Goal: Task Accomplishment & Management: Use online tool/utility

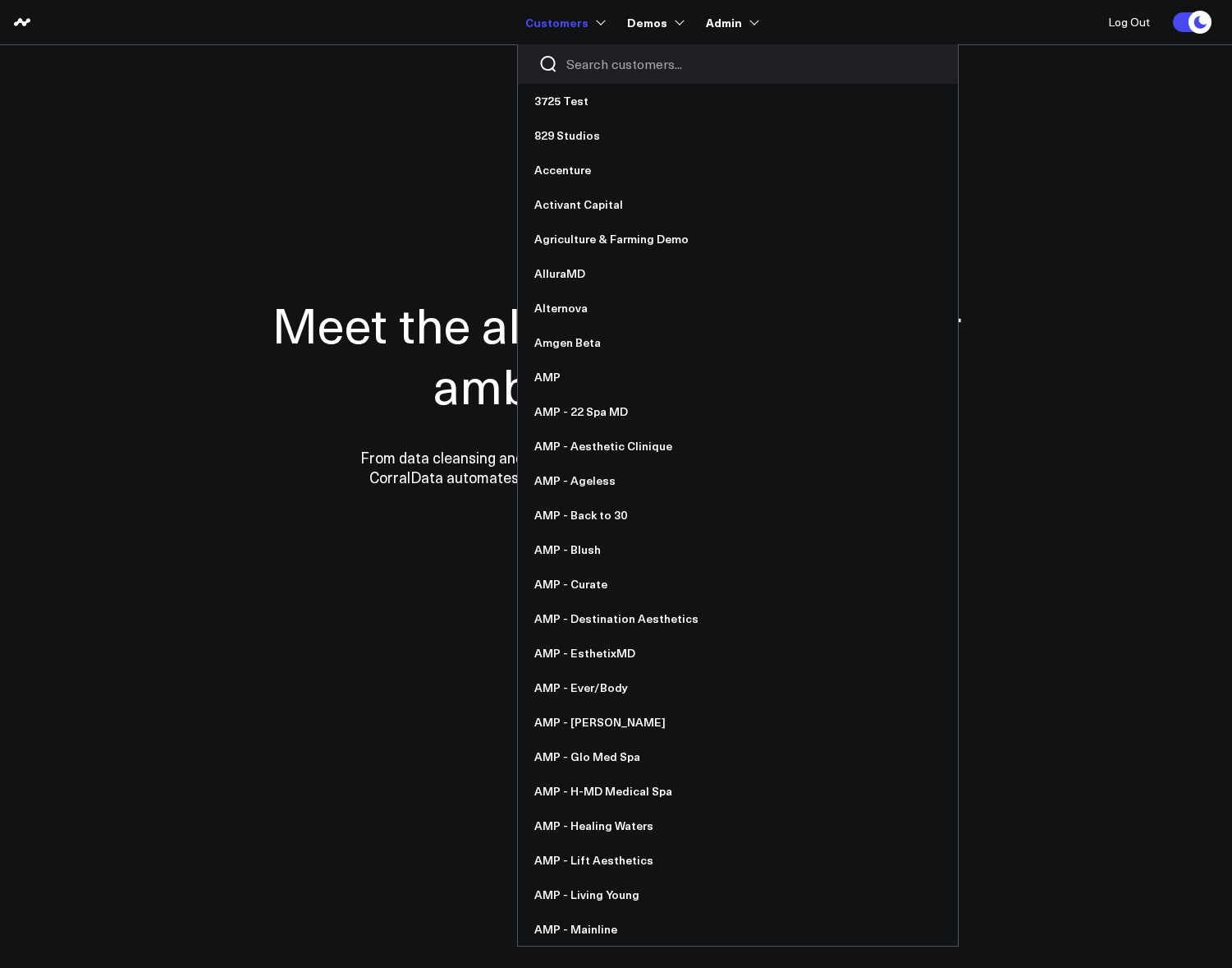
click at [590, 57] on input "Search customers input" at bounding box center [753, 64] width 371 height 18
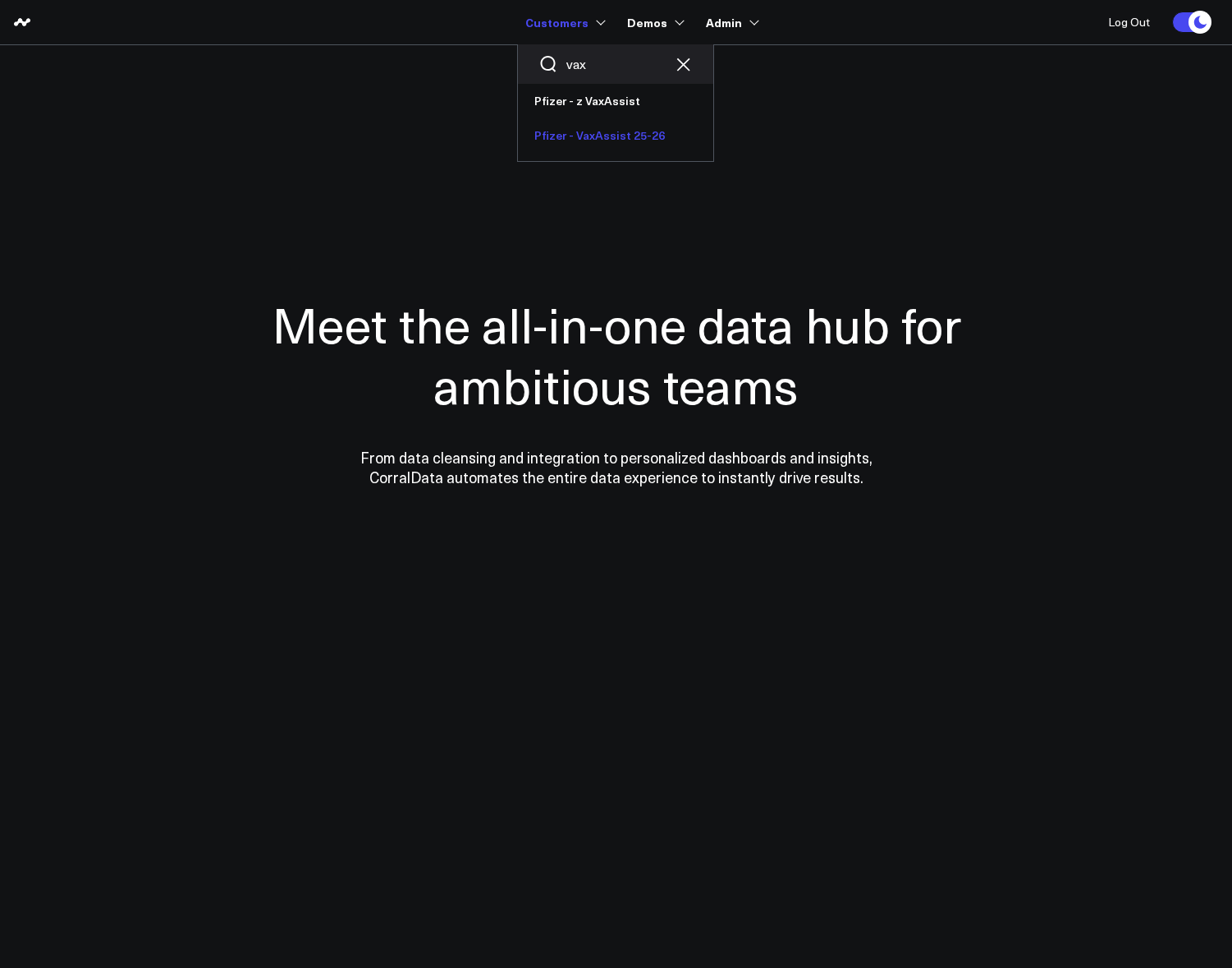
type input "vax"
click at [567, 122] on link "Pfizer - VaxAssist 25-26" at bounding box center [616, 135] width 195 height 34
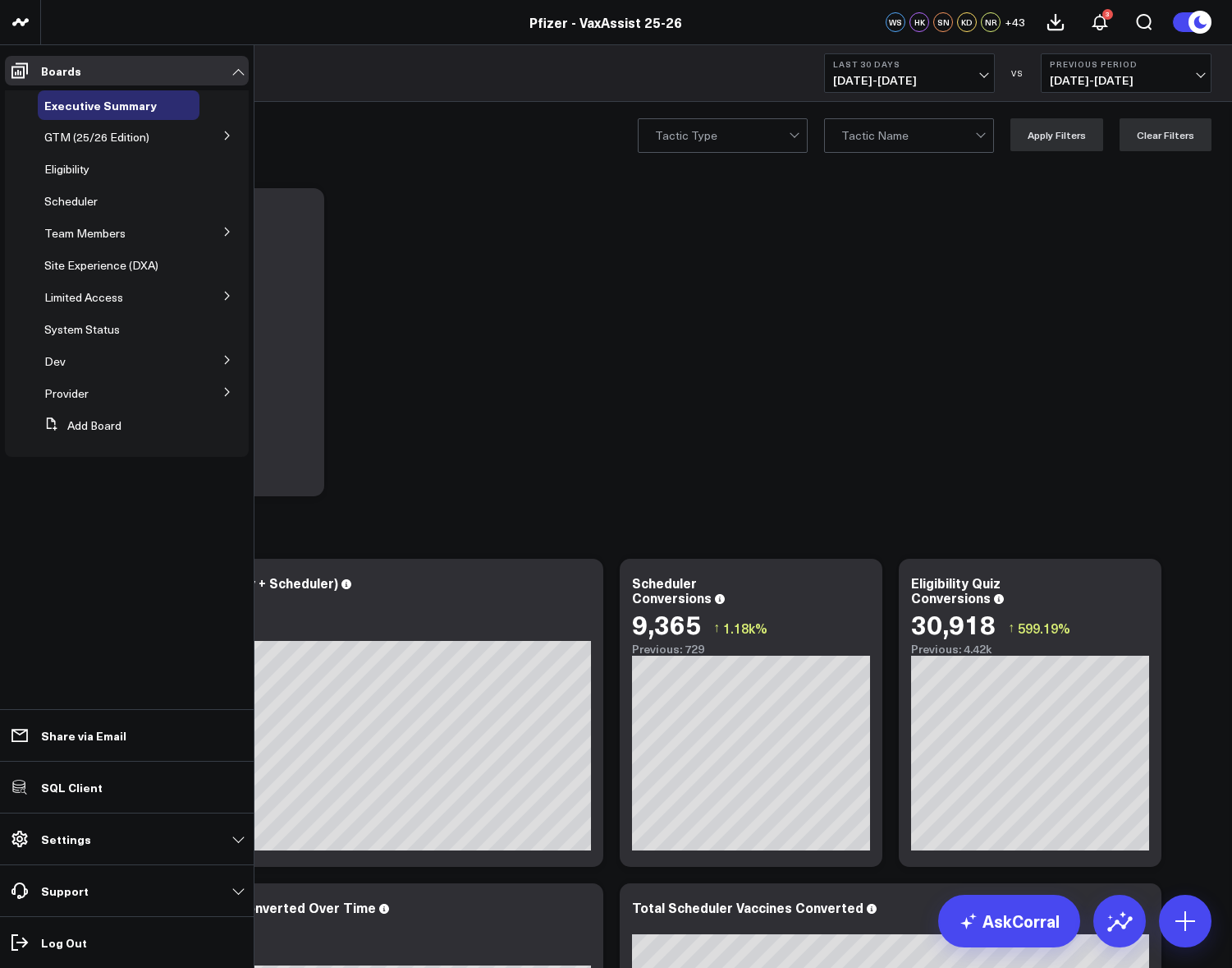
click at [226, 291] on icon at bounding box center [227, 296] width 10 height 10
click at [147, 326] on span "PFA - Cross Domain" at bounding box center [106, 326] width 104 height 15
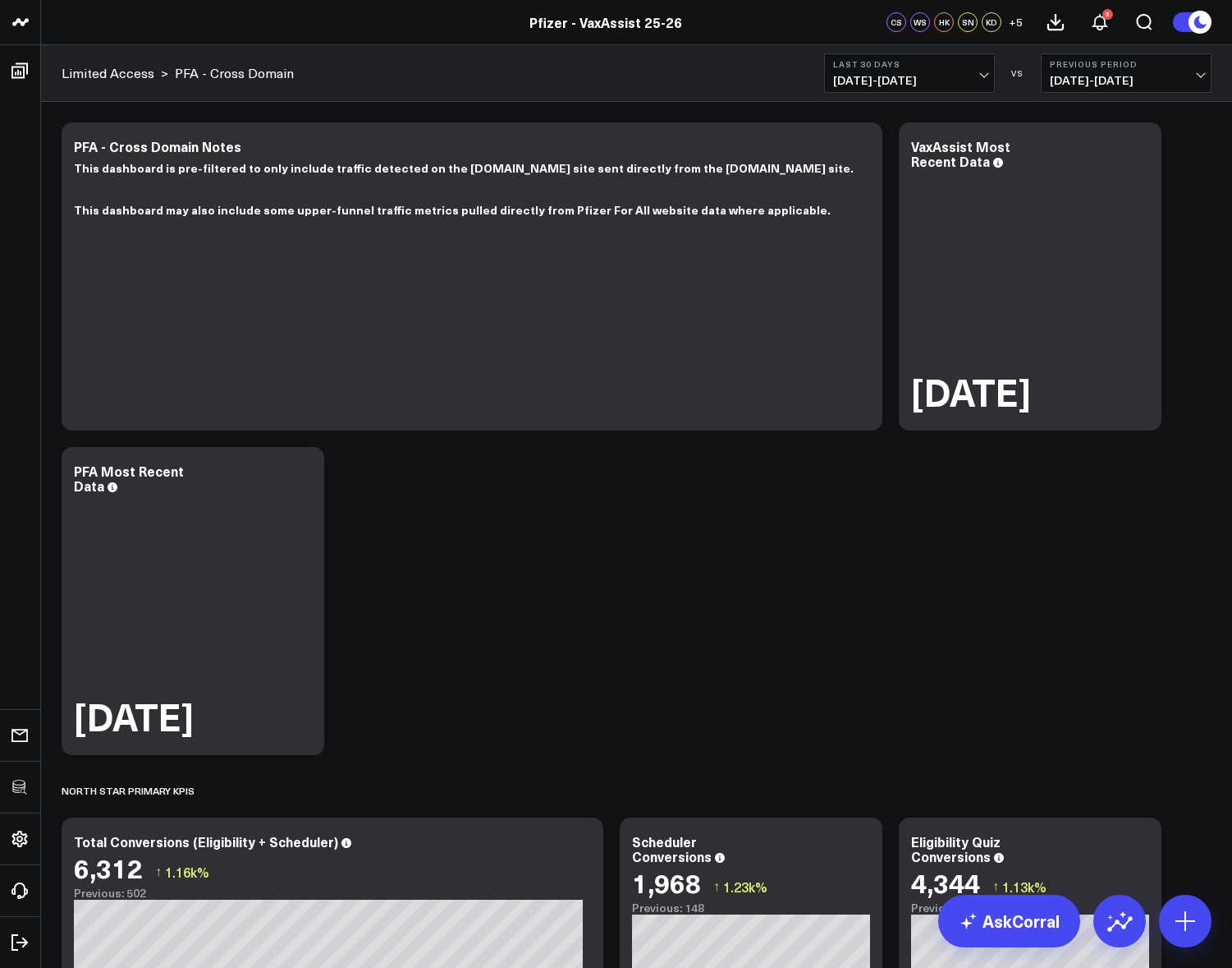
click at [1015, 21] on span "+ 5" at bounding box center [1016, 22] width 14 height 11
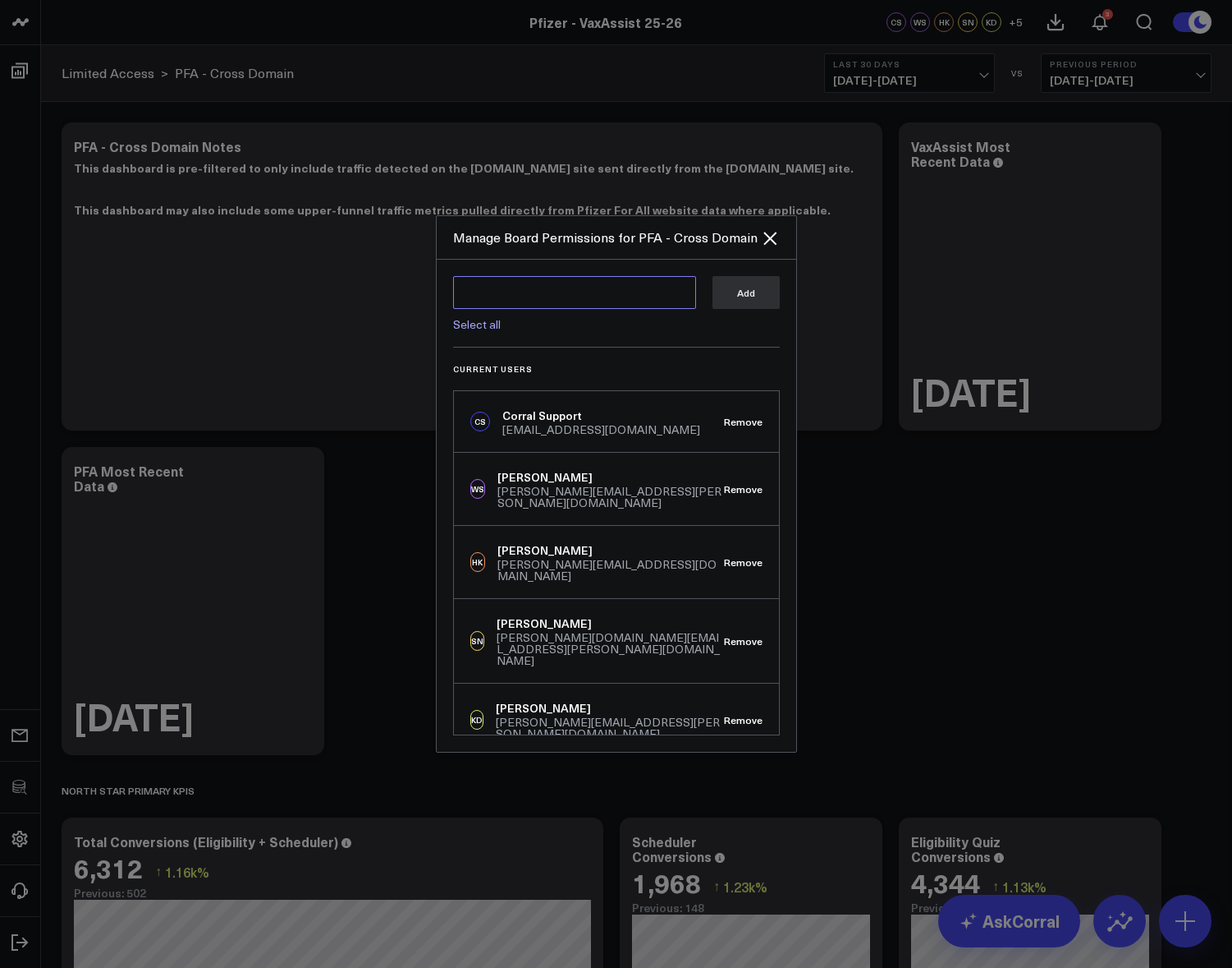
click at [536, 291] on textarea at bounding box center [574, 292] width 243 height 33
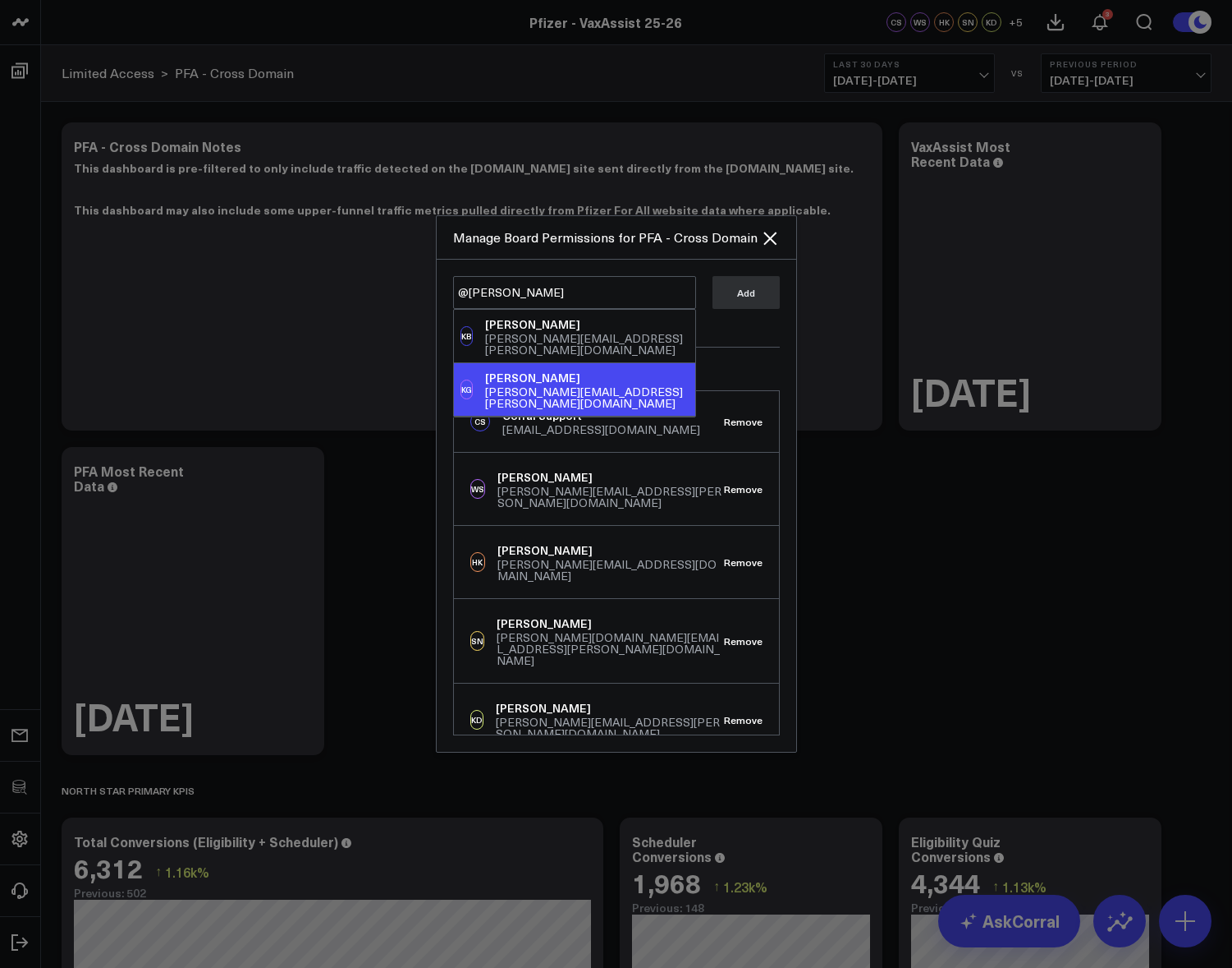
click at [473, 380] on div "KG" at bounding box center [466, 389] width 12 height 20
type textarea "@Katie Giesecke"
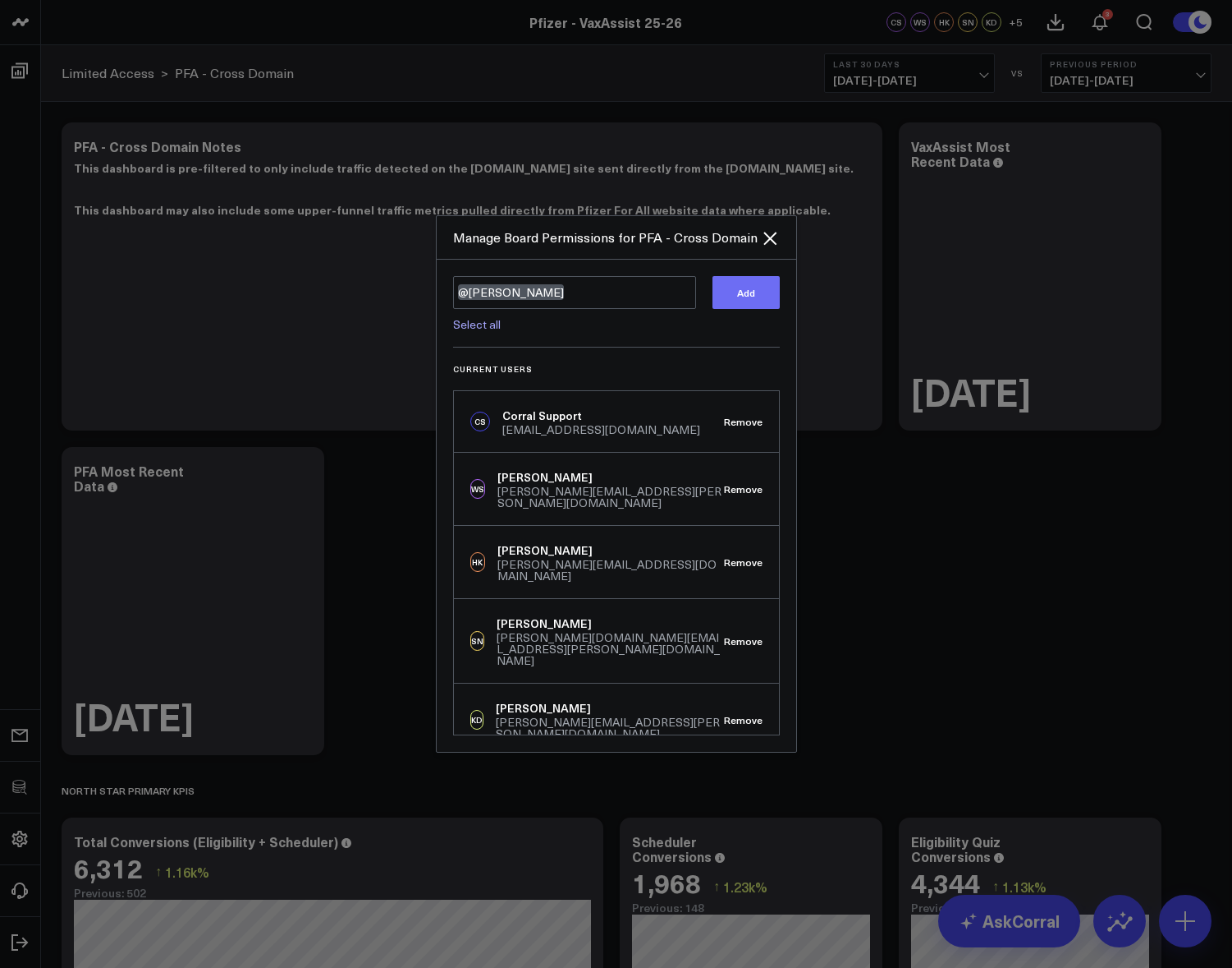
click at [713, 300] on button "Add" at bounding box center [746, 292] width 68 height 33
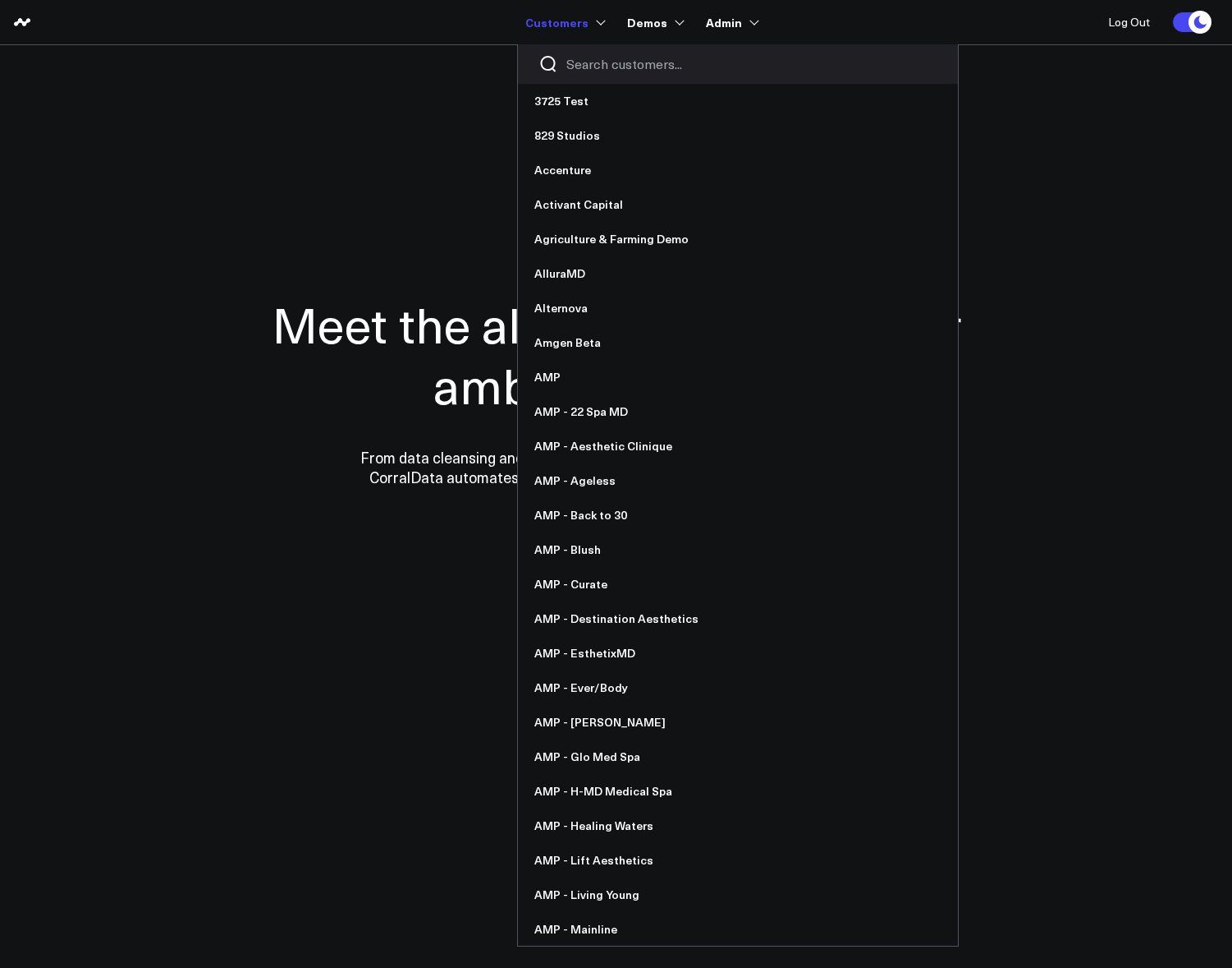
click at [577, 55] on input "Search customers input" at bounding box center [753, 64] width 371 height 18
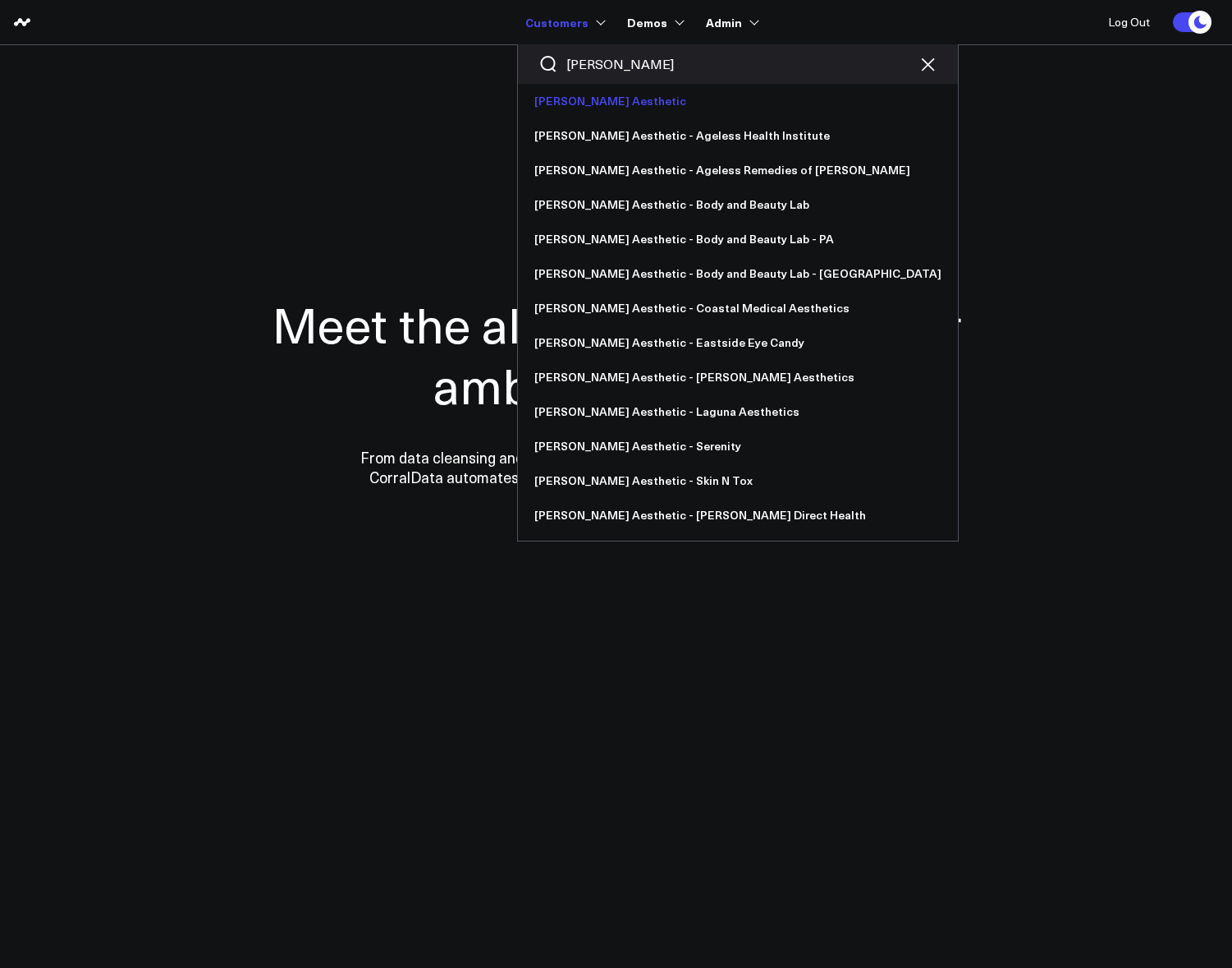
type input "annie"
click at [599, 87] on link "[PERSON_NAME] Aesthetic" at bounding box center [738, 101] width 440 height 34
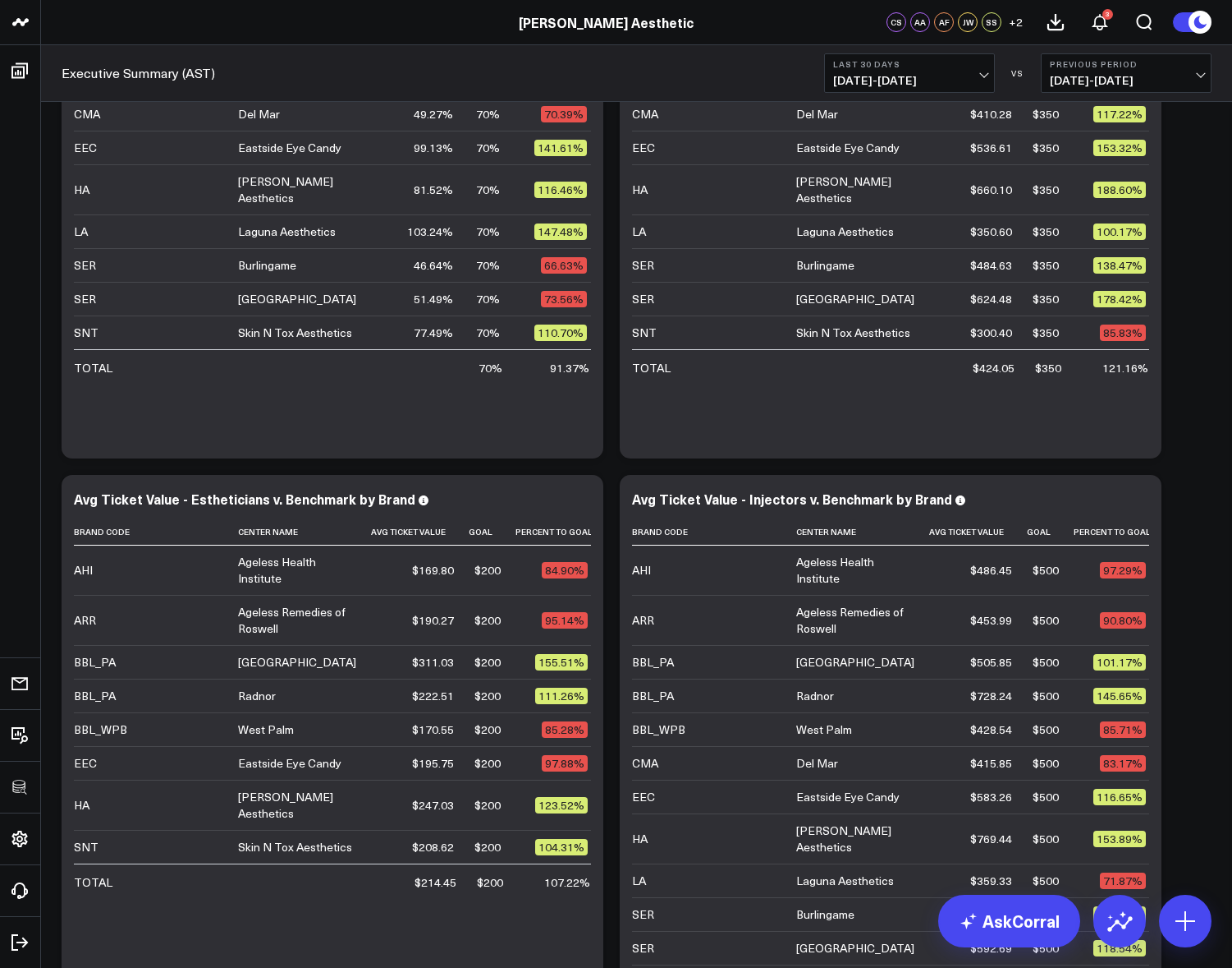
scroll to position [1815, 0]
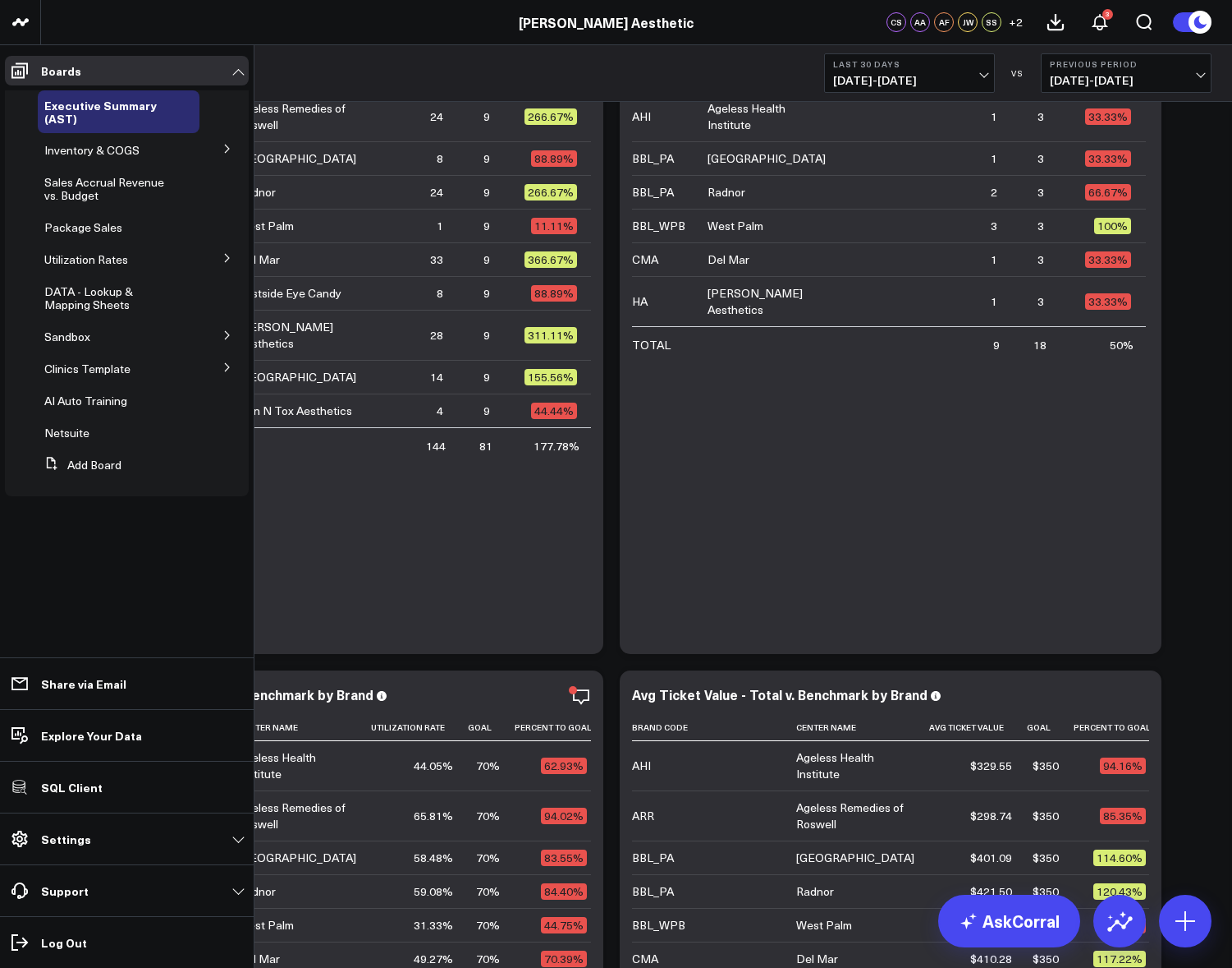
click at [221, 365] on button at bounding box center [227, 366] width 43 height 25
click at [234, 399] on button at bounding box center [227, 396] width 43 height 25
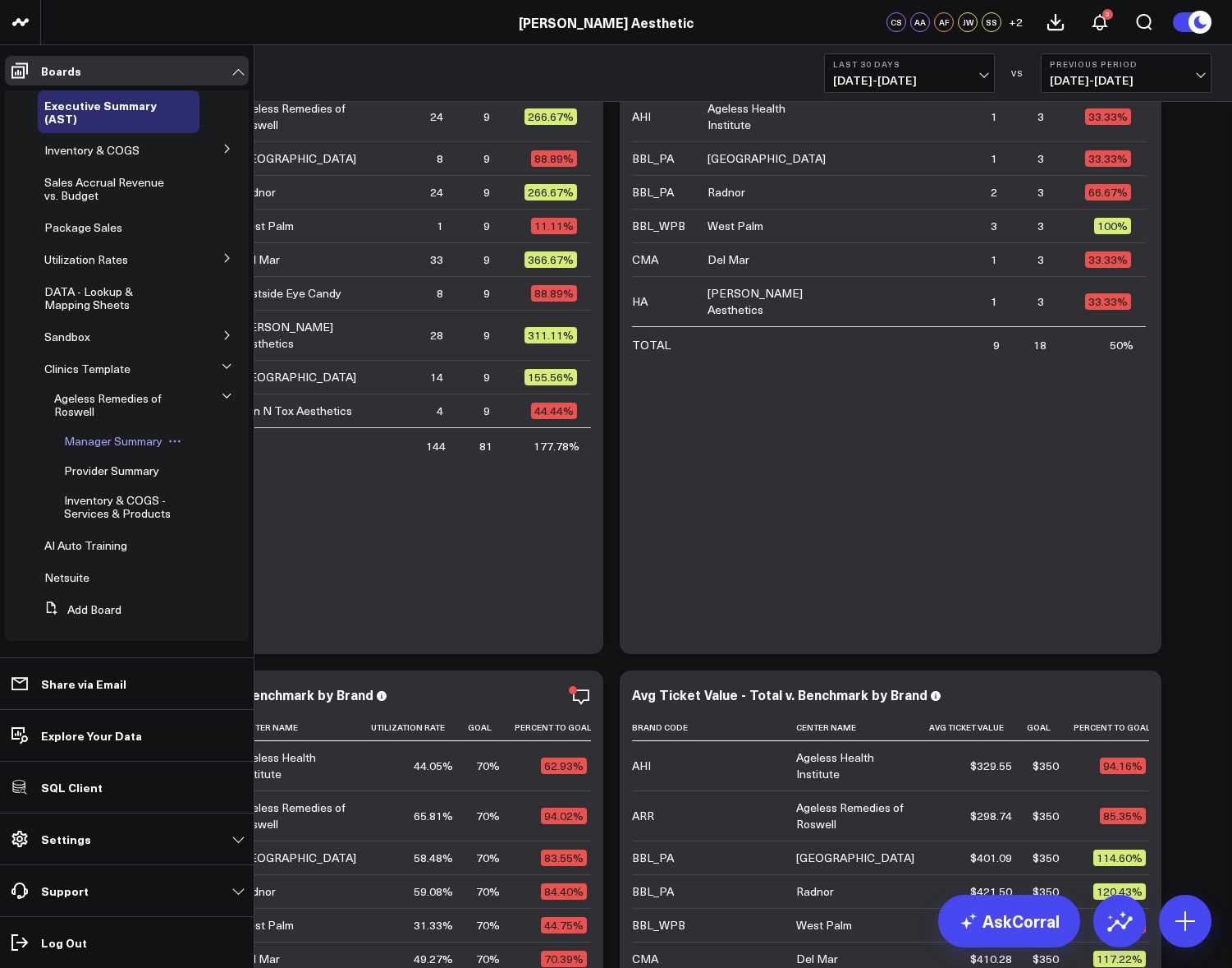
click at [81, 438] on span "Manager Summary" at bounding box center [113, 441] width 99 height 15
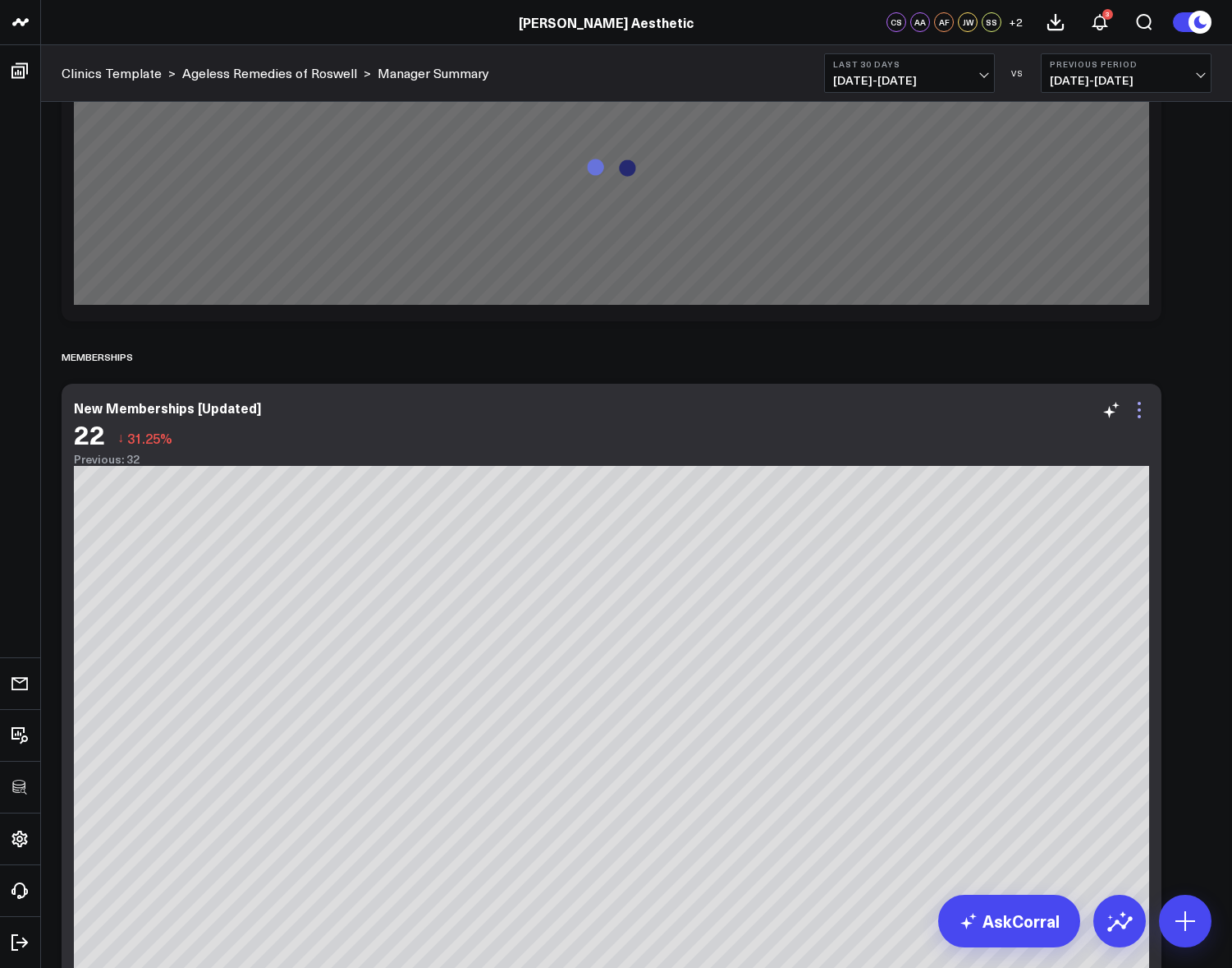
scroll to position [3353, 0]
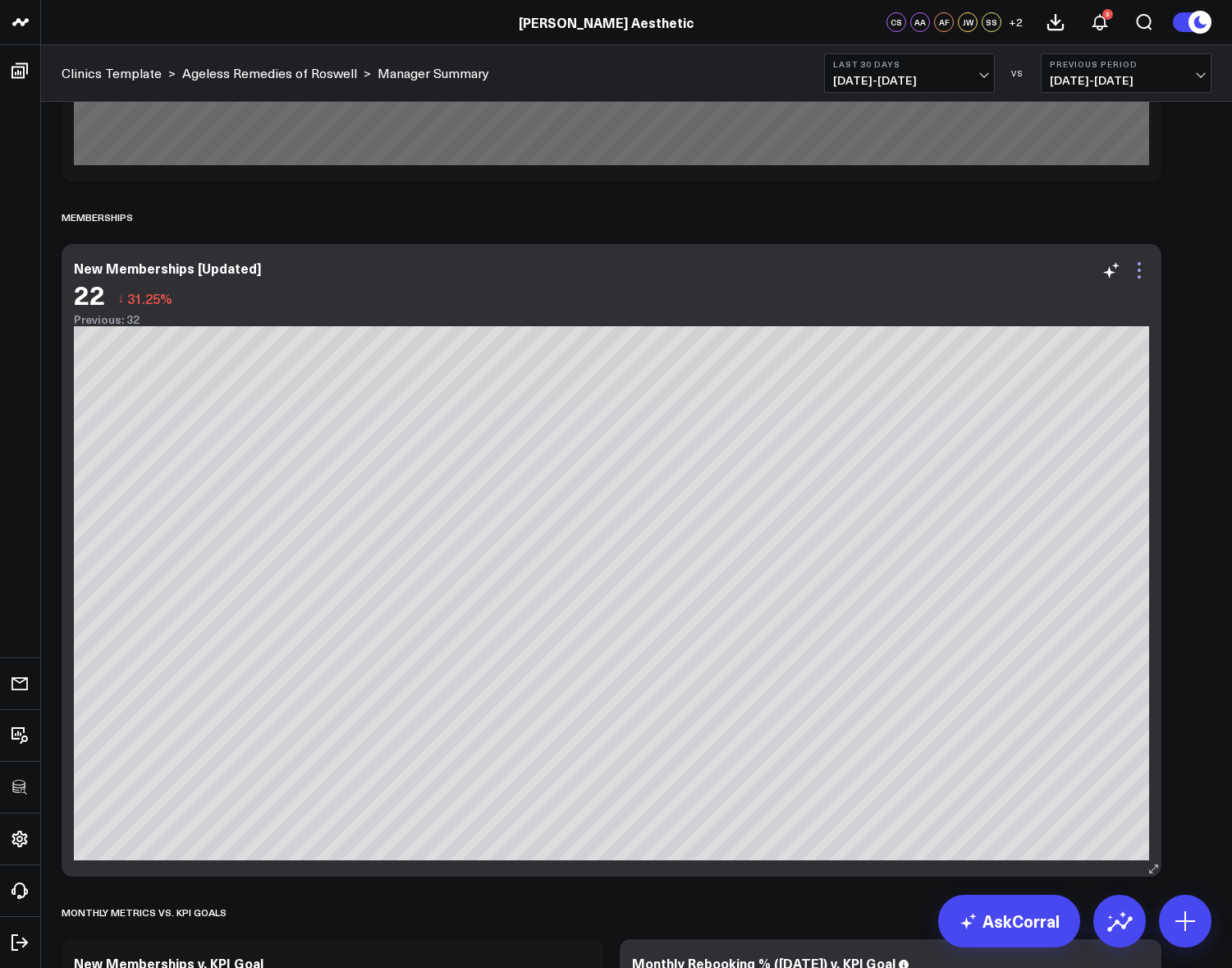
click at [1141, 273] on icon at bounding box center [1140, 270] width 20 height 20
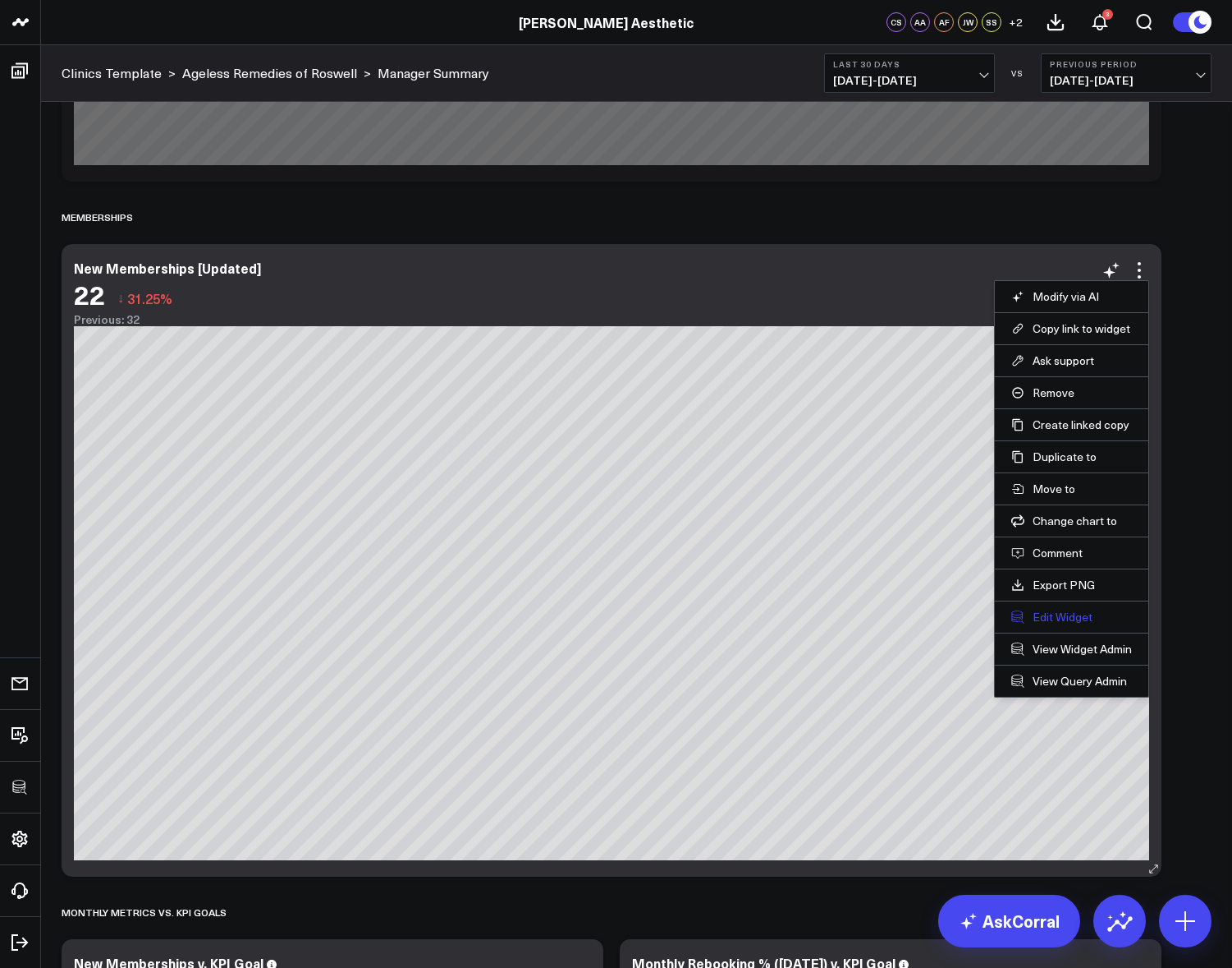
click at [1051, 610] on button "Edit Widget" at bounding box center [1071, 617] width 121 height 15
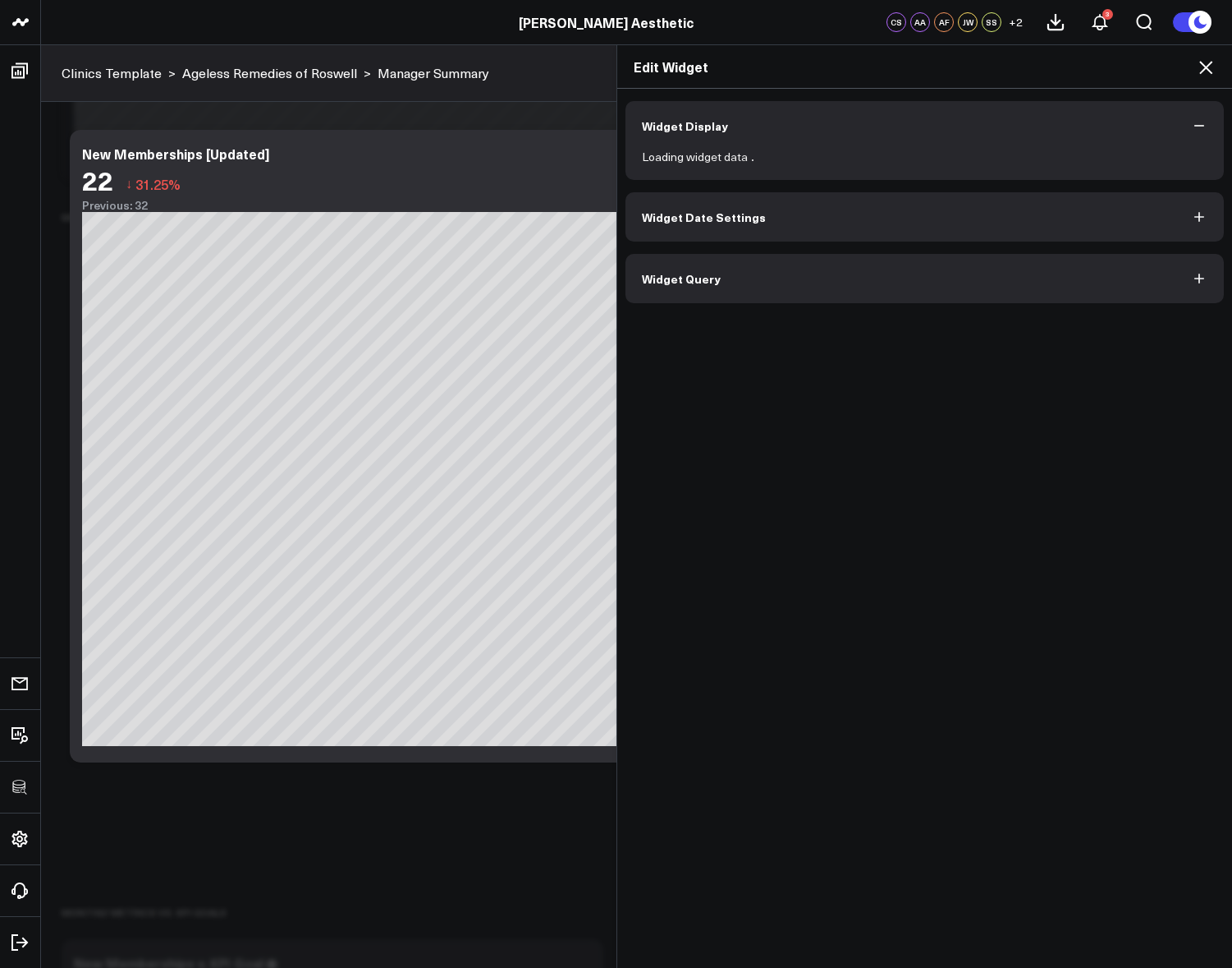
scroll to position [3338, 0]
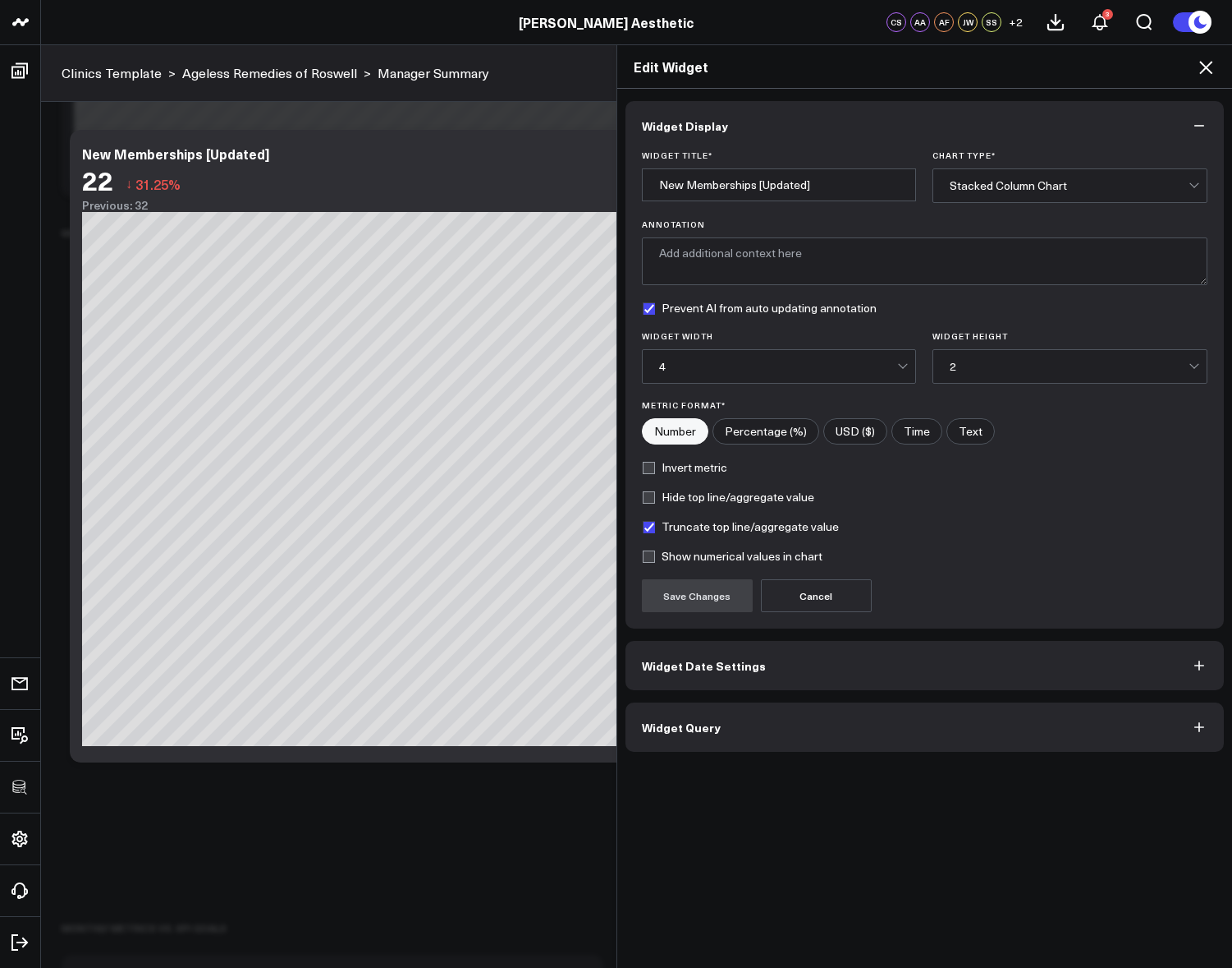
click at [799, 725] on button "Widget Query" at bounding box center [926, 727] width 599 height 49
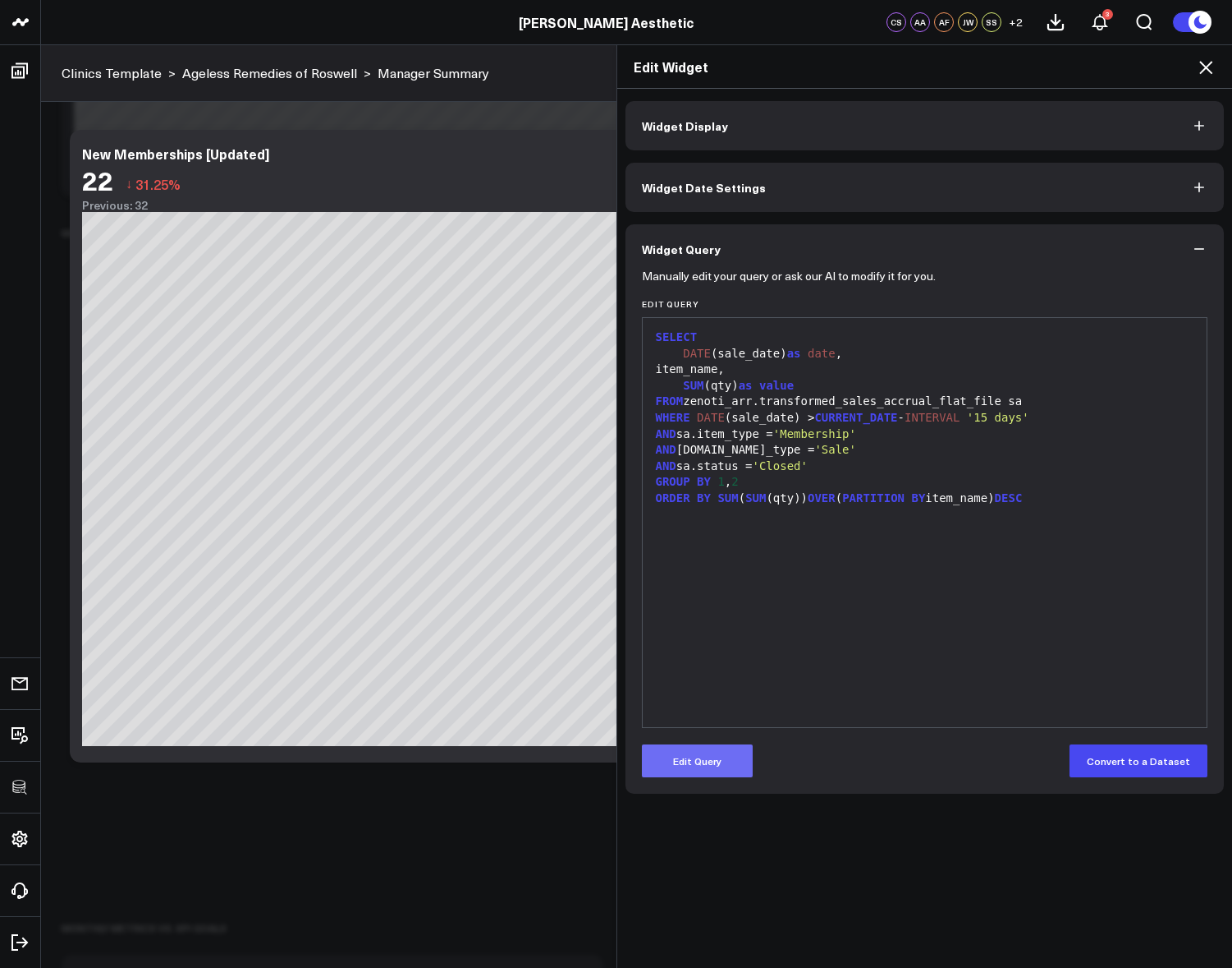
click at [695, 761] on button "Edit Query" at bounding box center [697, 761] width 111 height 33
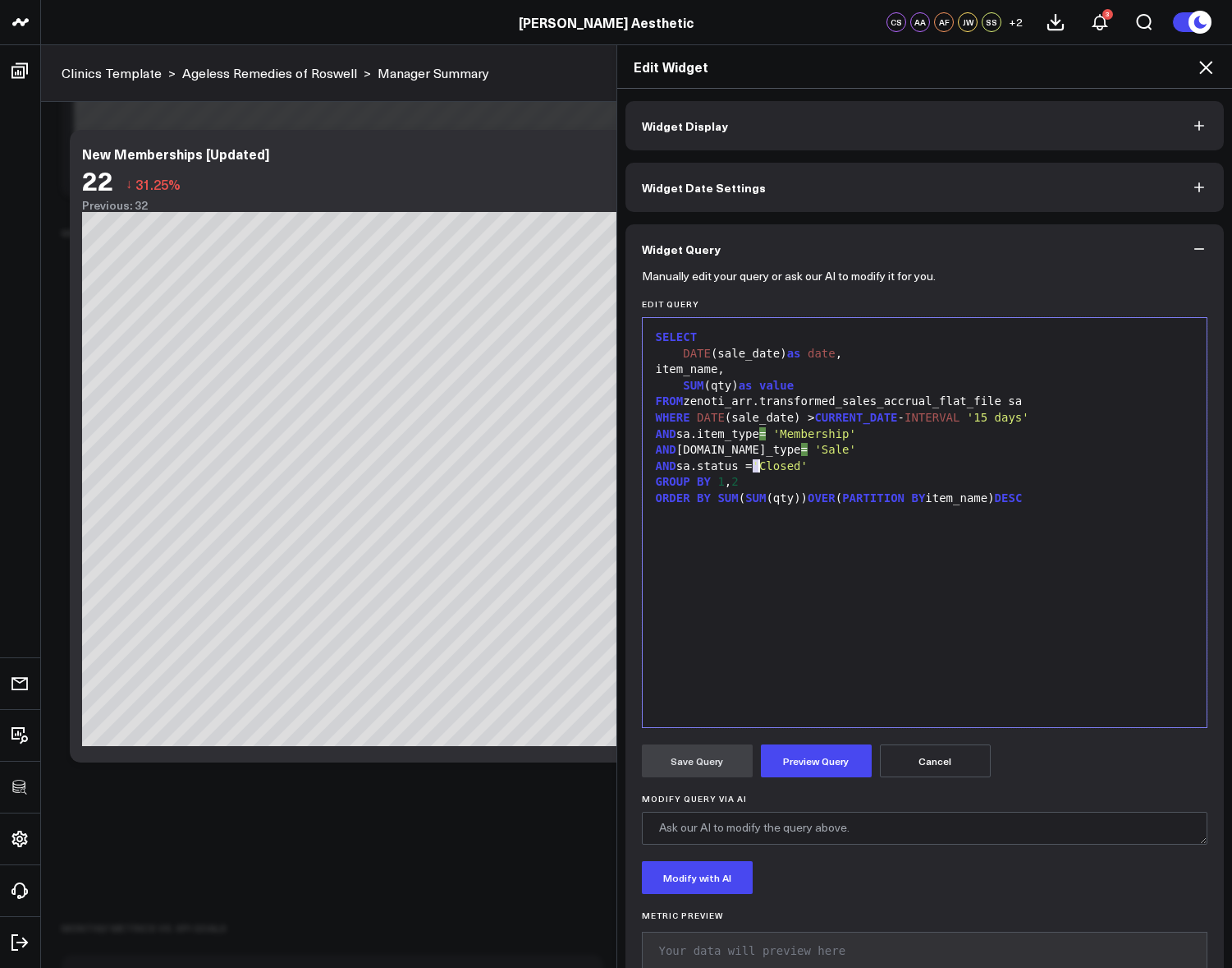
click at [756, 465] on div "AND sa.status = 'Closed'" at bounding box center [925, 466] width 549 height 16
click at [903, 459] on div "AND sa.status IN ( 'Open' , 'Closed'" at bounding box center [925, 466] width 549 height 16
click at [810, 756] on button "Preview Query" at bounding box center [816, 761] width 111 height 33
click at [704, 770] on button "Save Query" at bounding box center [697, 761] width 111 height 33
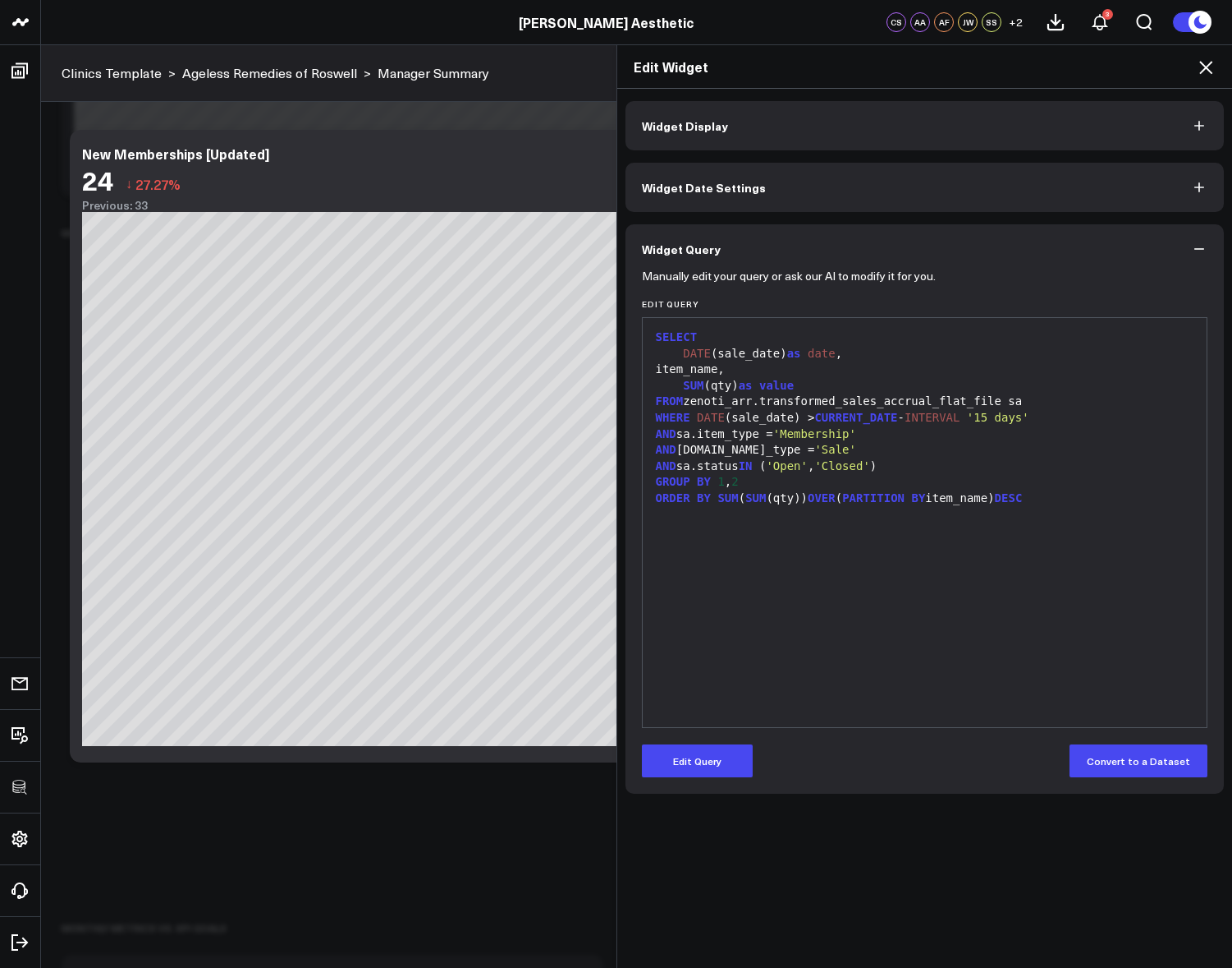
click at [1211, 62] on icon at bounding box center [1206, 68] width 13 height 13
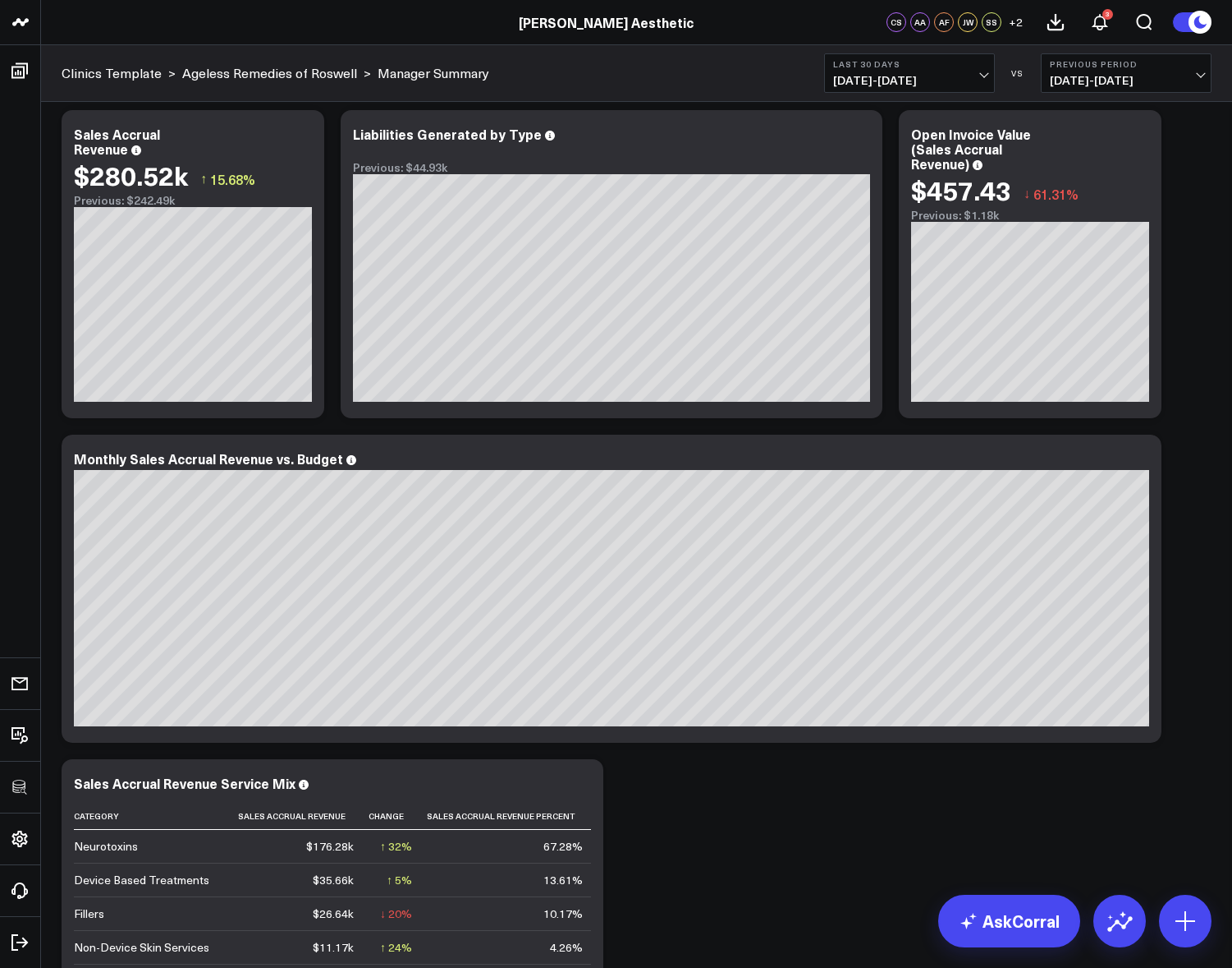
scroll to position [48, 0]
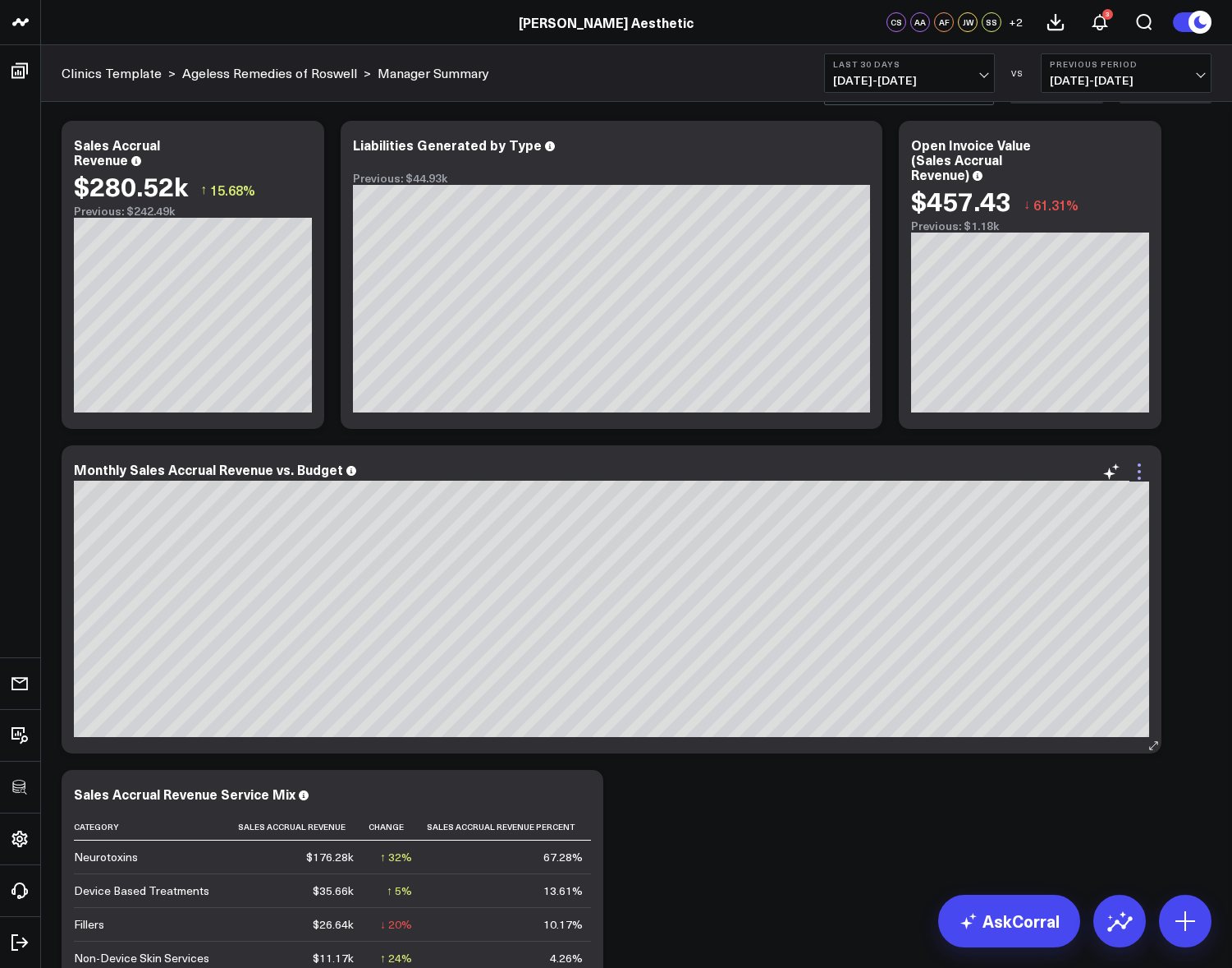
click at [1137, 476] on icon at bounding box center [1140, 471] width 20 height 20
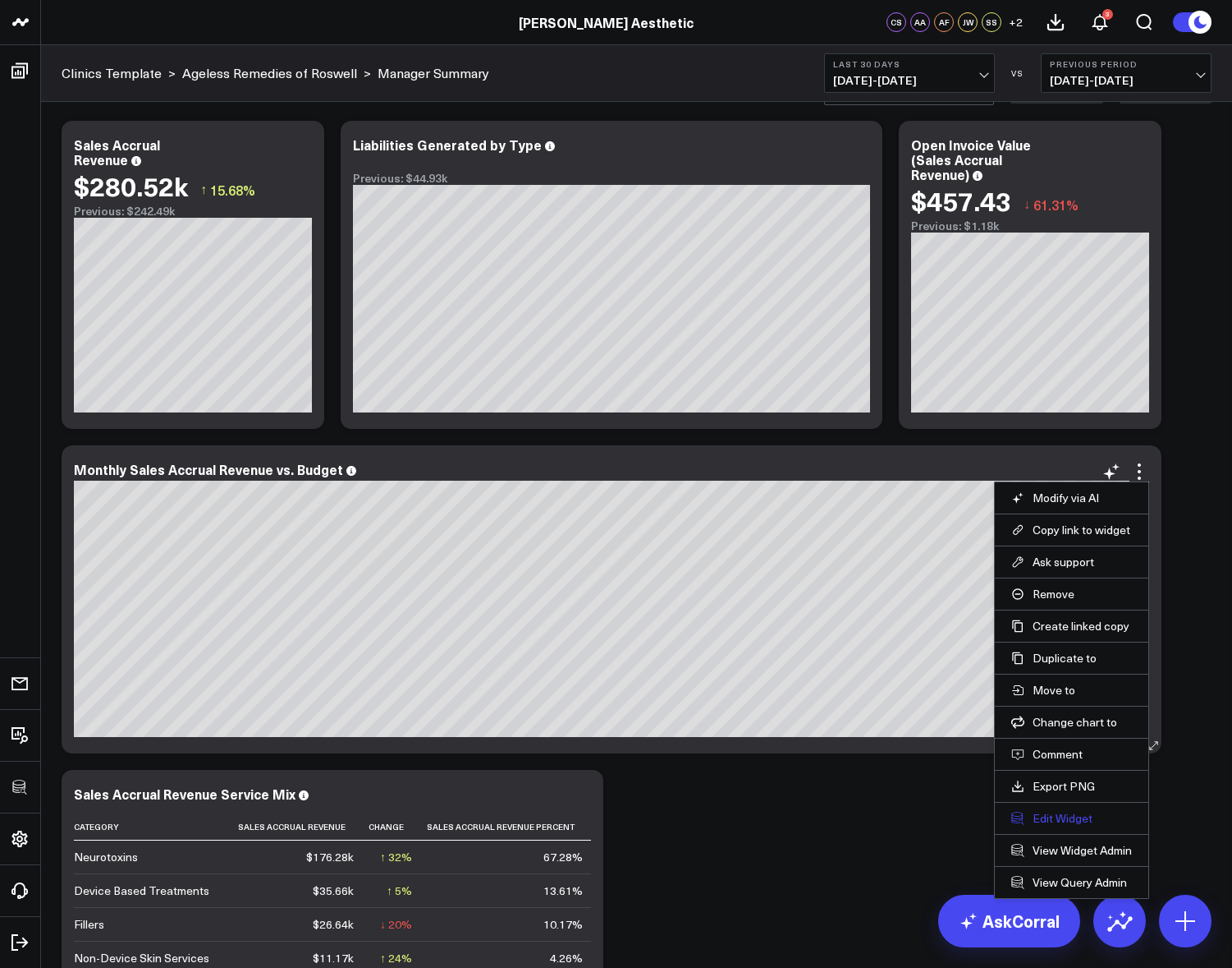
click at [1055, 811] on button "Edit Widget" at bounding box center [1071, 819] width 121 height 15
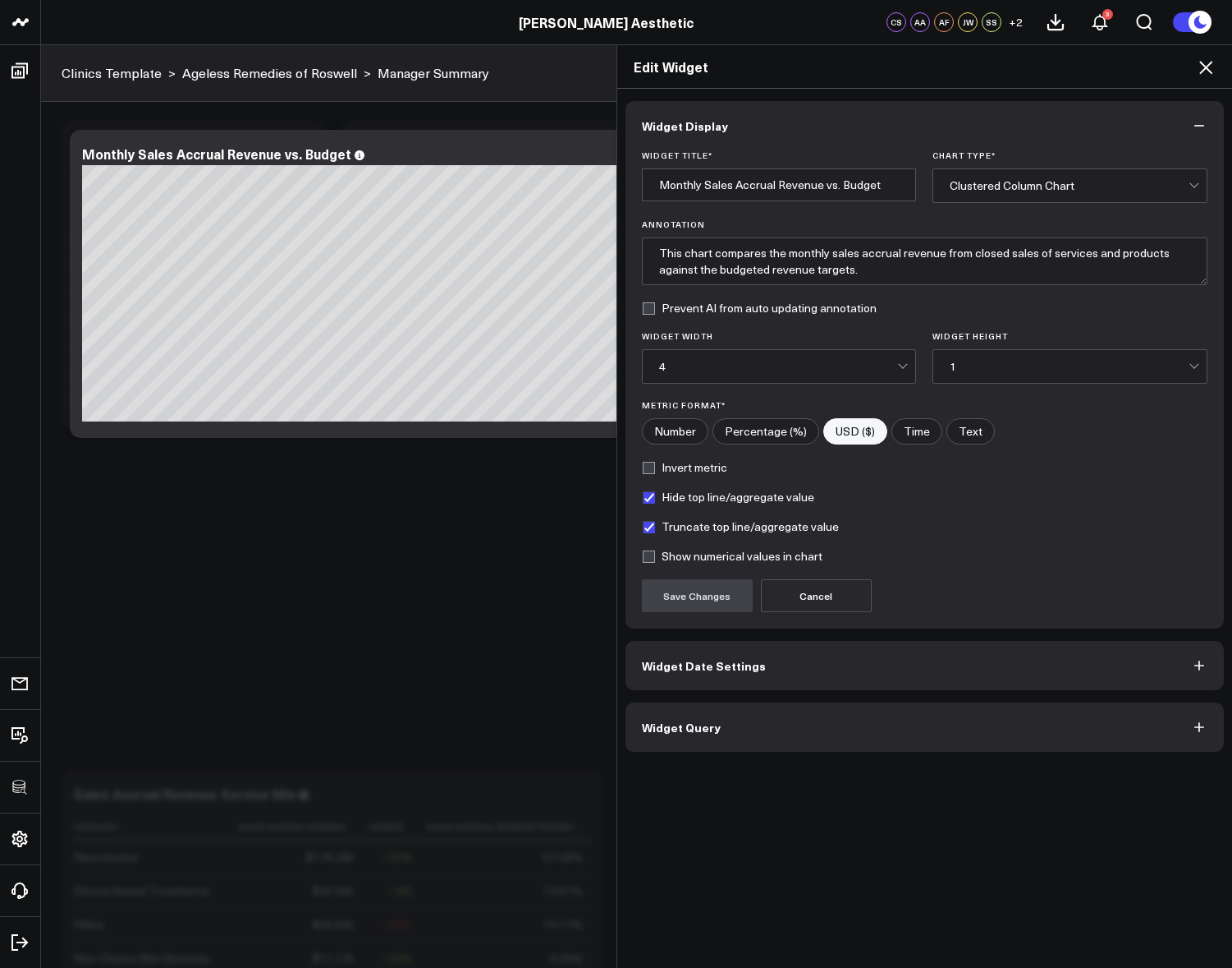
click at [796, 709] on button "Widget Query" at bounding box center [926, 727] width 599 height 49
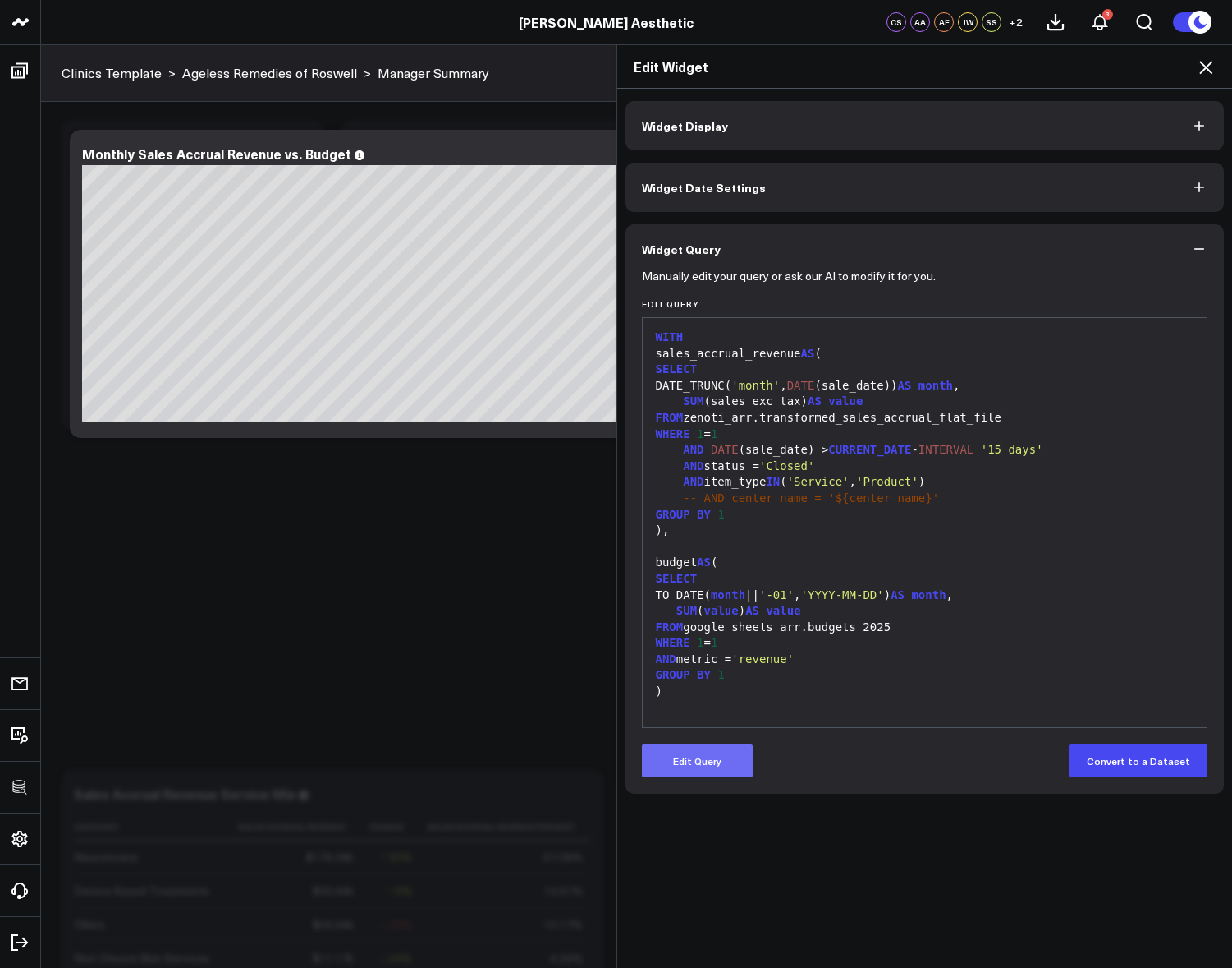
click at [698, 761] on button "Edit Query" at bounding box center [697, 761] width 111 height 33
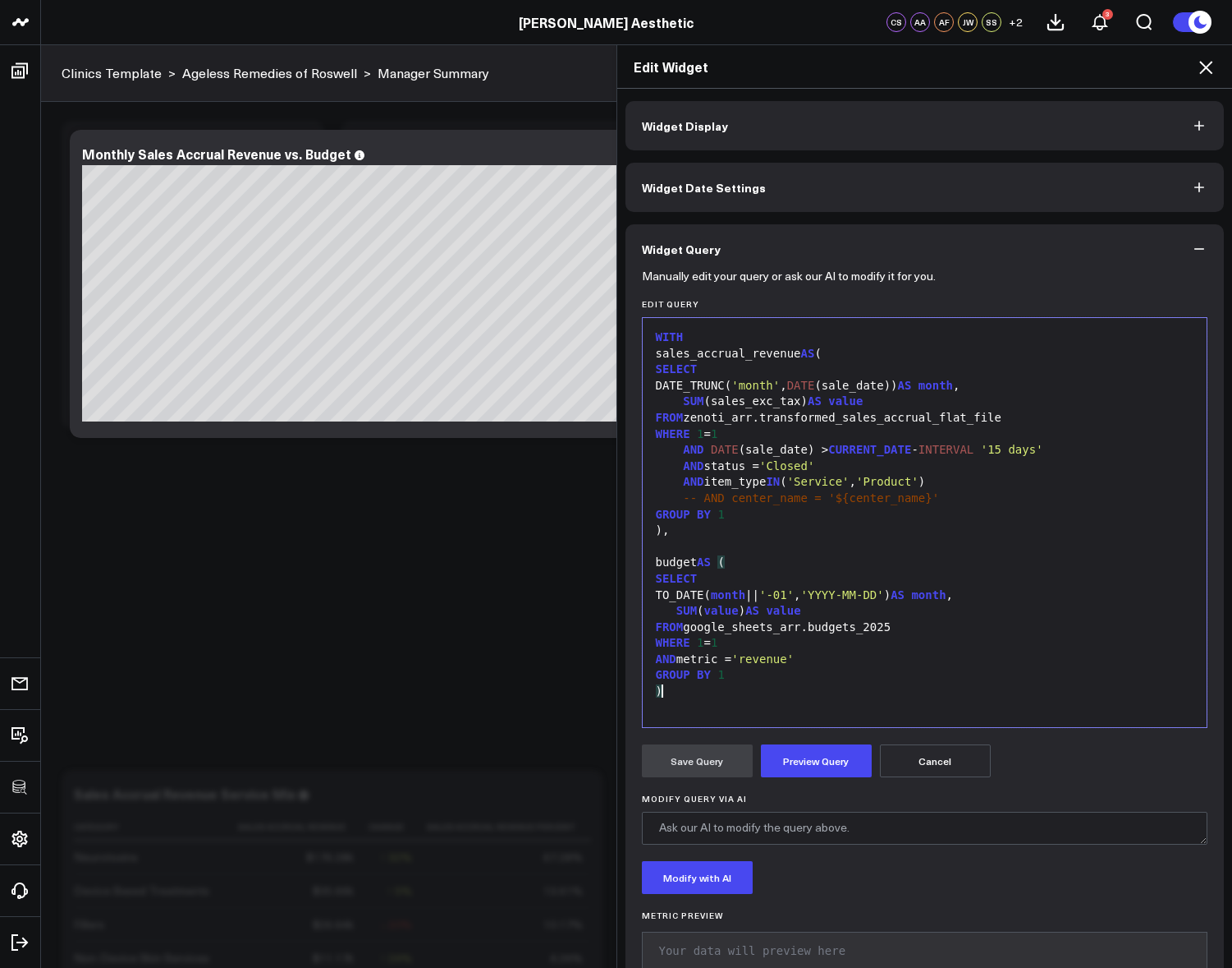
click at [780, 696] on div ")" at bounding box center [925, 691] width 549 height 16
copy div "WITH sales_accrual_revenue AS ( SELECT DATE_TRUNC( 'month' , DATE (sale_date)) …"
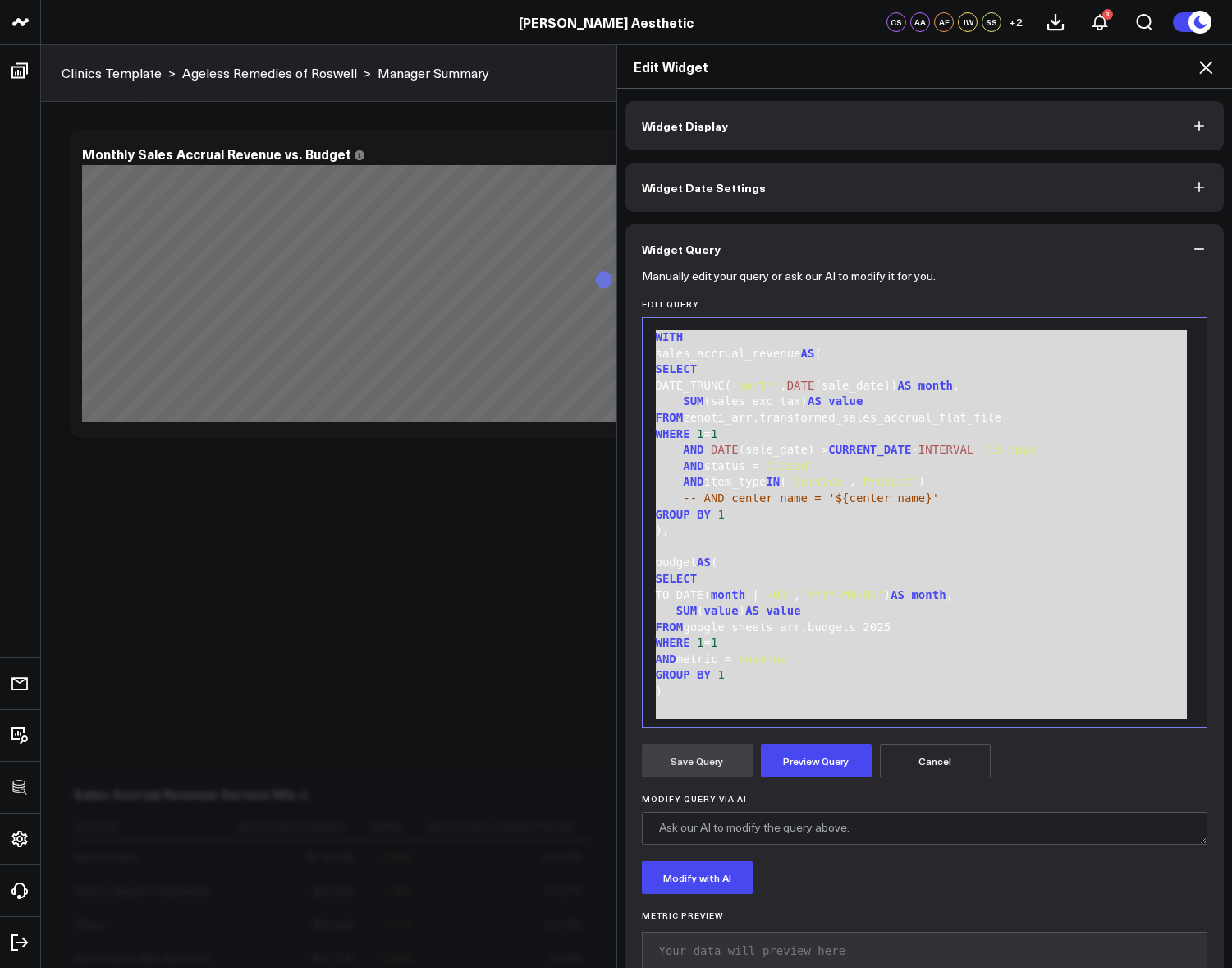
click at [1206, 69] on icon at bounding box center [1206, 68] width 13 height 13
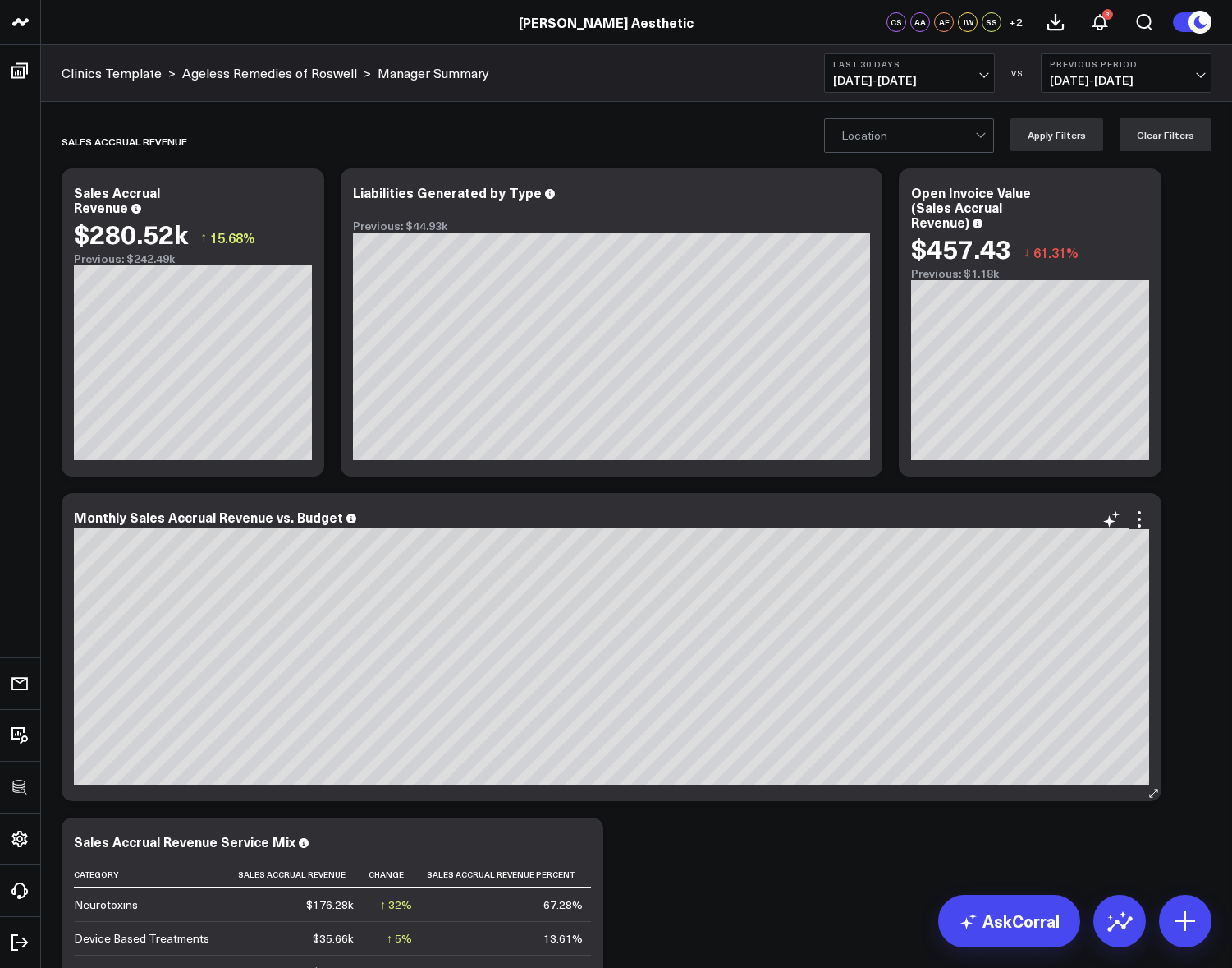
scroll to position [21, 0]
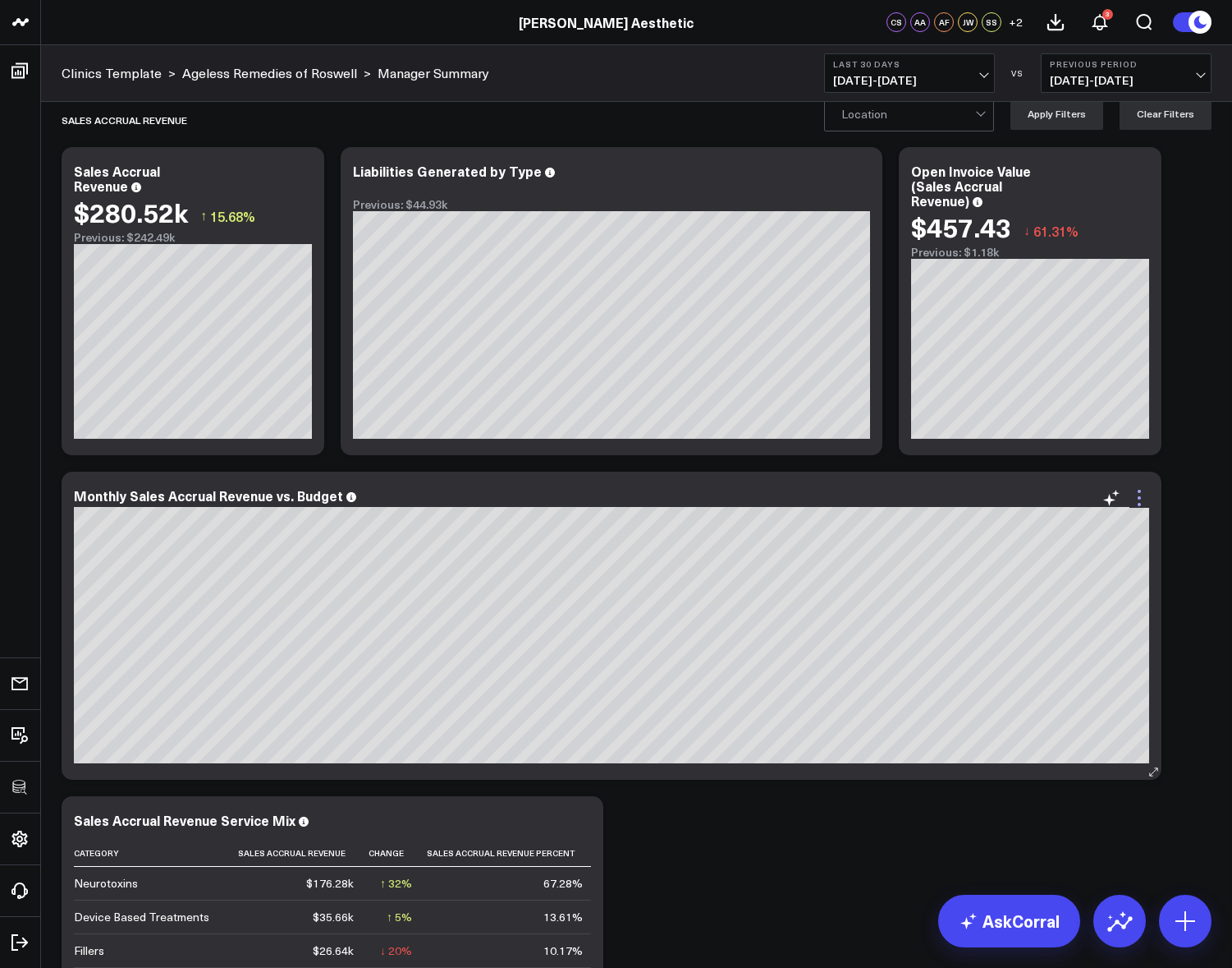
click at [1137, 504] on icon at bounding box center [1140, 498] width 20 height 20
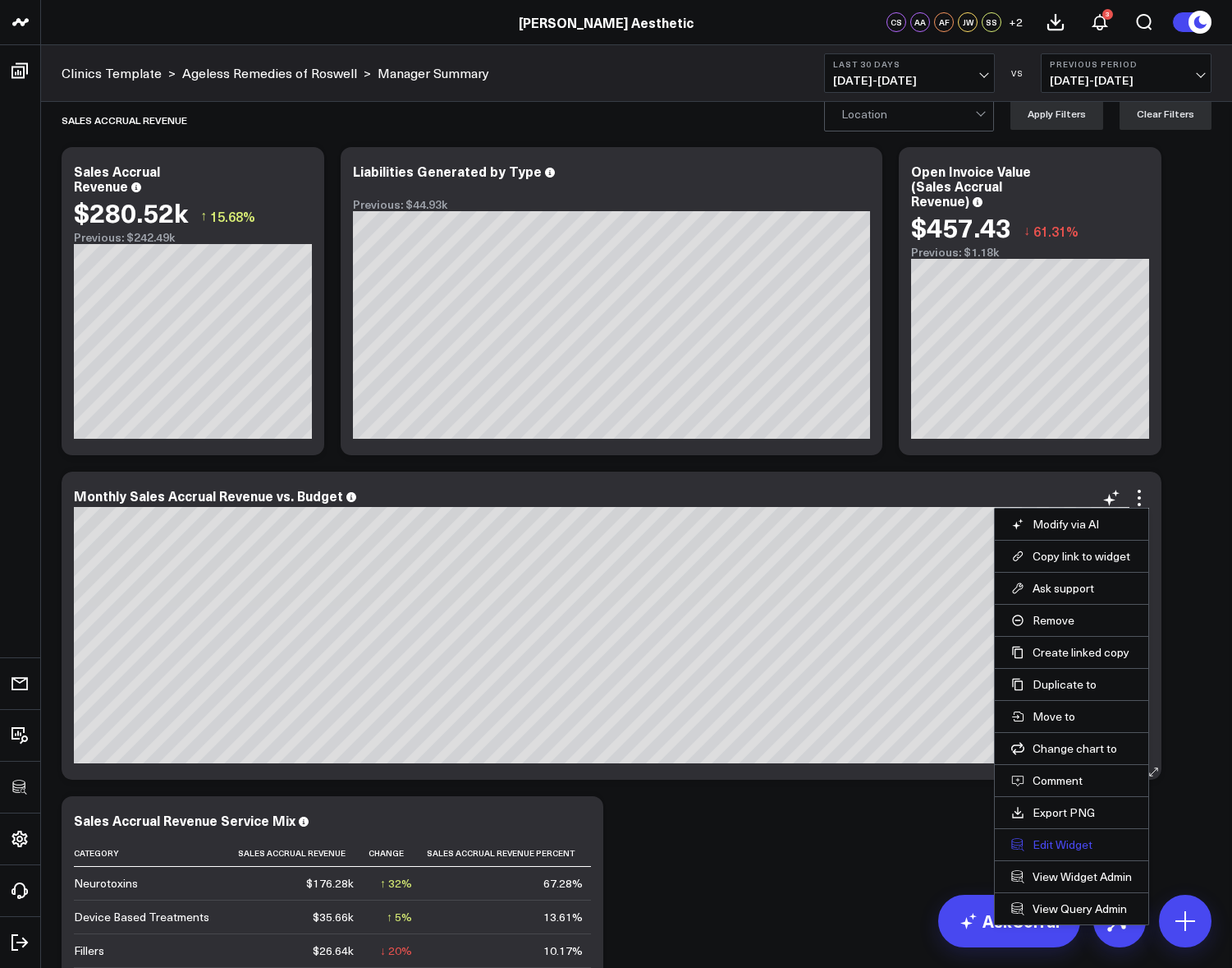
click at [1053, 840] on button "Edit Widget" at bounding box center [1071, 844] width 121 height 15
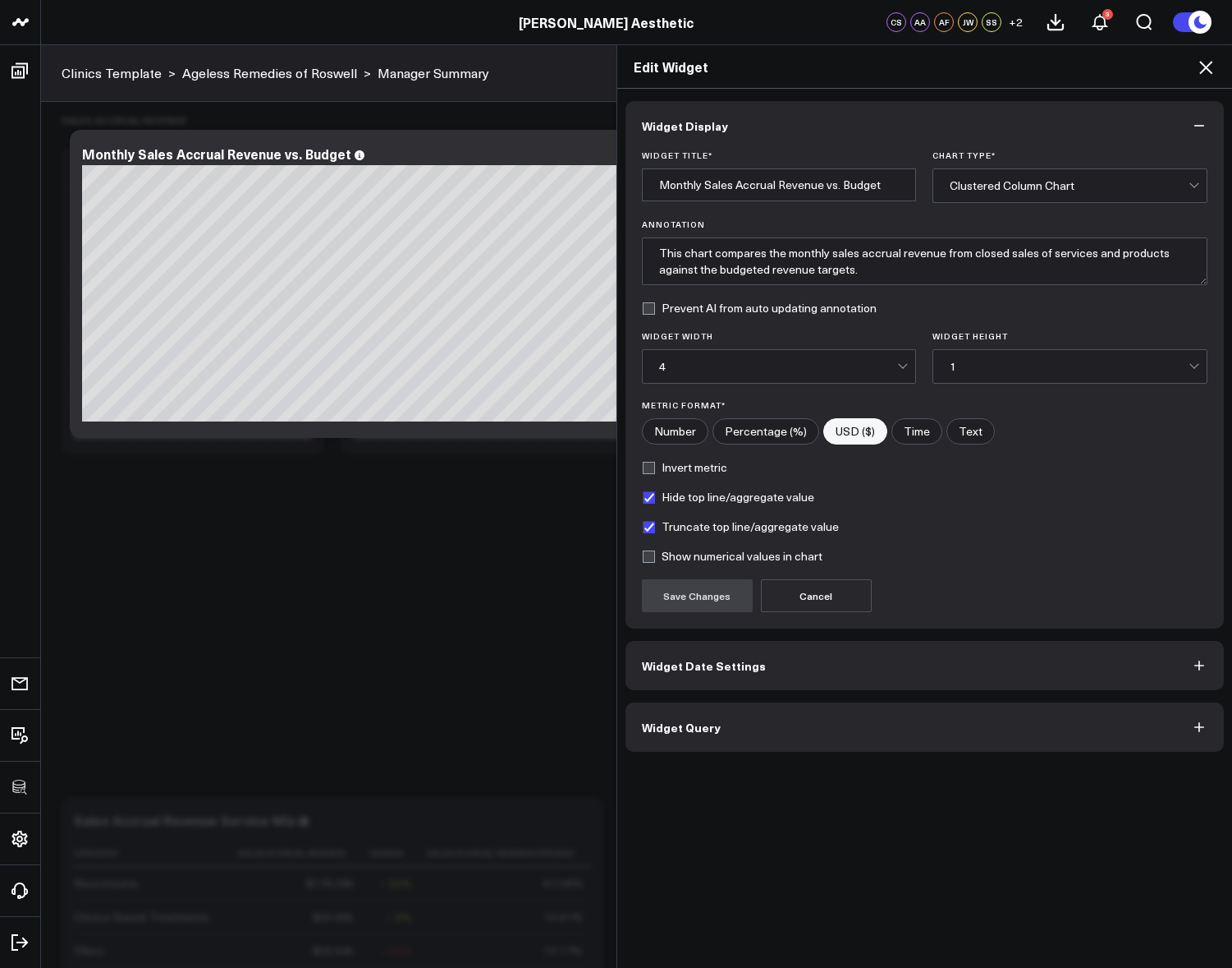
click at [825, 723] on button "Widget Query" at bounding box center [926, 727] width 599 height 49
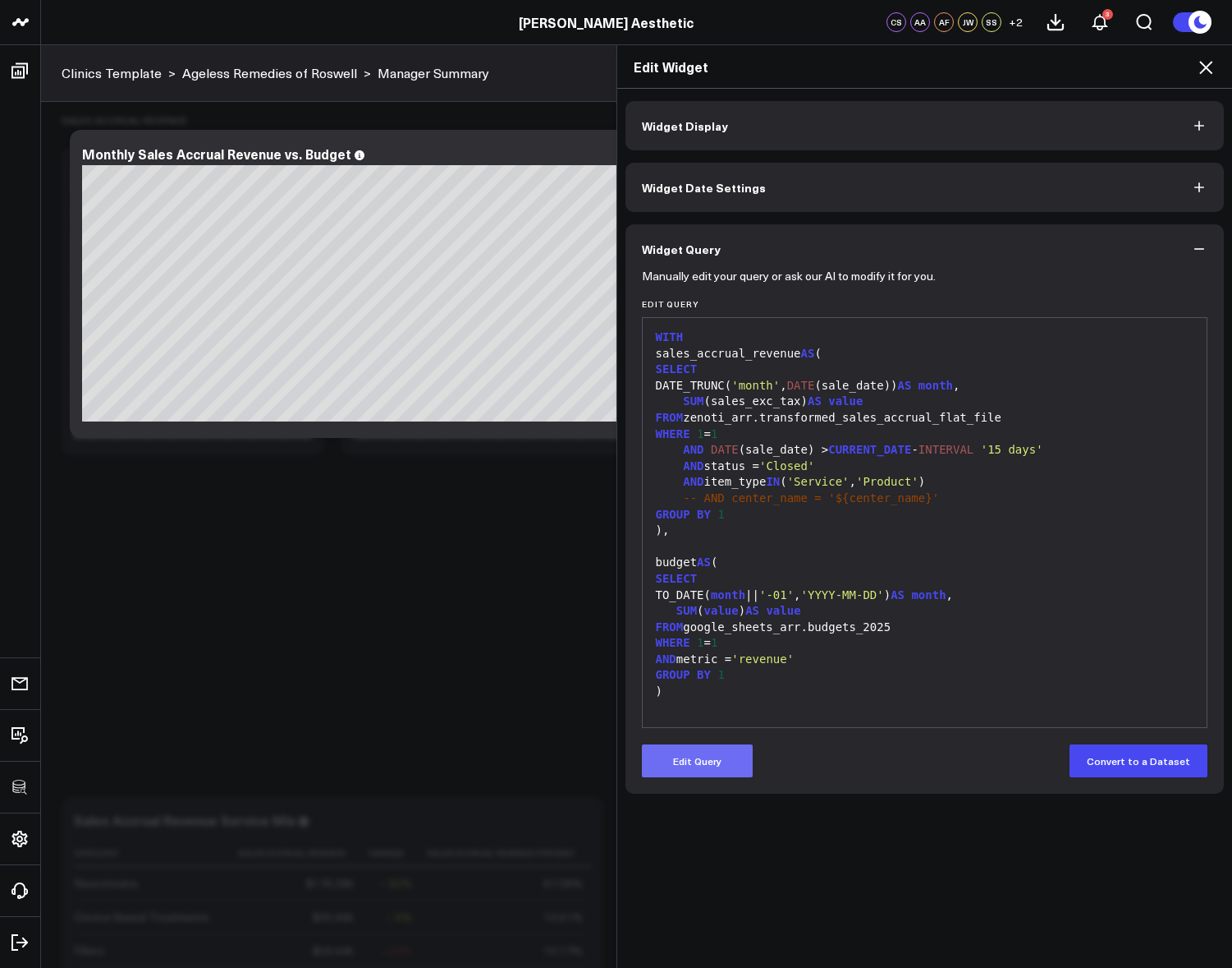
click at [702, 771] on button "Edit Query" at bounding box center [697, 761] width 111 height 33
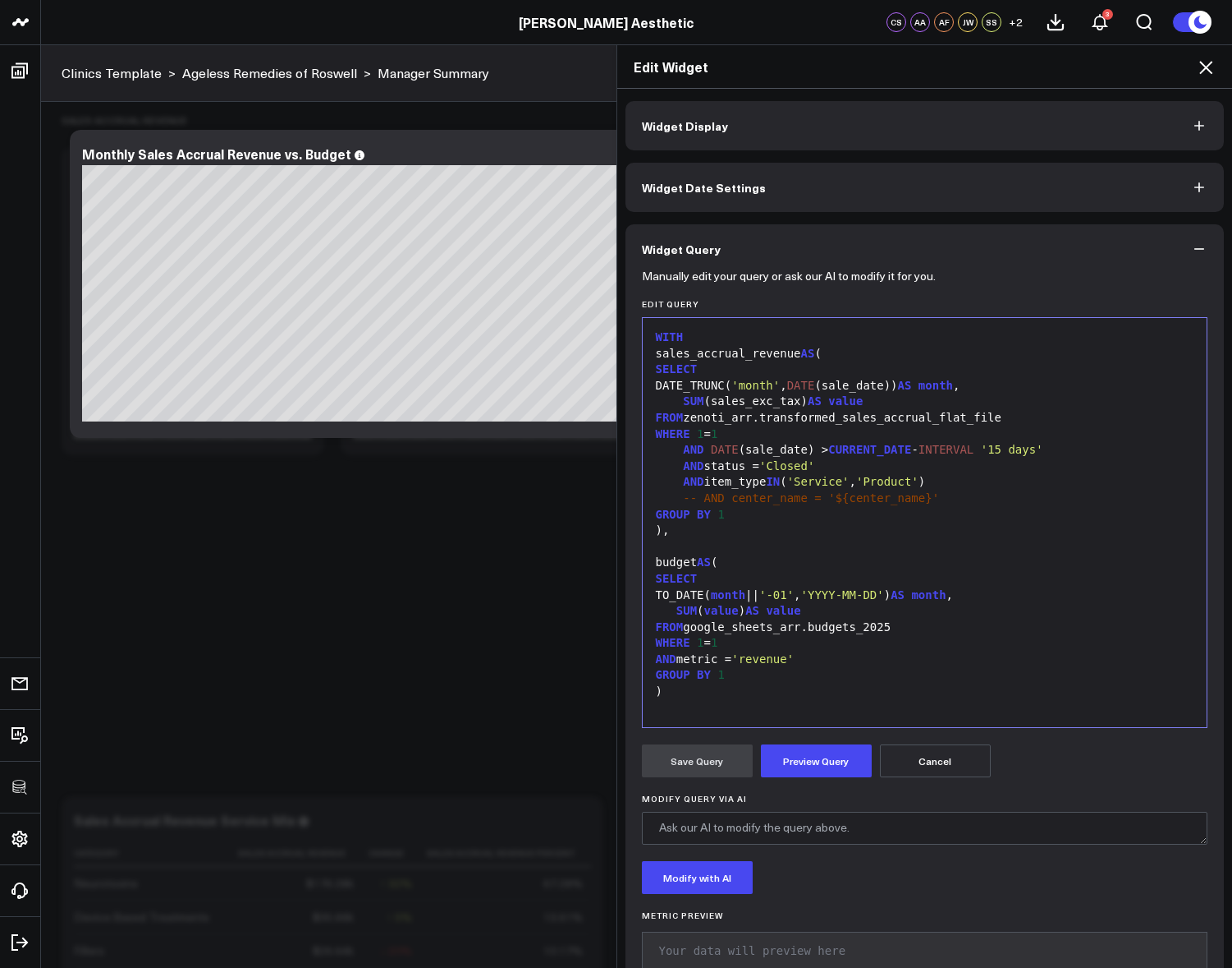
click at [710, 702] on div at bounding box center [925, 707] width 549 height 16
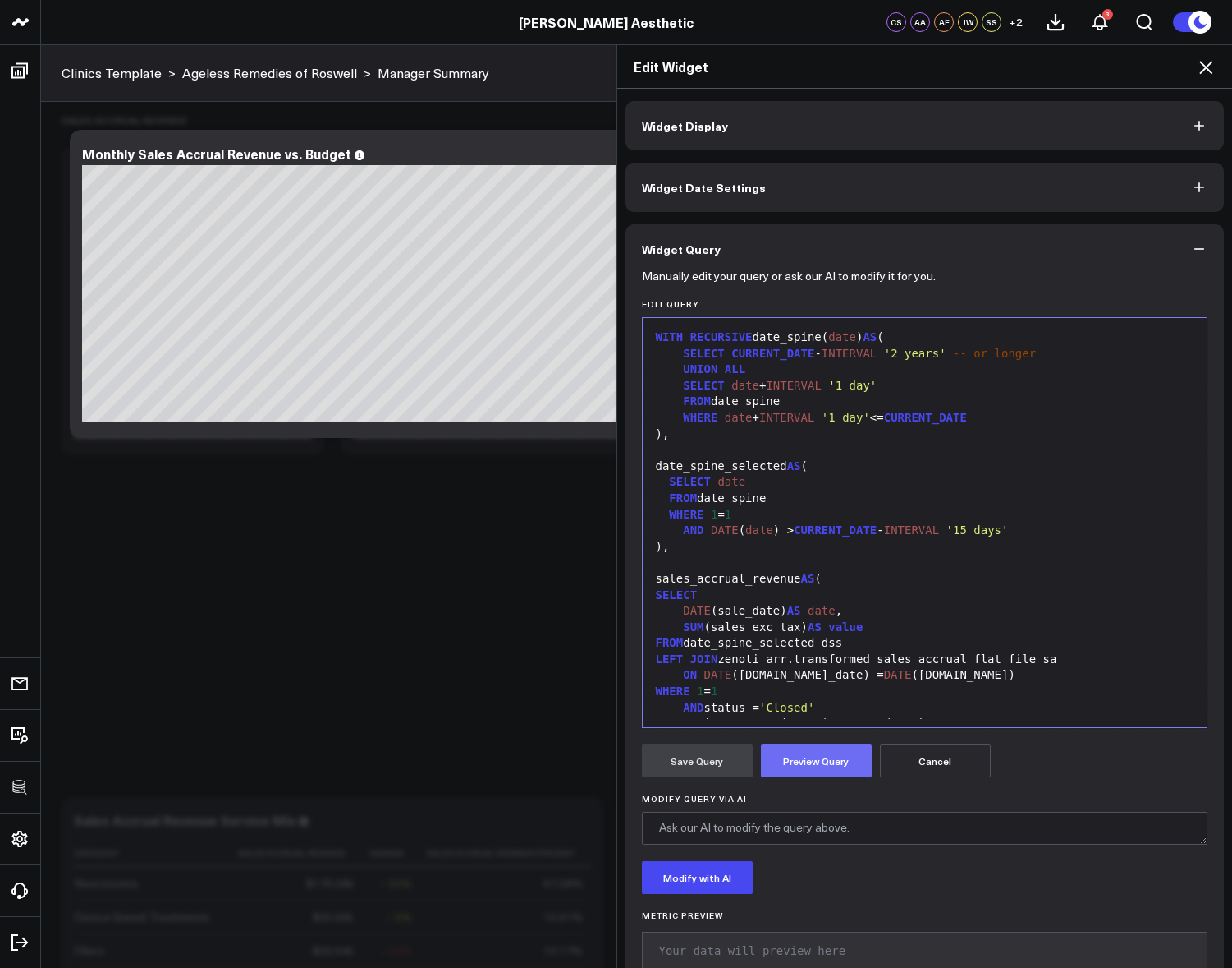
scroll to position [546, 0]
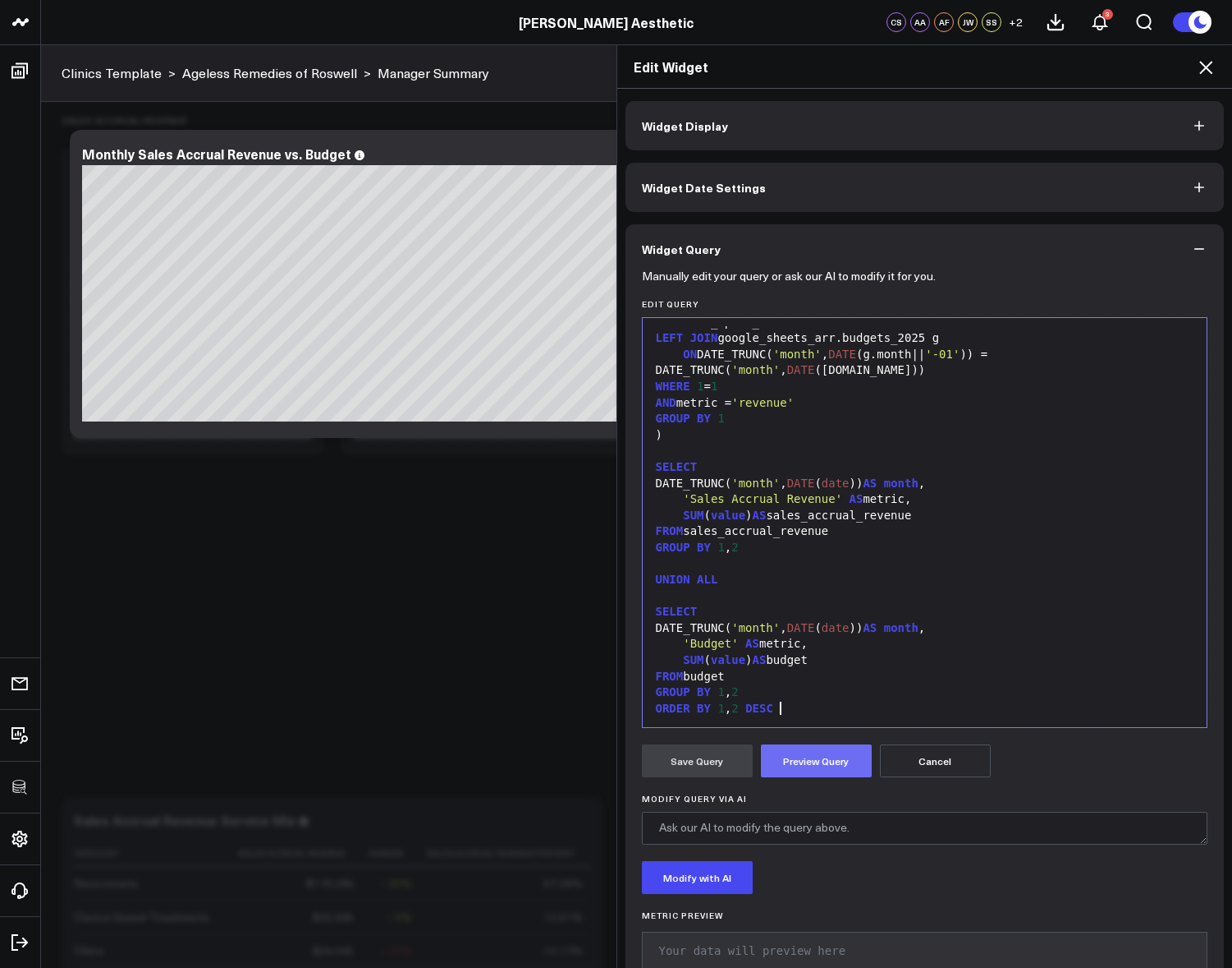
click at [796, 767] on button "Preview Query" at bounding box center [816, 761] width 111 height 33
click at [709, 761] on button "Save Query" at bounding box center [697, 761] width 111 height 33
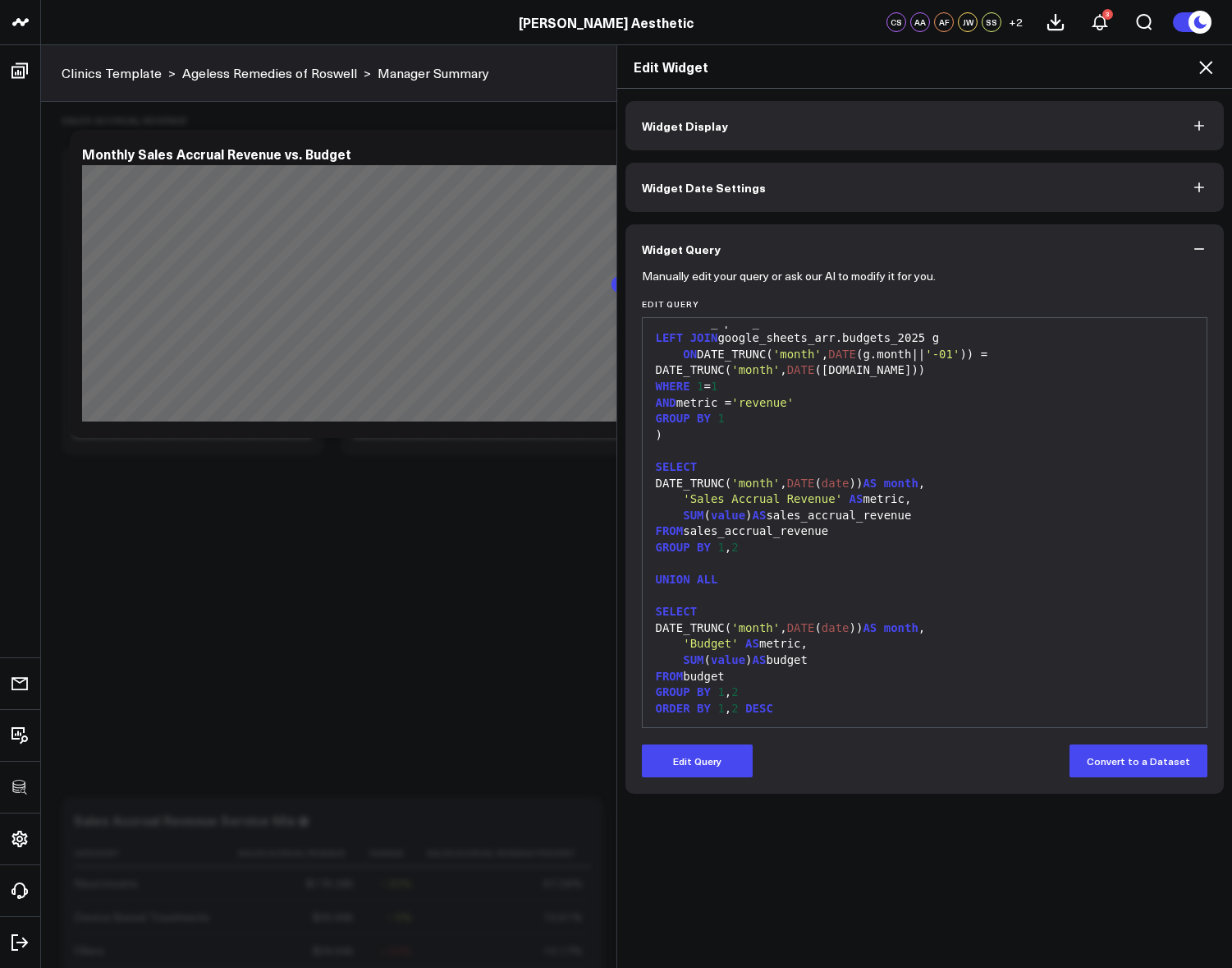
click at [1209, 69] on icon at bounding box center [1206, 67] width 20 height 20
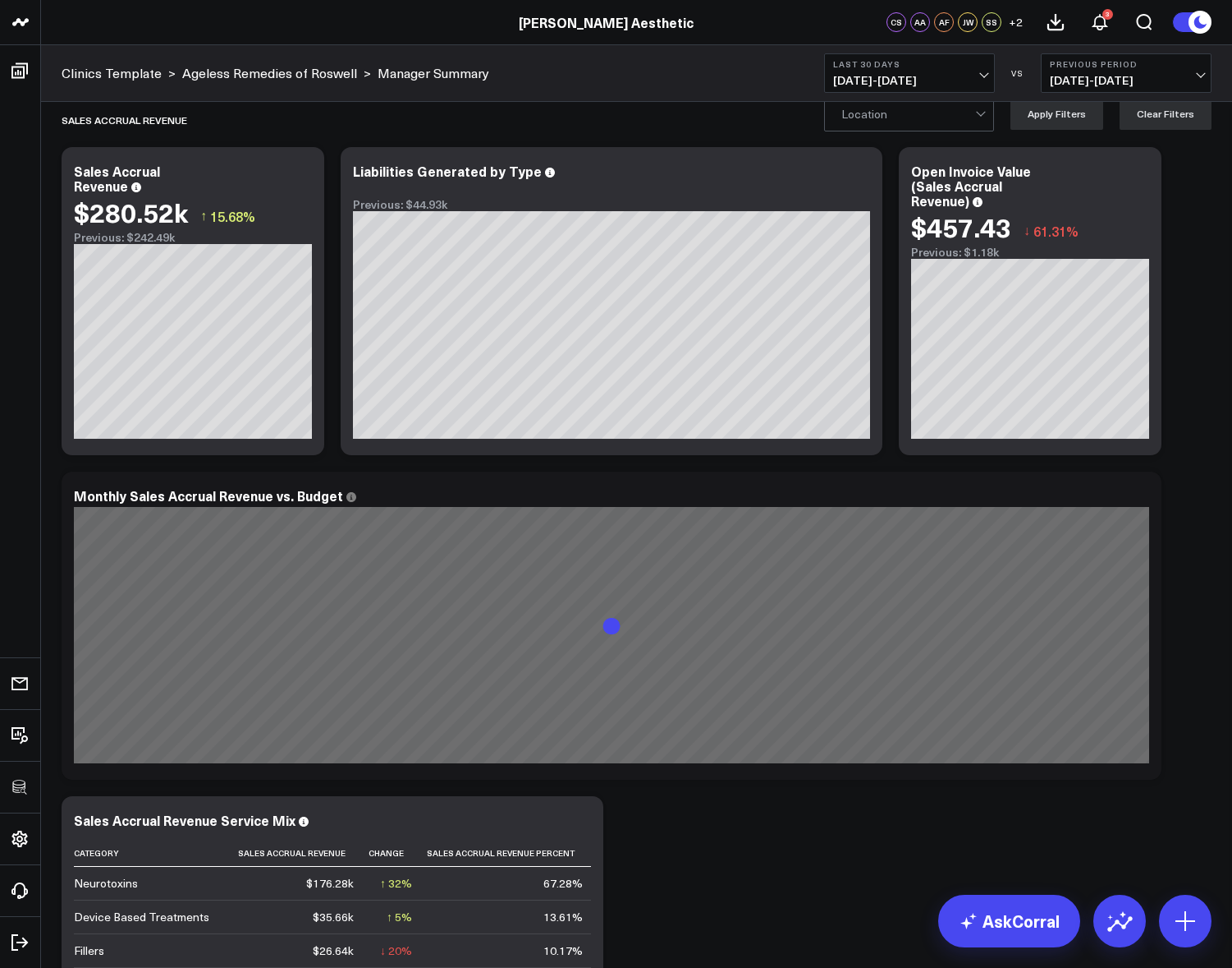
scroll to position [166, 0]
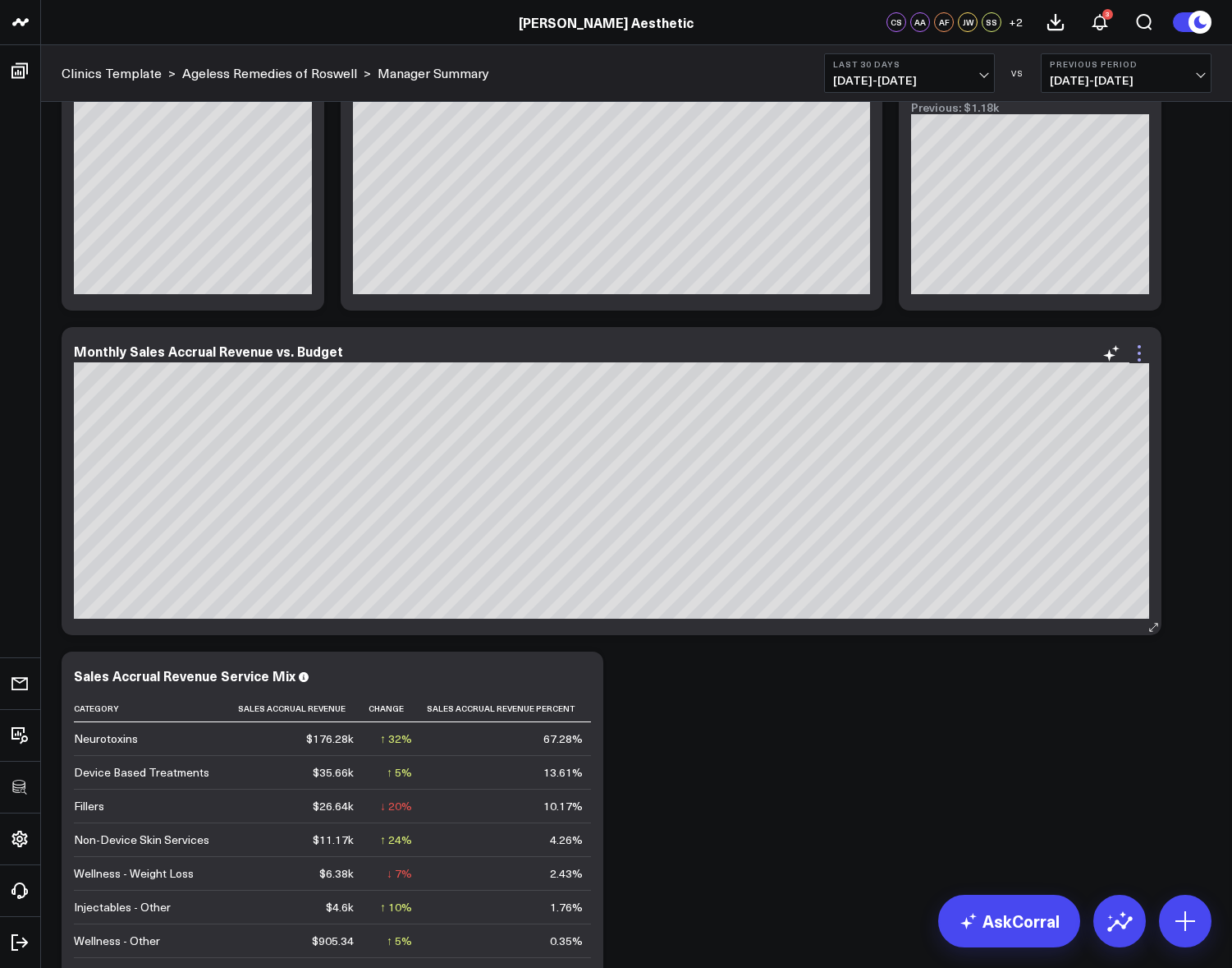
click at [1138, 354] on icon at bounding box center [1139, 352] width 3 height 3
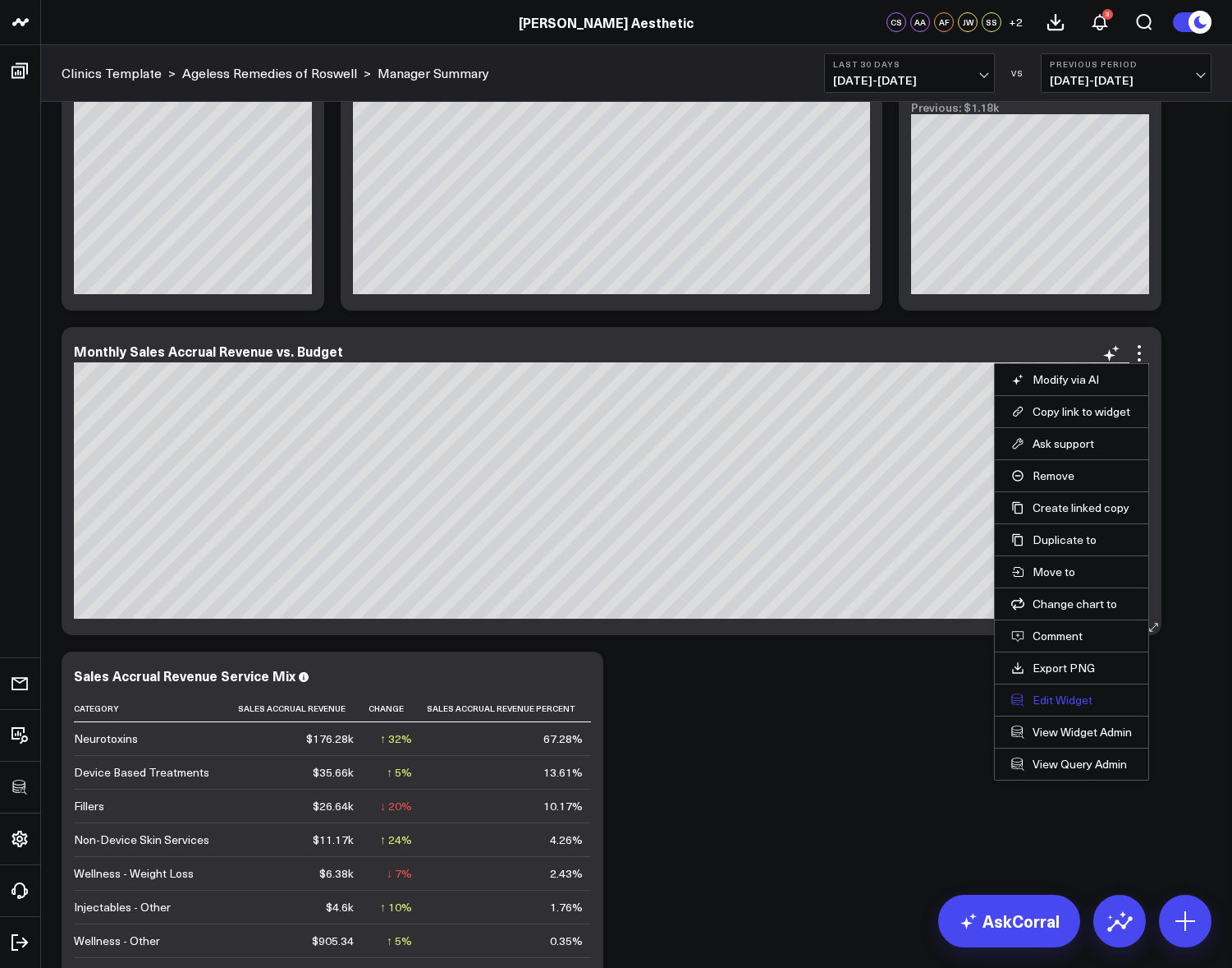
click at [1062, 694] on button "Edit Widget" at bounding box center [1071, 701] width 121 height 15
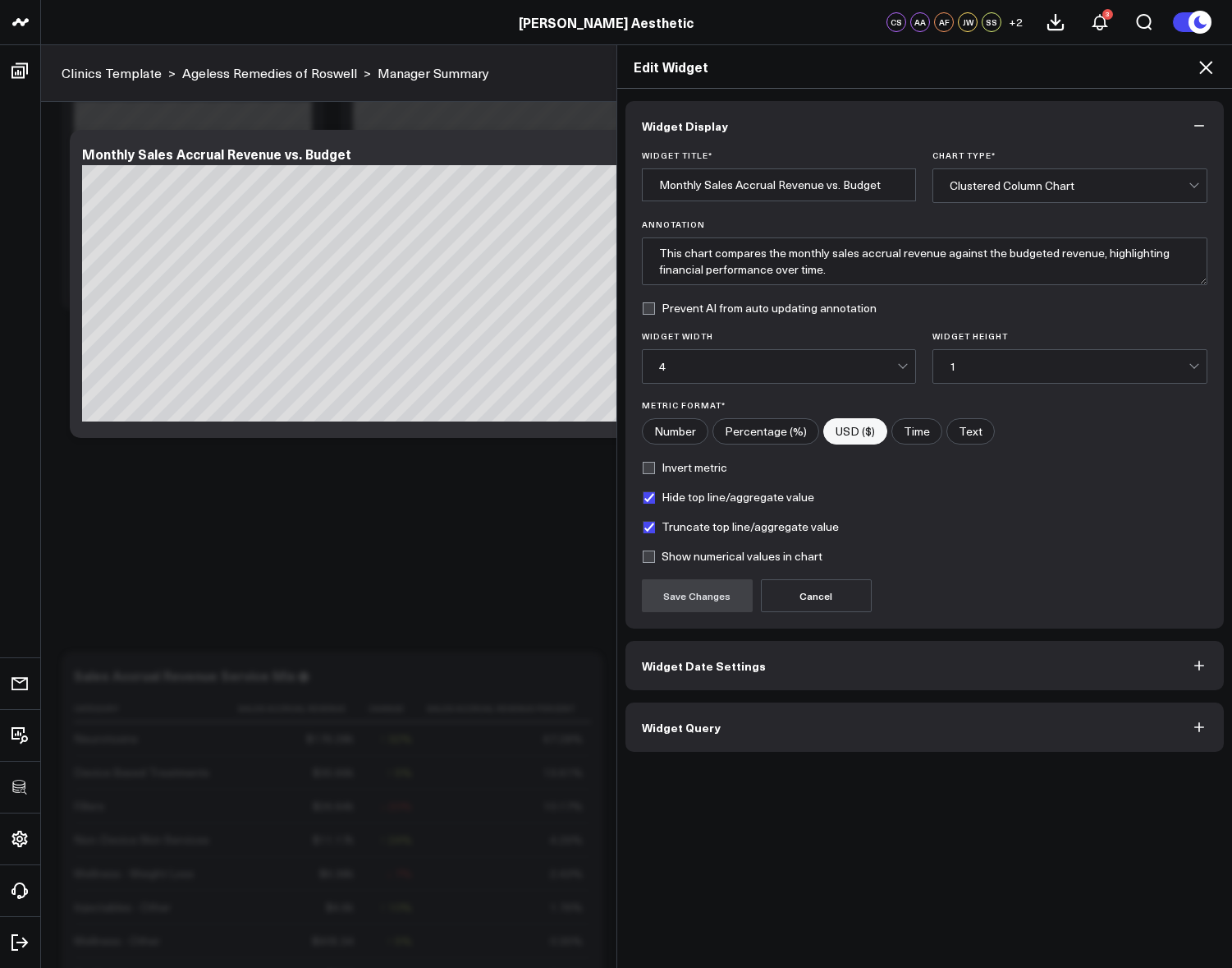
click at [839, 722] on button "Widget Query" at bounding box center [926, 727] width 599 height 49
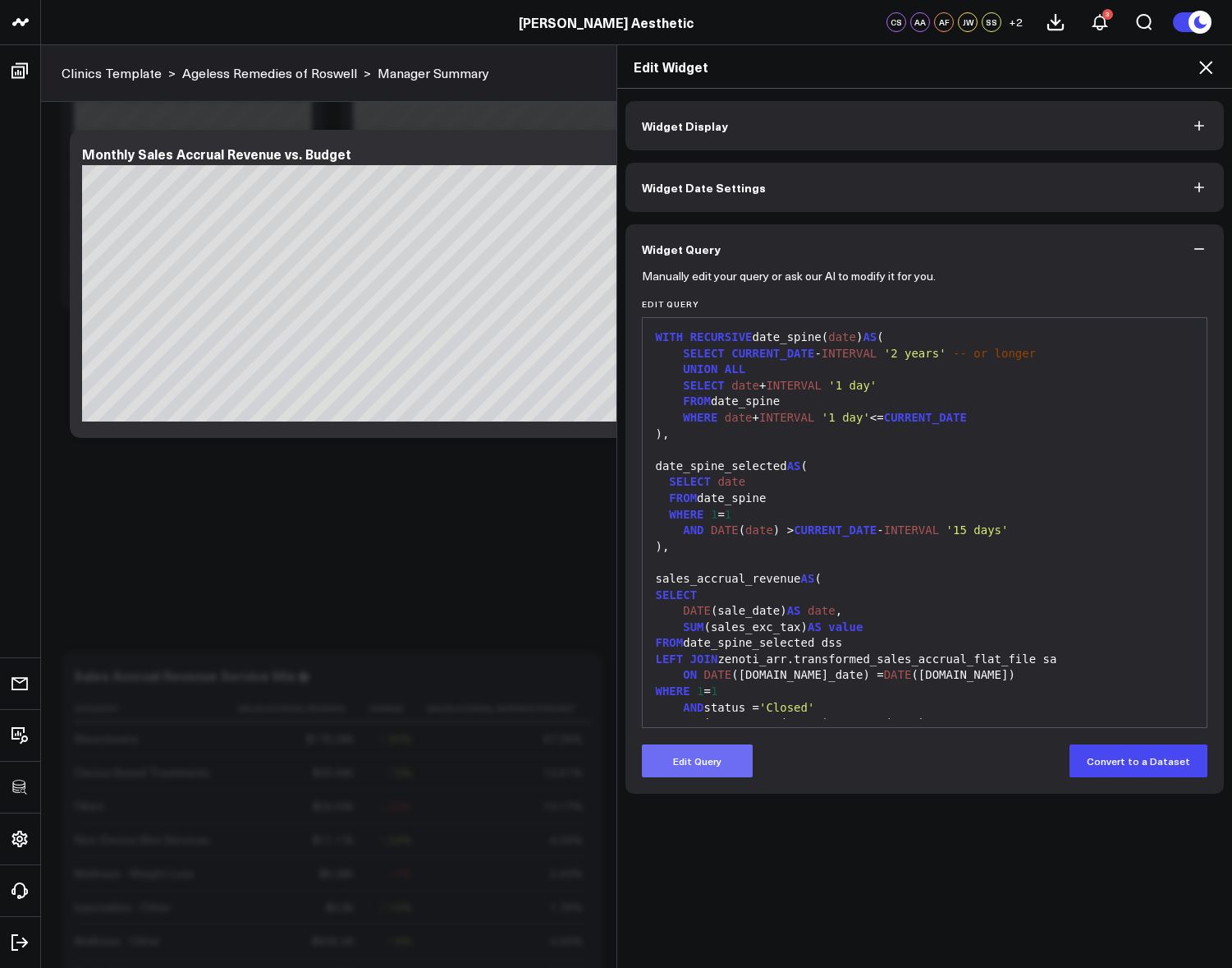
click at [695, 761] on button "Edit Query" at bounding box center [697, 761] width 111 height 33
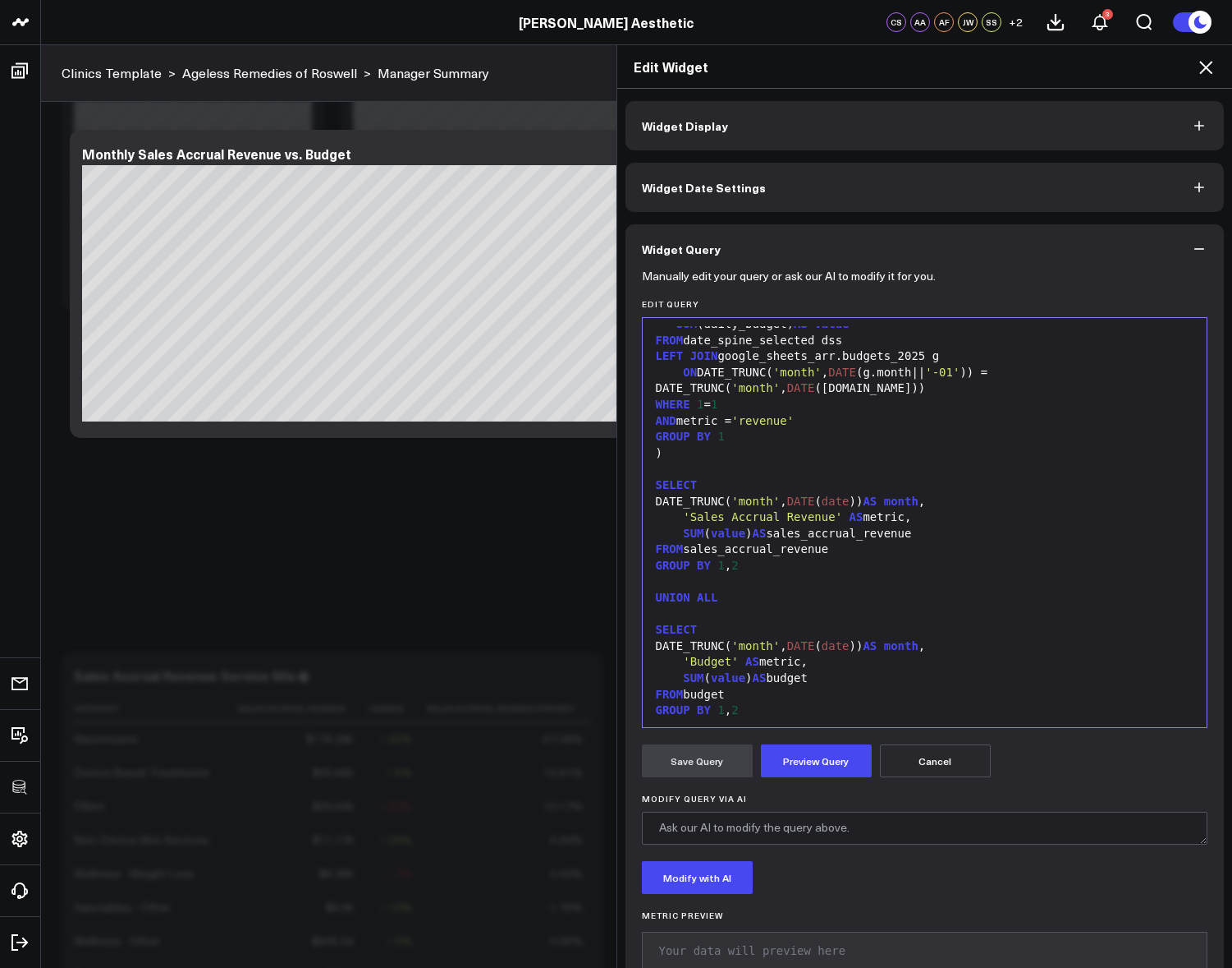
scroll to position [547, 0]
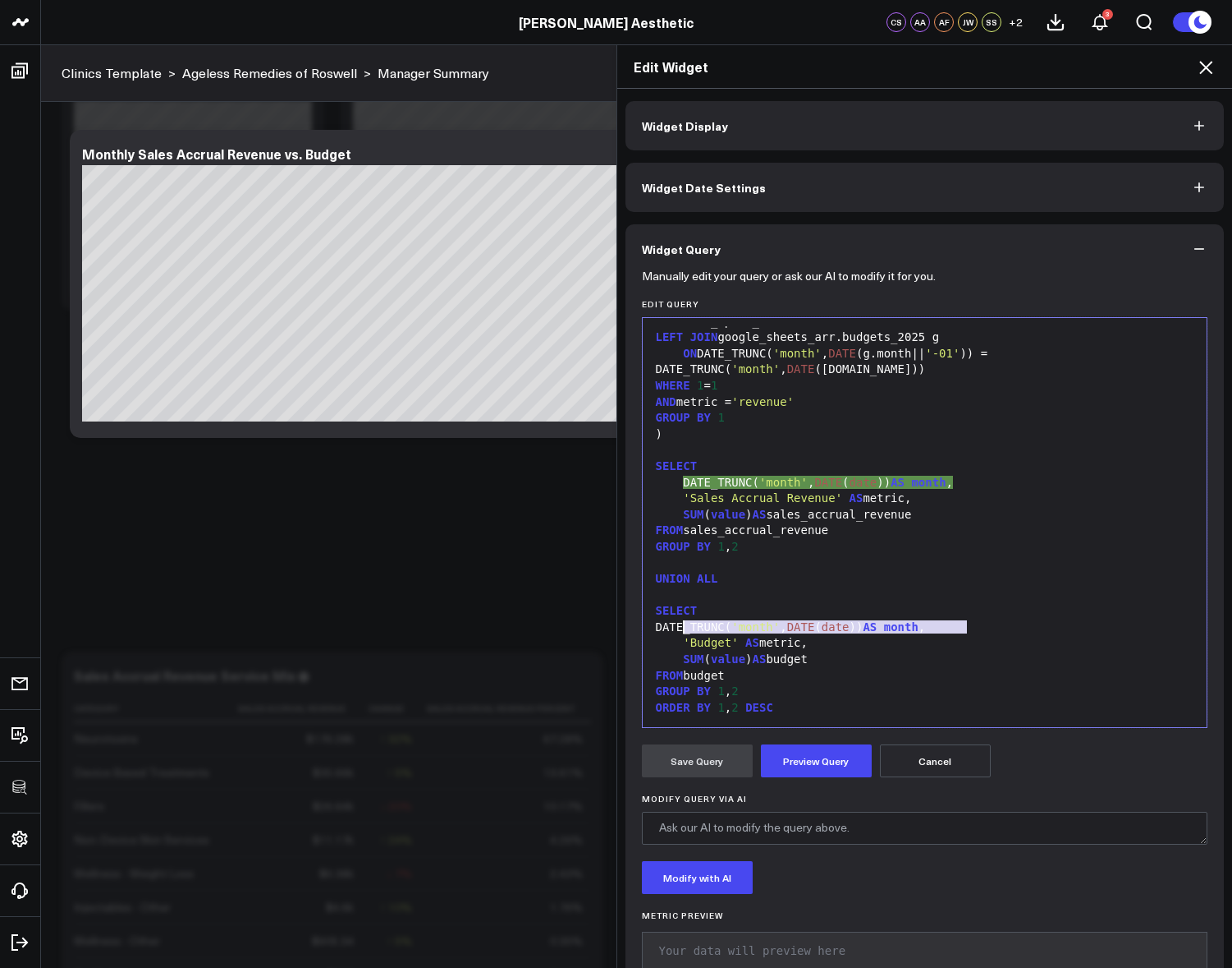
drag, startPoint x: 971, startPoint y: 624, endPoint x: 675, endPoint y: 625, distance: 296.0
click at [675, 625] on div "DATE_TRUNC( 'month' , DATE ( date )) AS month ," at bounding box center [925, 627] width 549 height 16
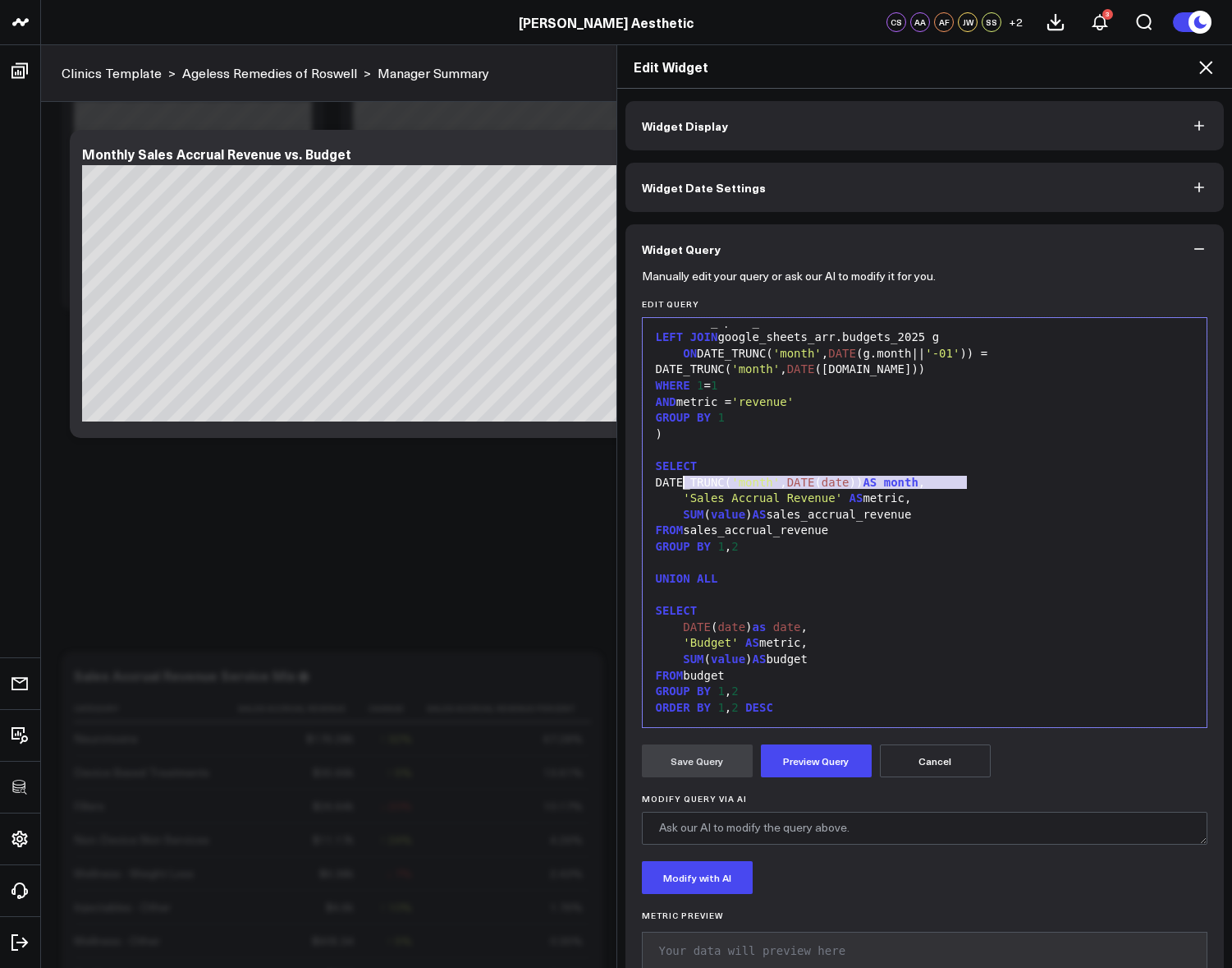
drag, startPoint x: 974, startPoint y: 482, endPoint x: 679, endPoint y: 485, distance: 295.0
click at [679, 485] on div "DATE_TRUNC( 'month' , DATE ( date )) AS month ," at bounding box center [925, 483] width 549 height 16
click at [772, 767] on button "Preview Query" at bounding box center [816, 761] width 111 height 33
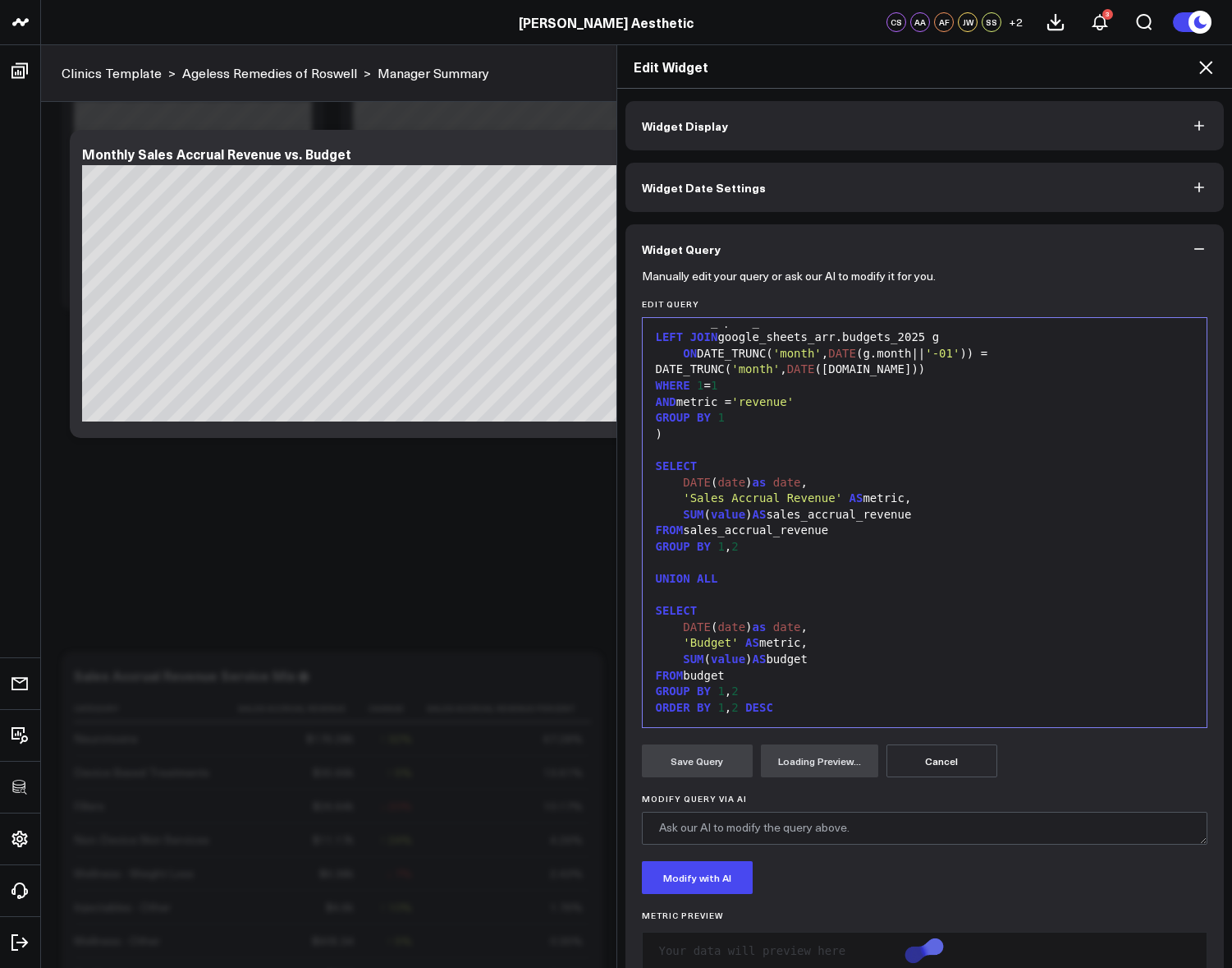
click at [724, 693] on div "GROUP BY 1 , 2" at bounding box center [925, 691] width 549 height 16
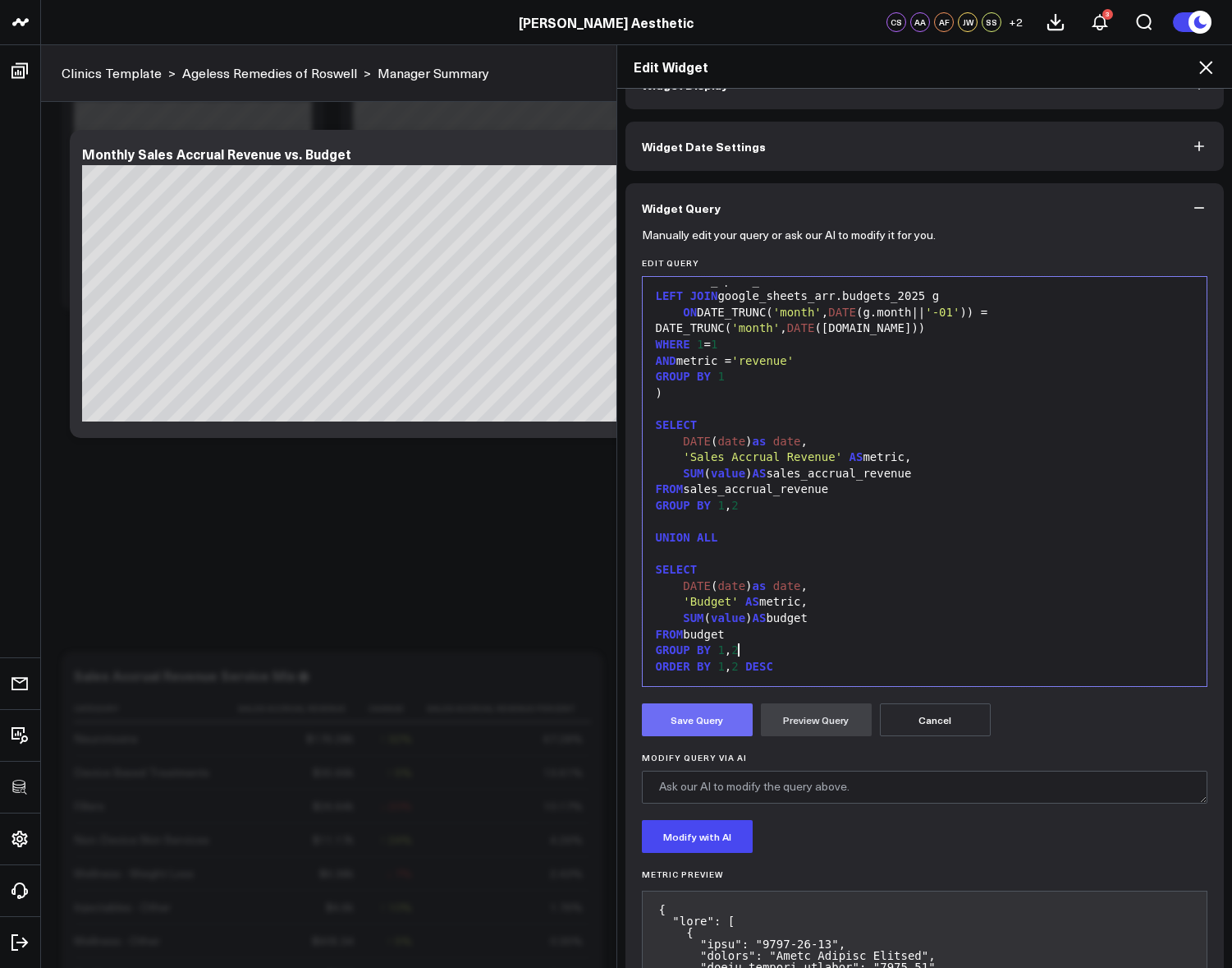
click at [703, 724] on button "Save Query" at bounding box center [697, 720] width 111 height 33
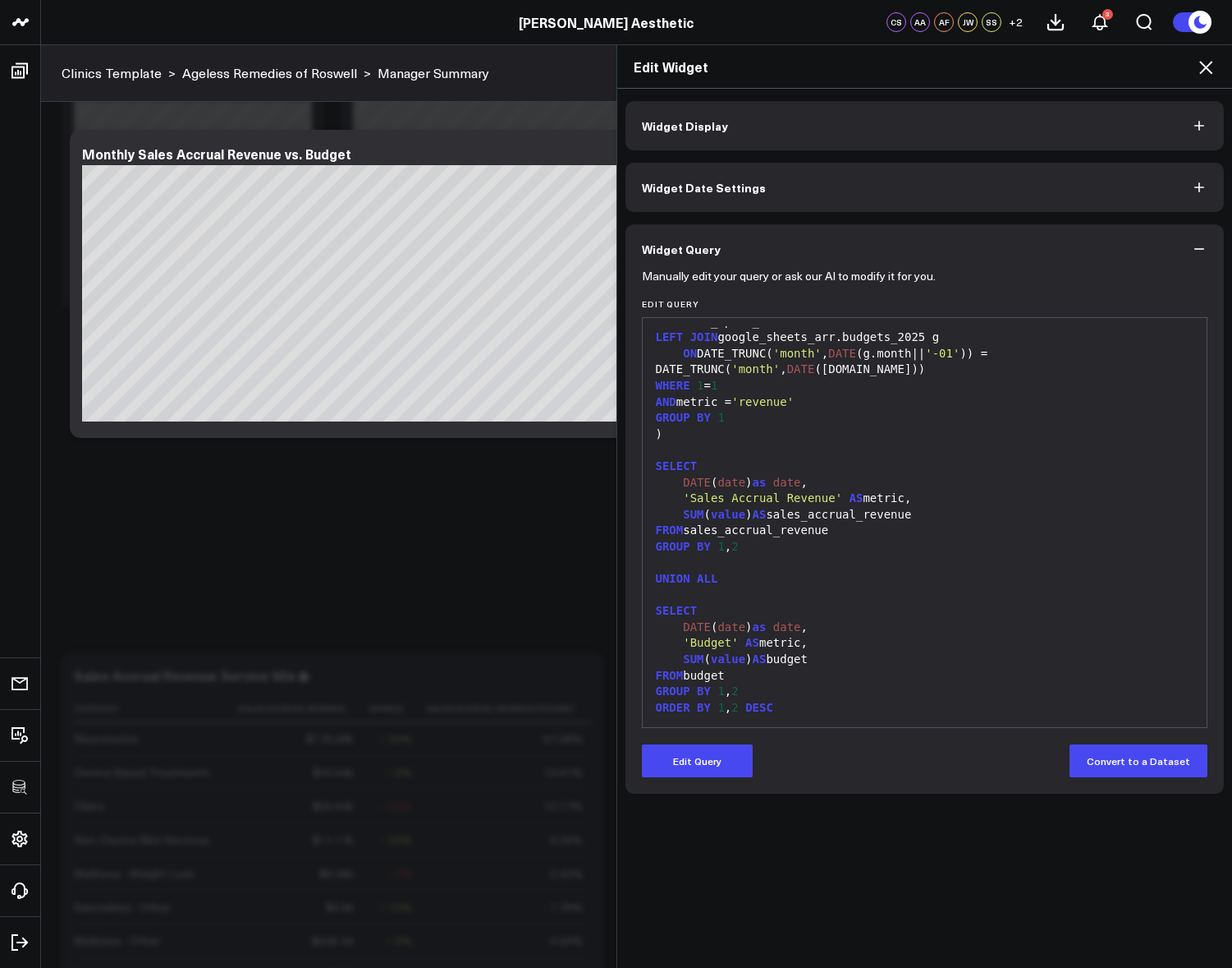
scroll to position [0, 0]
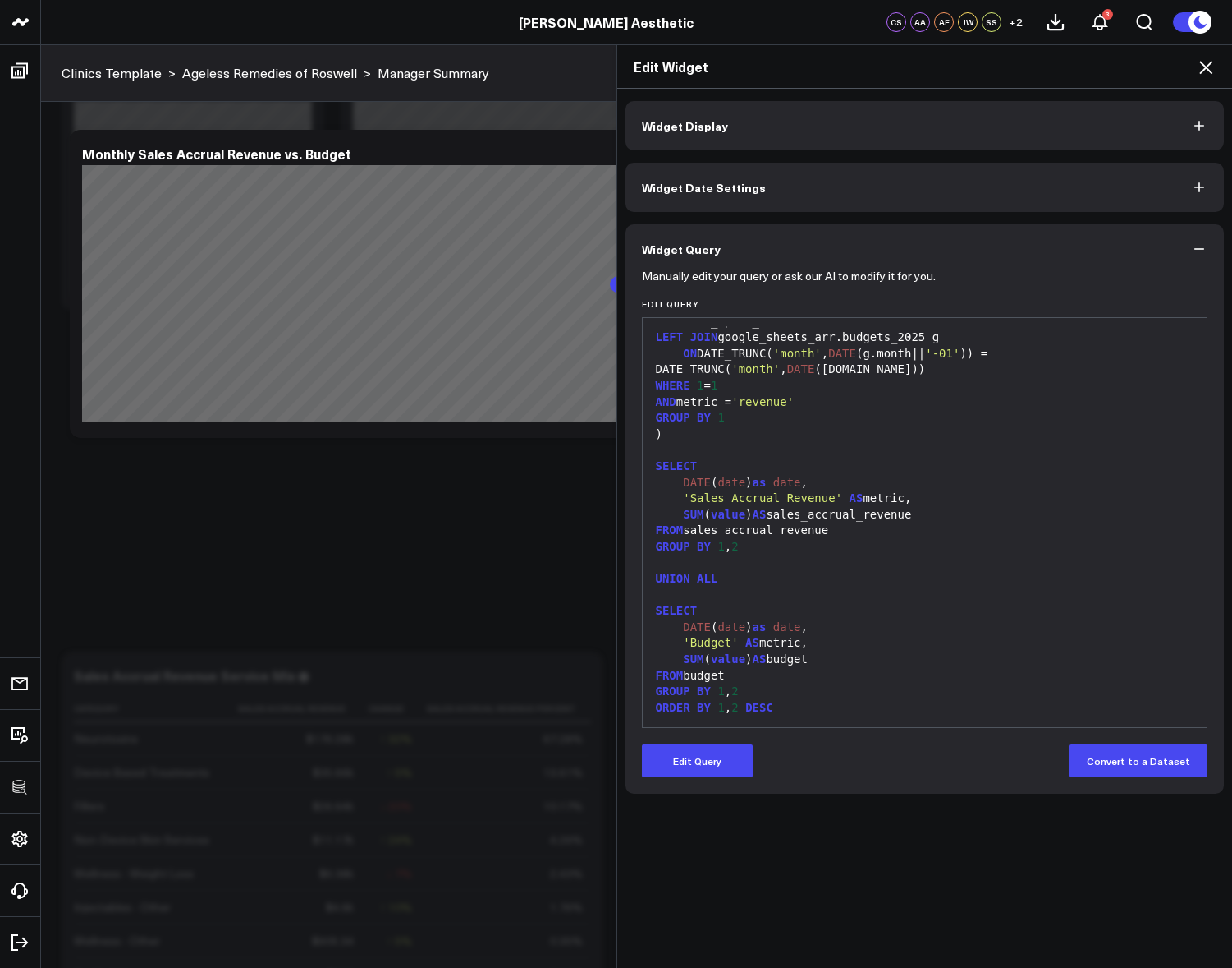
click at [1208, 66] on icon at bounding box center [1206, 68] width 13 height 13
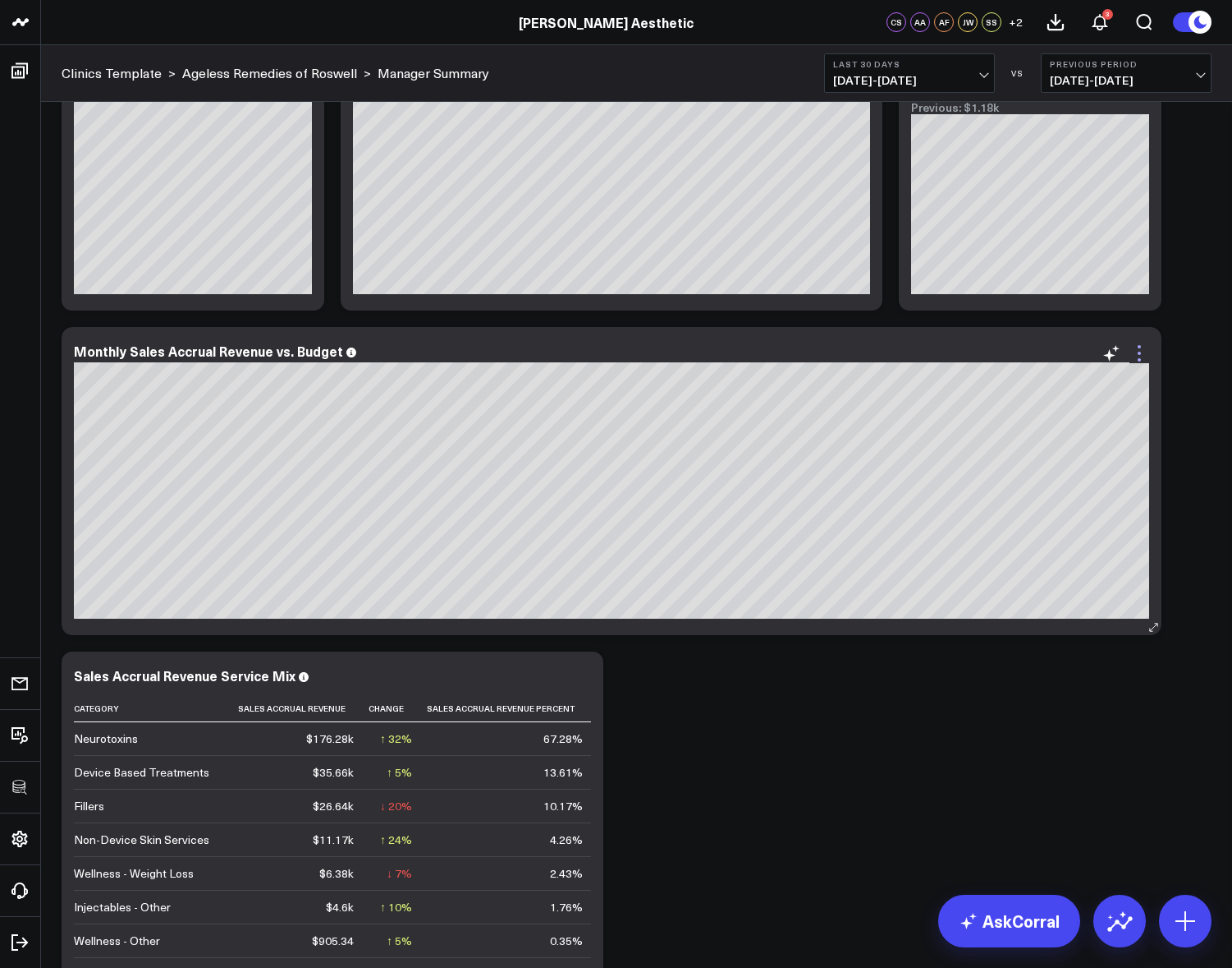
click at [1134, 353] on icon at bounding box center [1140, 353] width 20 height 20
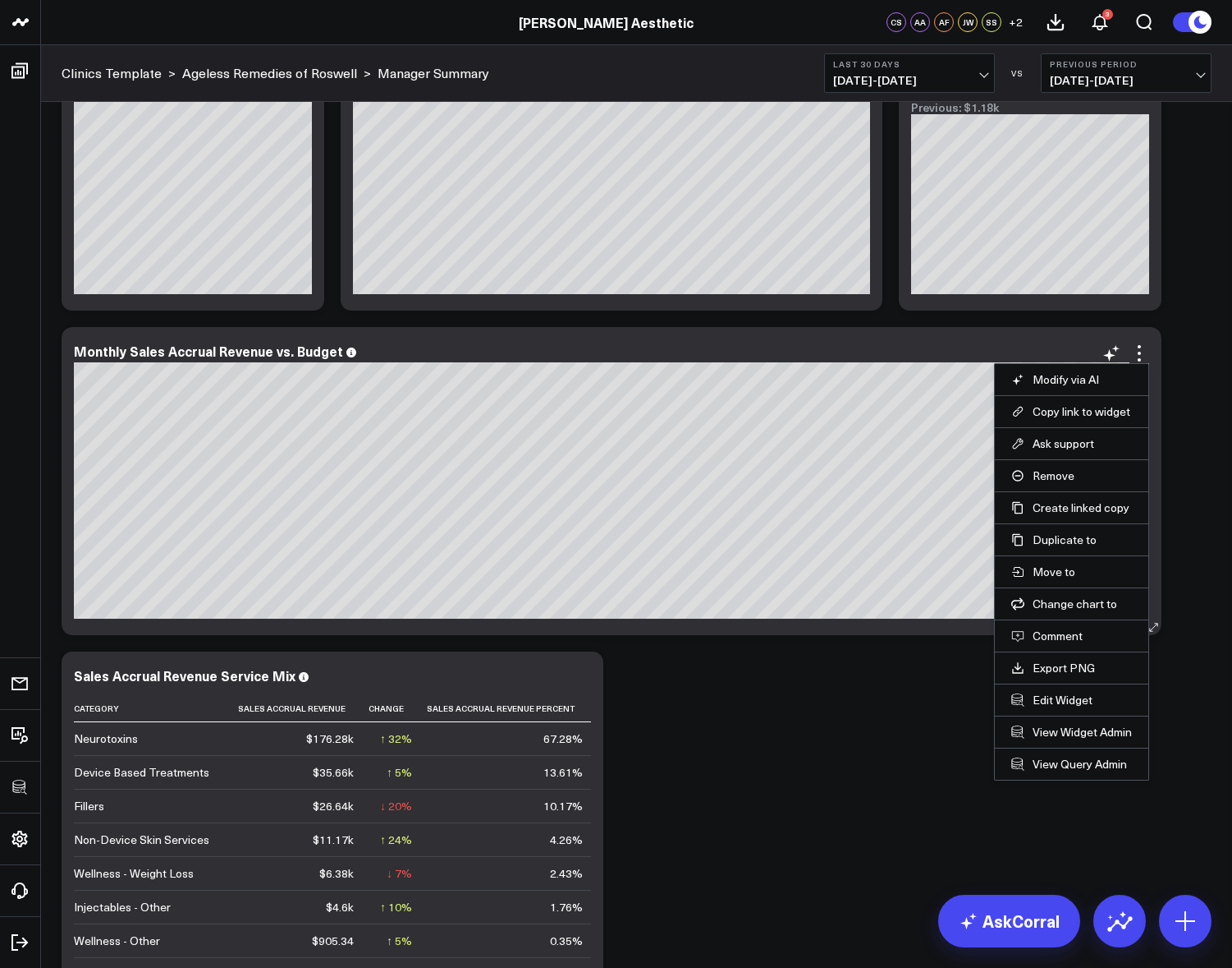
click at [1076, 690] on li "Edit Widget" at bounding box center [1071, 700] width 153 height 32
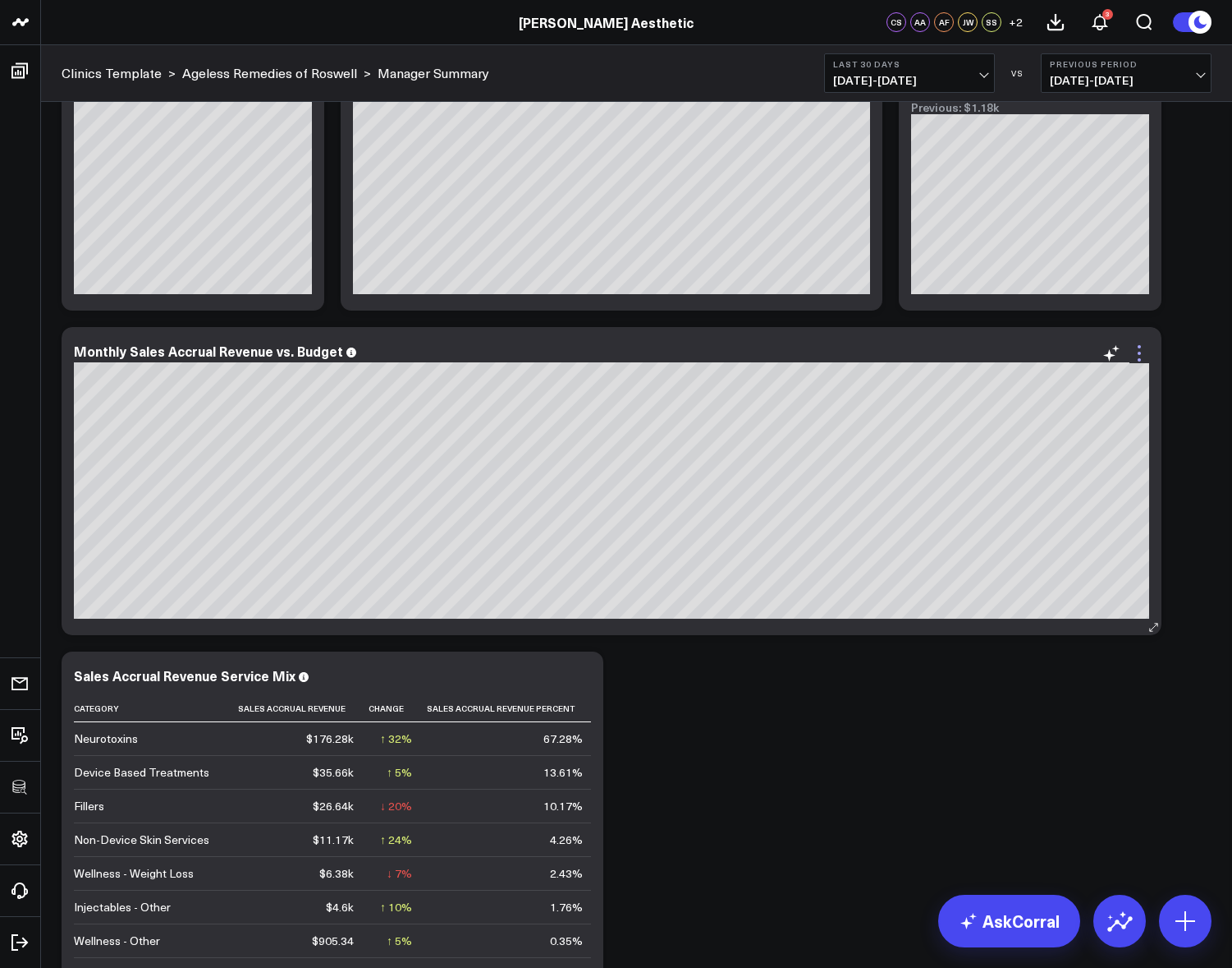
click at [1142, 356] on icon at bounding box center [1140, 353] width 20 height 20
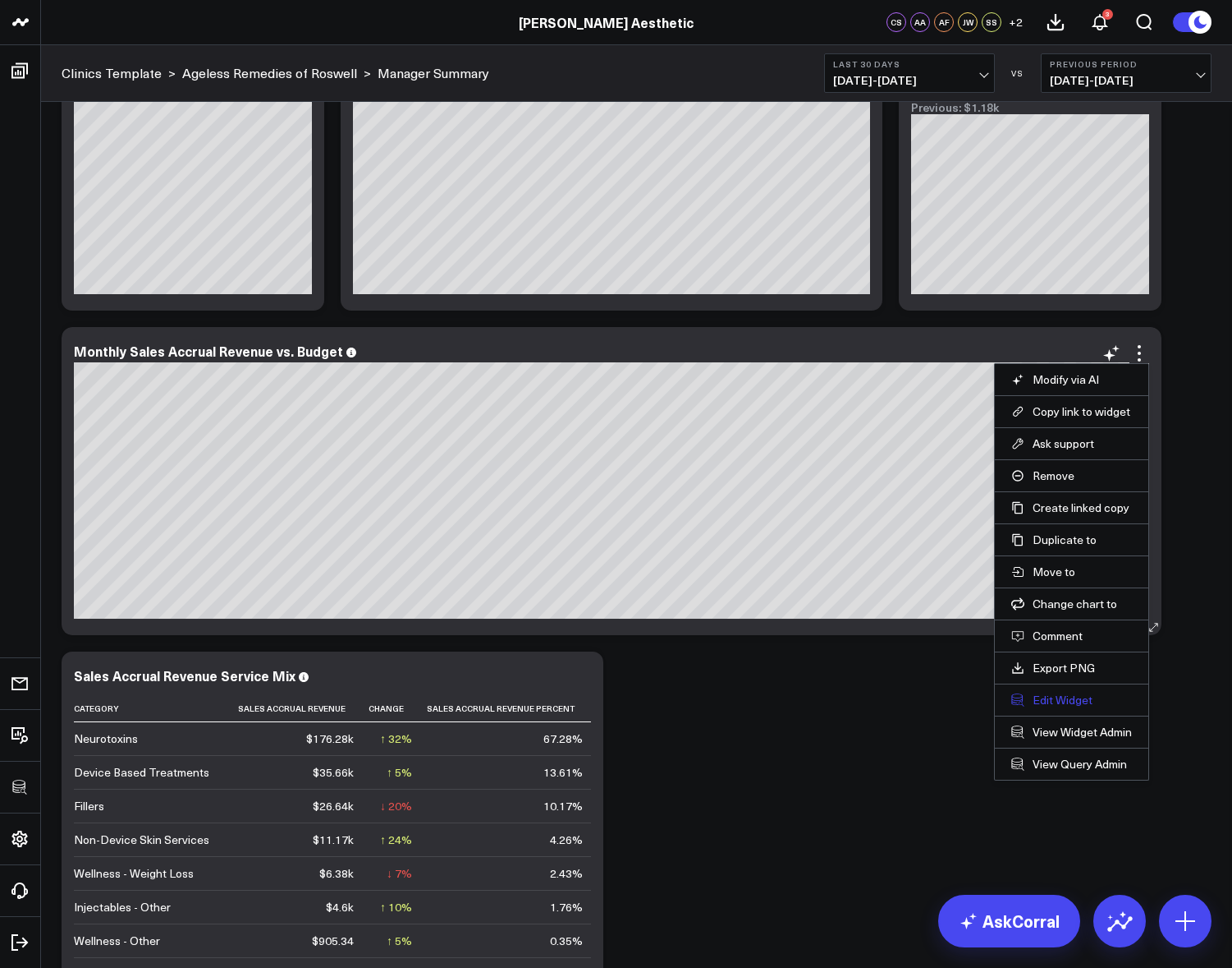
click at [1074, 700] on button "Edit Widget" at bounding box center [1071, 701] width 121 height 15
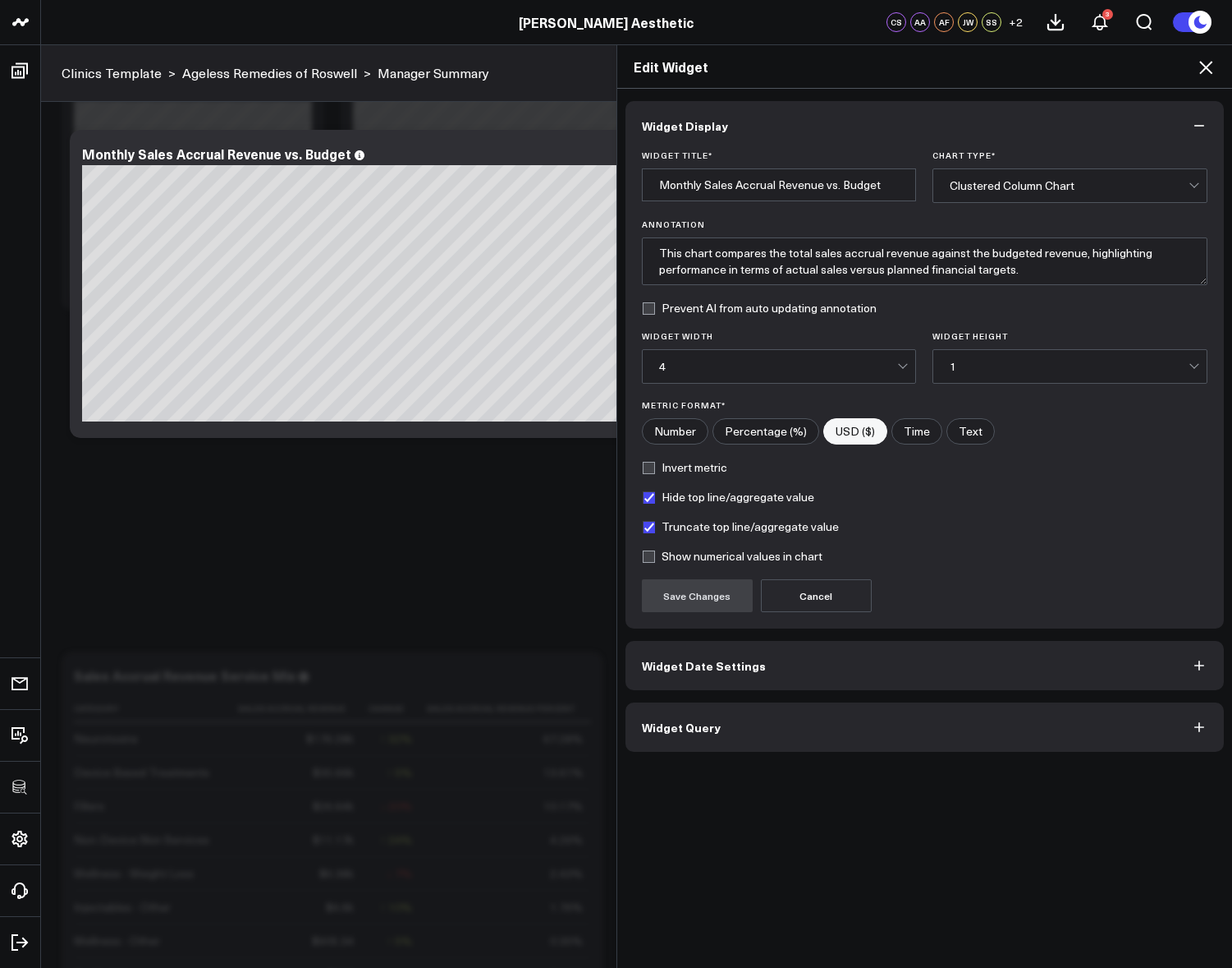
click at [897, 711] on button "Widget Query" at bounding box center [926, 727] width 599 height 49
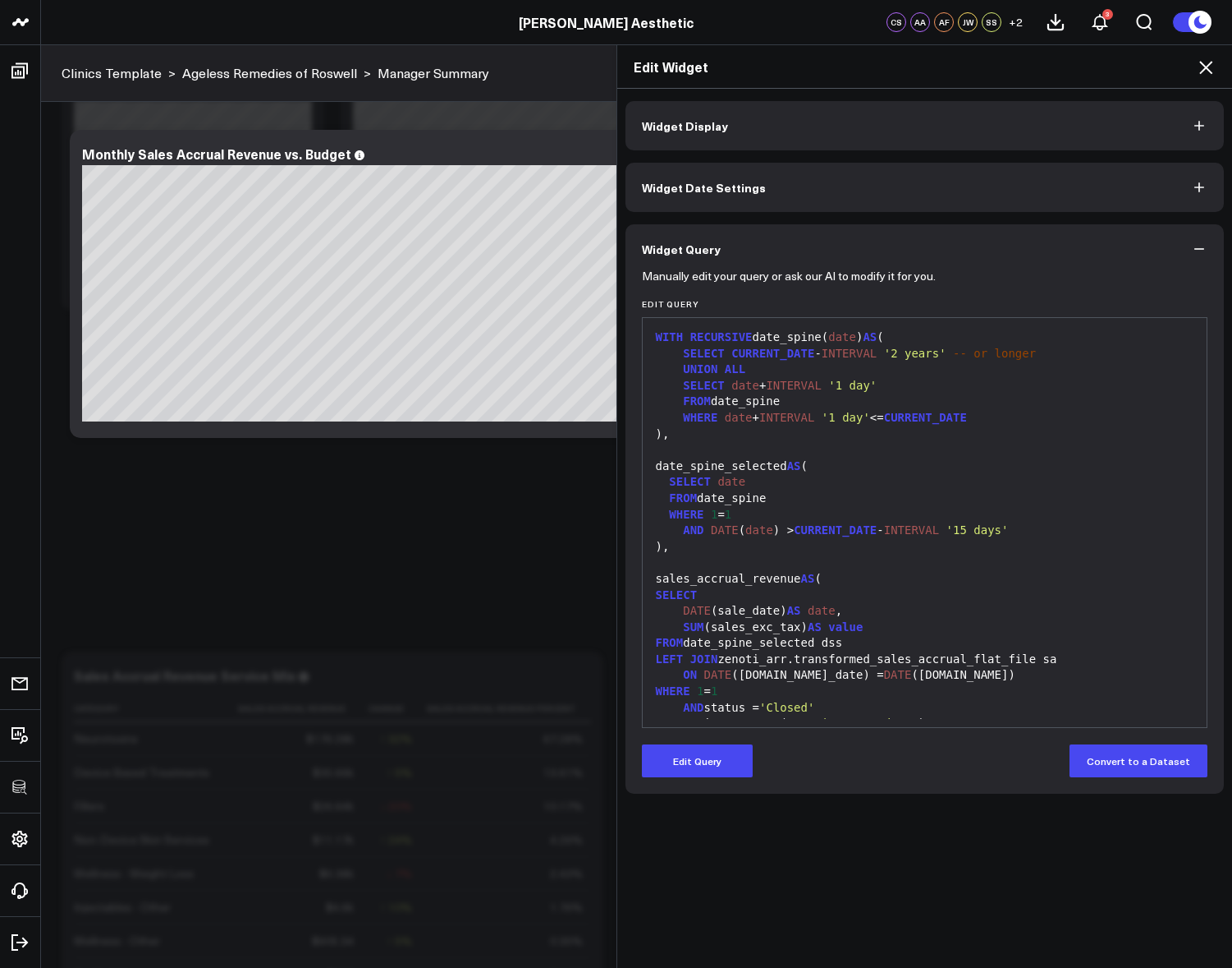
click at [1124, 201] on button "Widget Date Settings" at bounding box center [926, 188] width 599 height 49
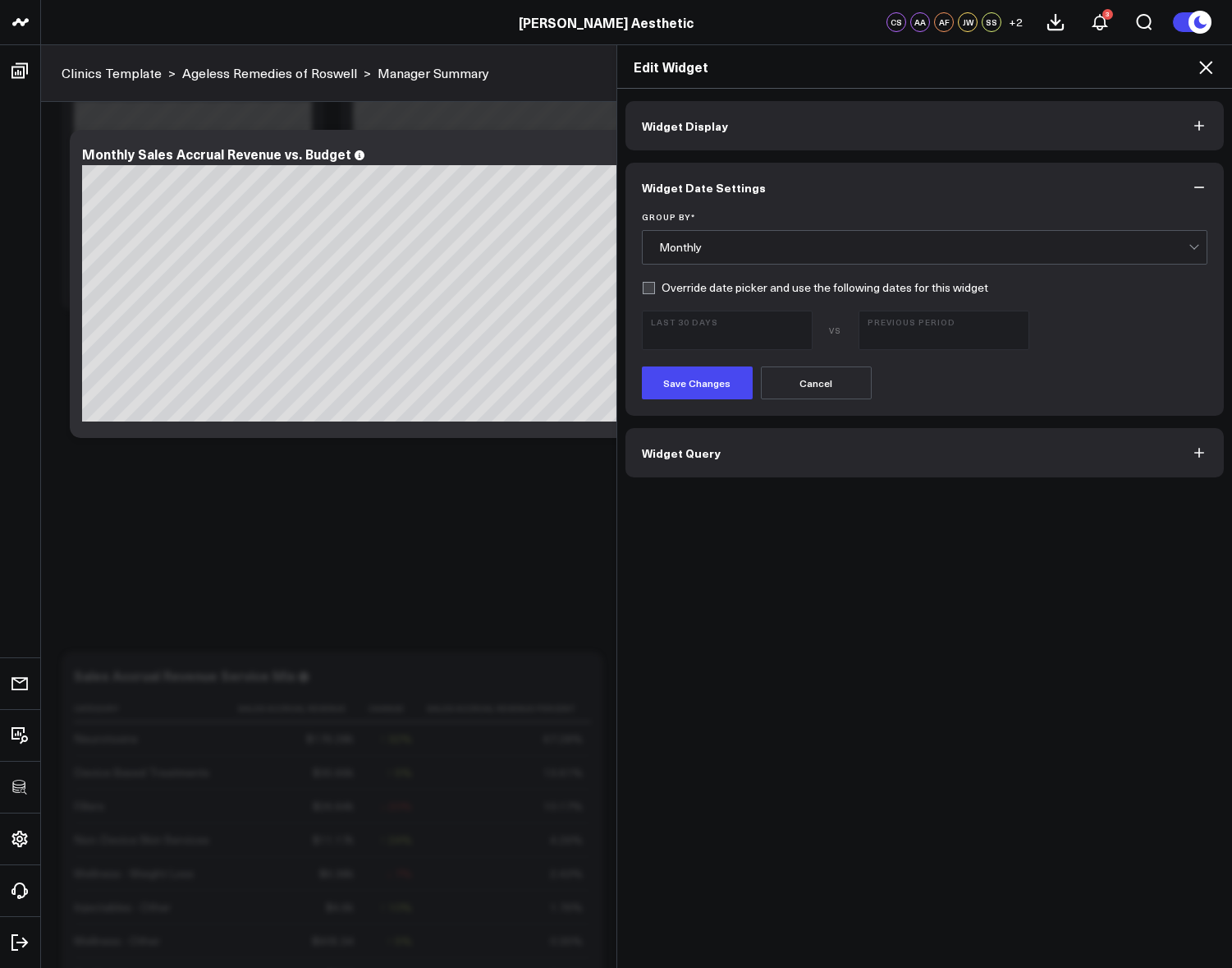
click at [831, 247] on div "Monthly" at bounding box center [925, 247] width 531 height 13
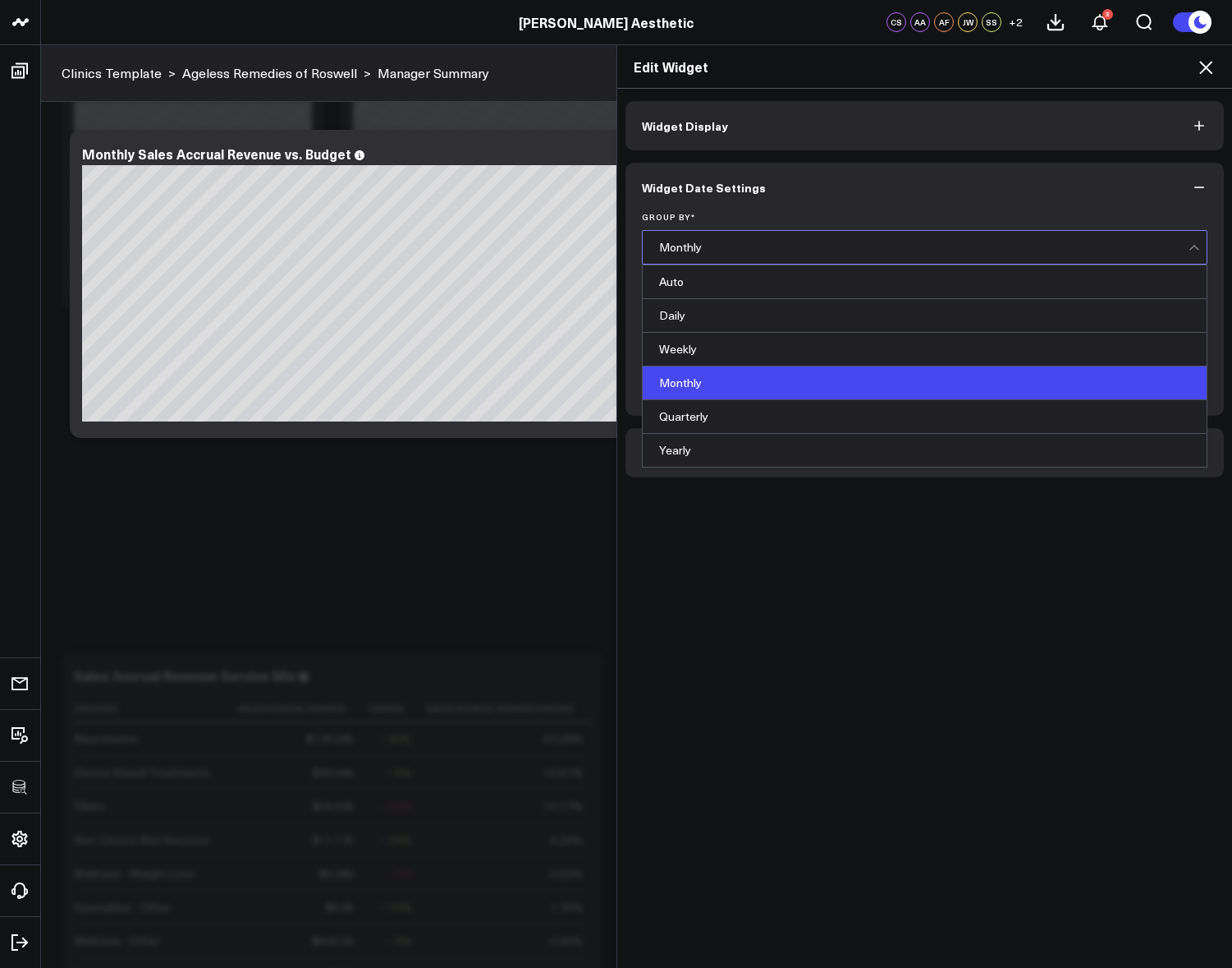
click at [847, 185] on button "Widget Date Settings" at bounding box center [926, 188] width 599 height 49
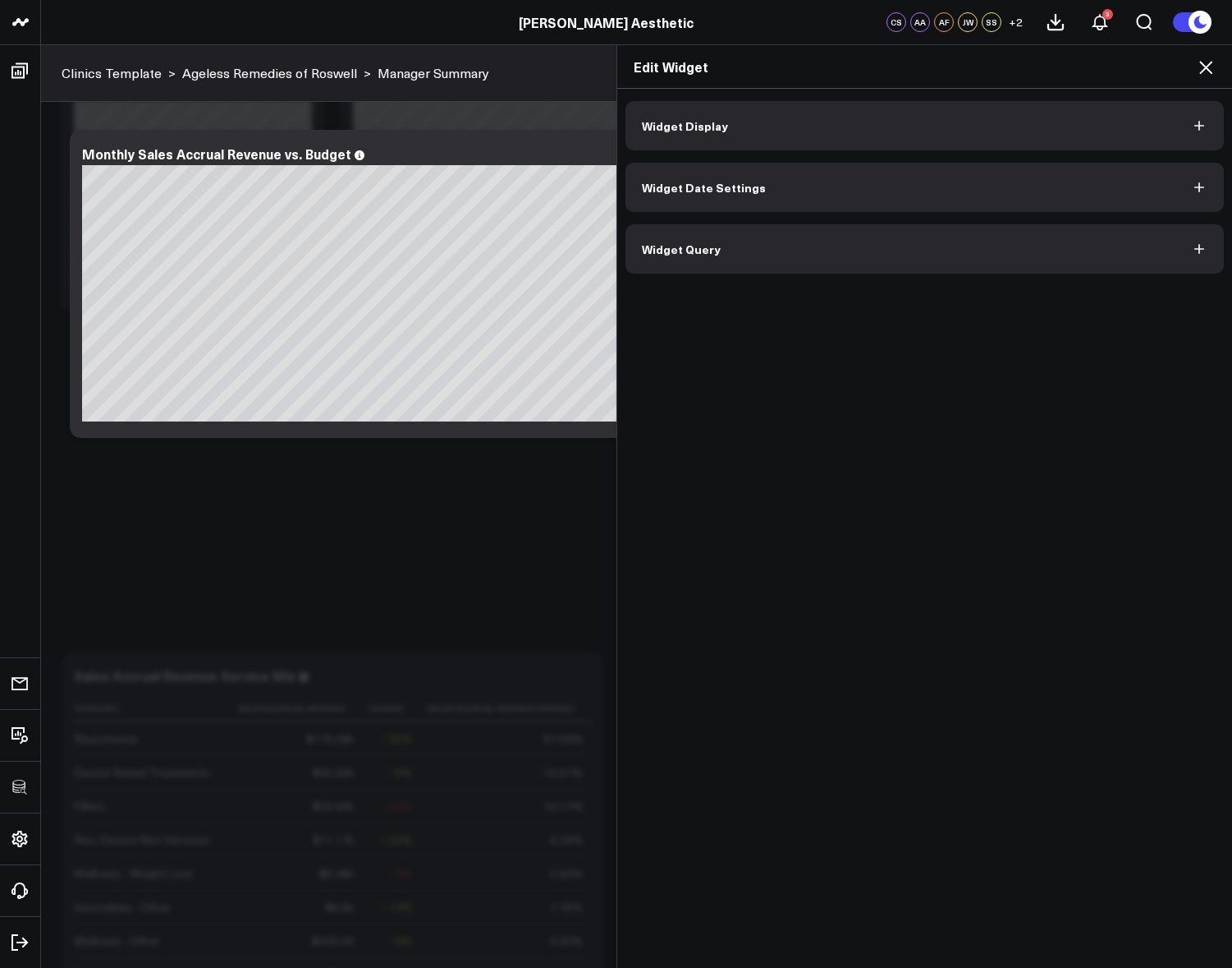
click at [750, 199] on button "Widget Date Settings" at bounding box center [926, 188] width 599 height 49
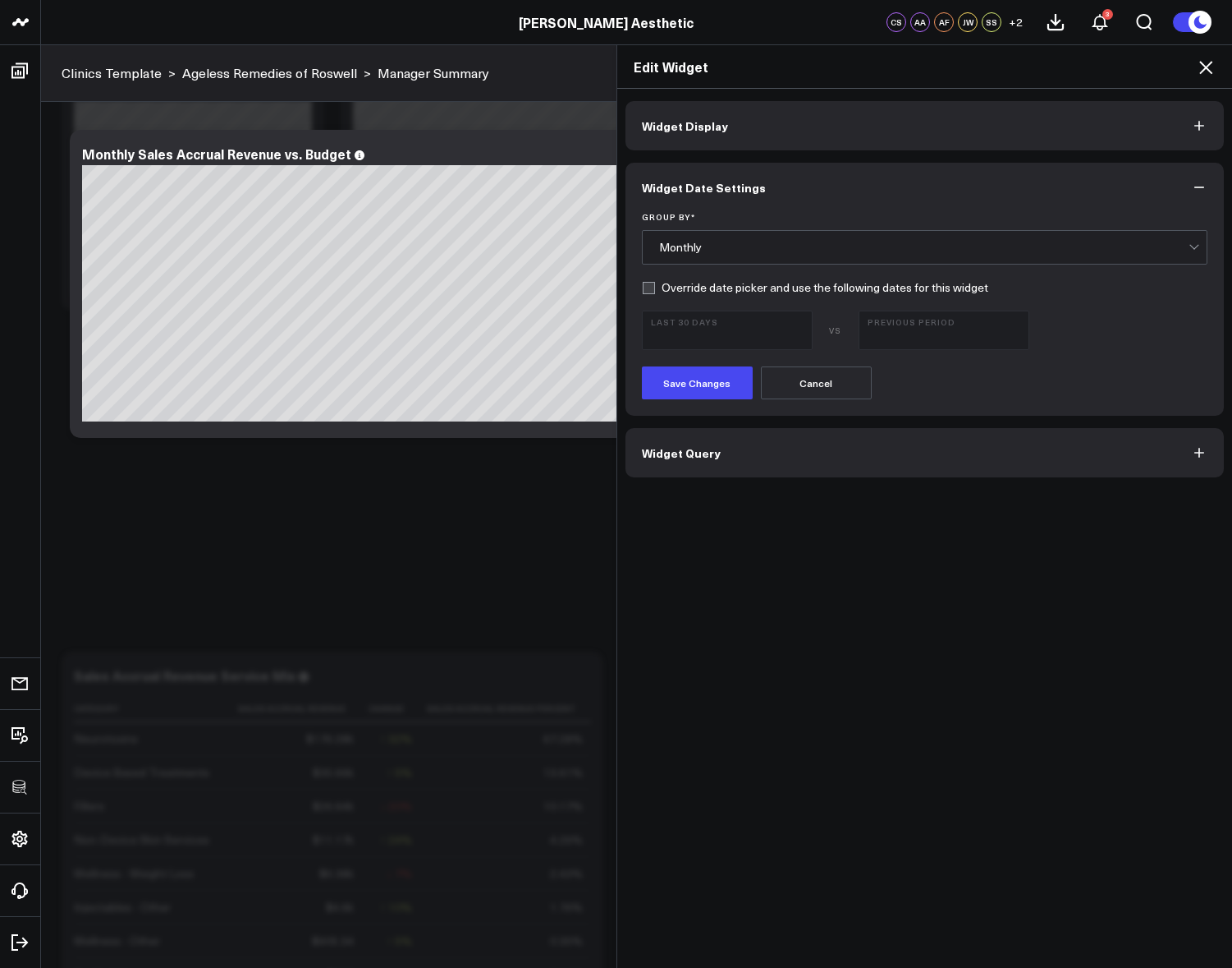
click at [688, 292] on label "Override date picker and use the following dates for this widget" at bounding box center [815, 287] width 346 height 13
click at [655, 292] on input "Override date picker and use the following dates for this widget" at bounding box center [649, 287] width 13 height 13
click at [707, 346] on button "Last 30 Days 08/06/25 - 09/04/25" at bounding box center [728, 329] width 171 height 39
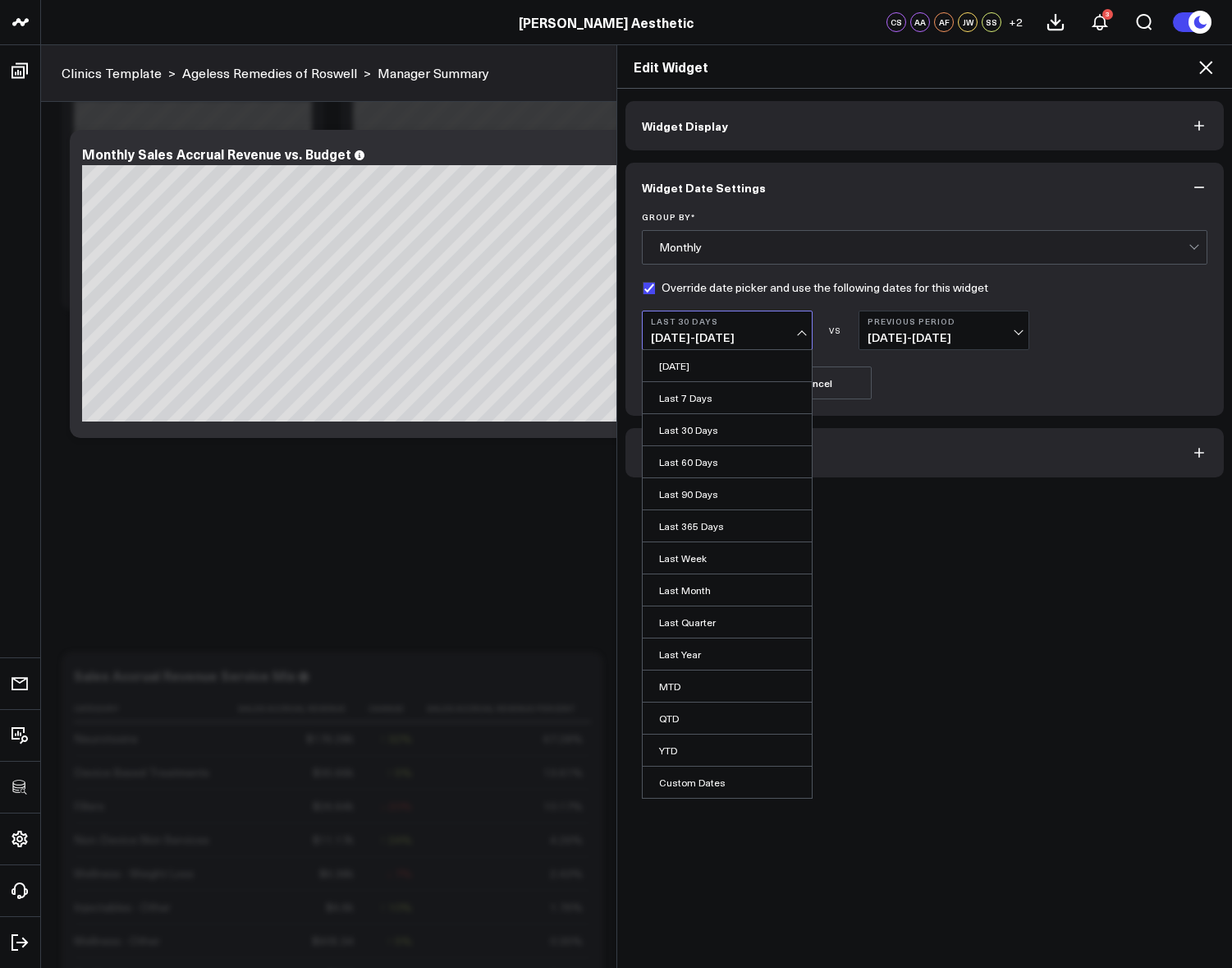
click at [703, 285] on label "Override date picker and use the following dates for this widget" at bounding box center [815, 287] width 346 height 13
click at [655, 285] on input "Override date picker and use the following dates for this widget" at bounding box center [649, 287] width 13 height 13
checkbox input "false"
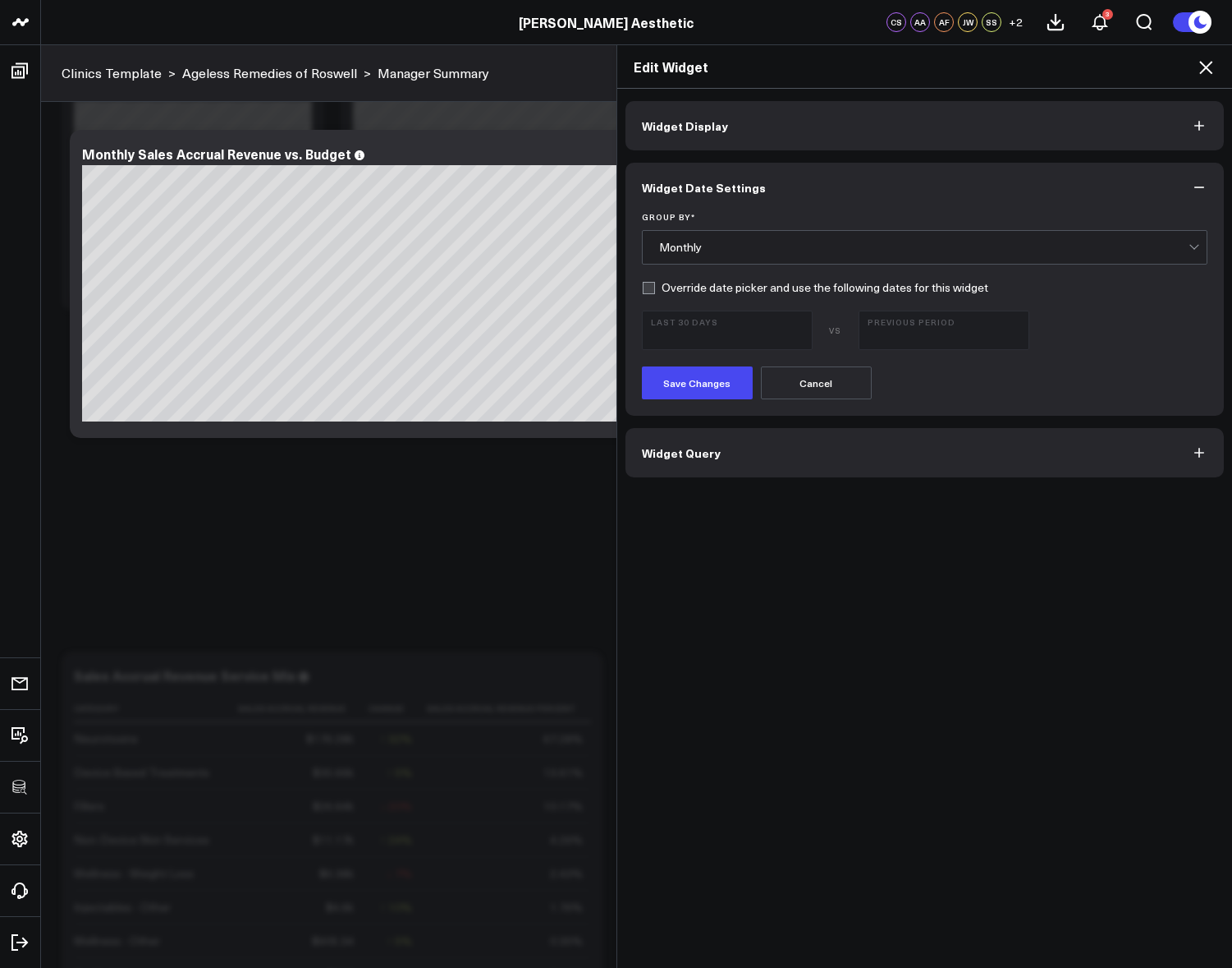
click at [930, 121] on button "Widget Display" at bounding box center [926, 126] width 599 height 49
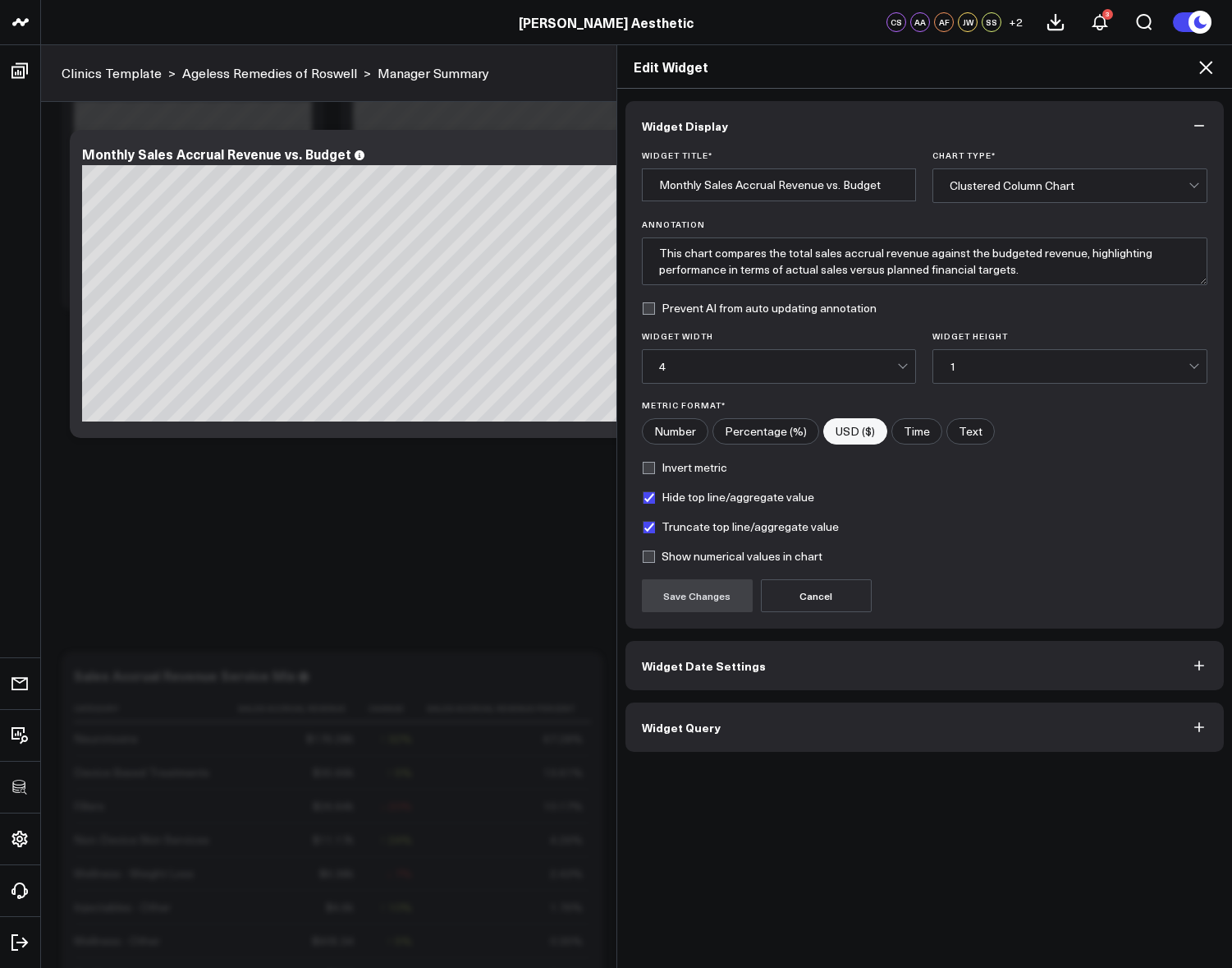
click at [739, 746] on button "Widget Query" at bounding box center [926, 727] width 599 height 49
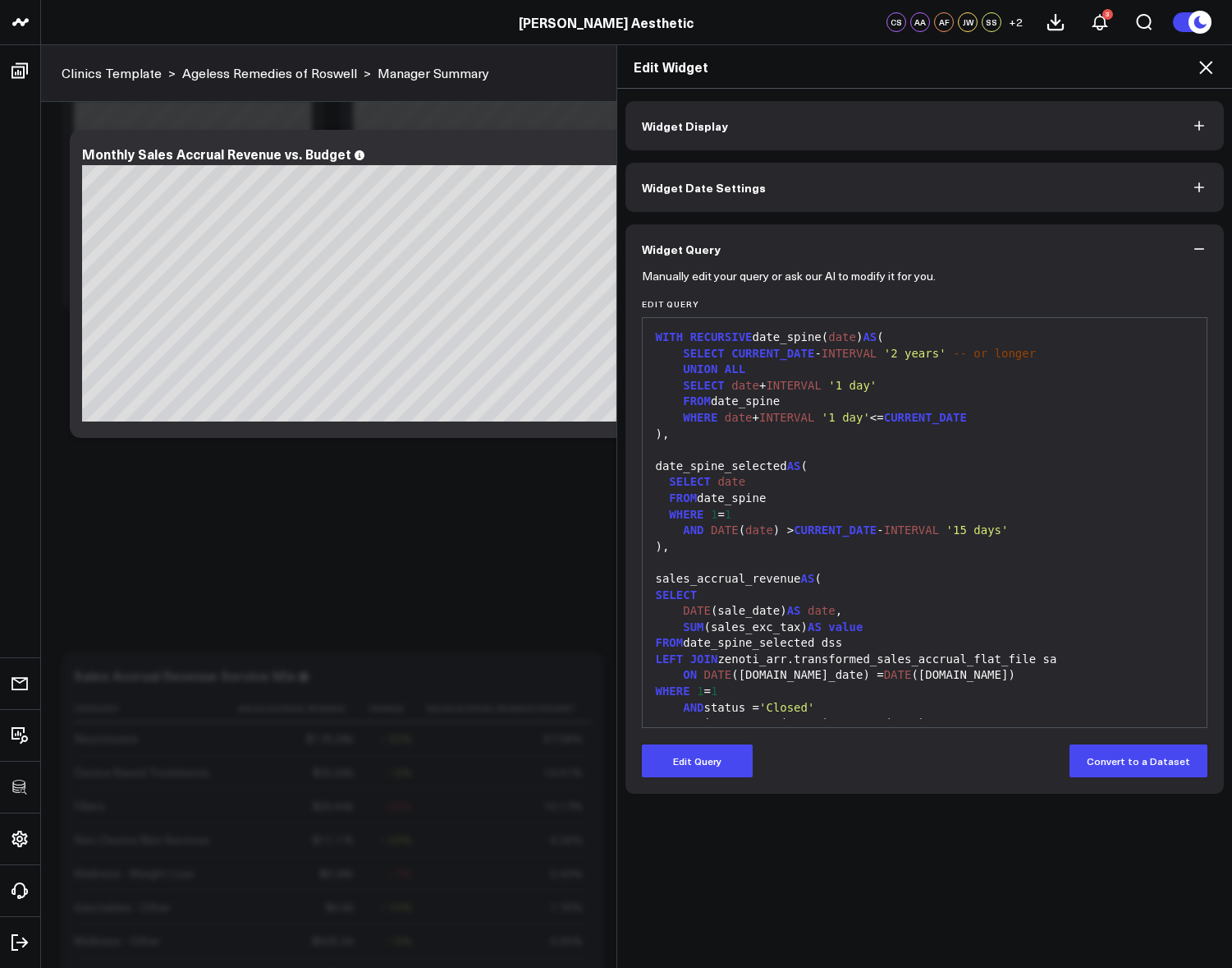
drag, startPoint x: 724, startPoint y: 756, endPoint x: 772, endPoint y: 681, distance: 89.0
click at [724, 756] on button "Edit Query" at bounding box center [697, 761] width 111 height 33
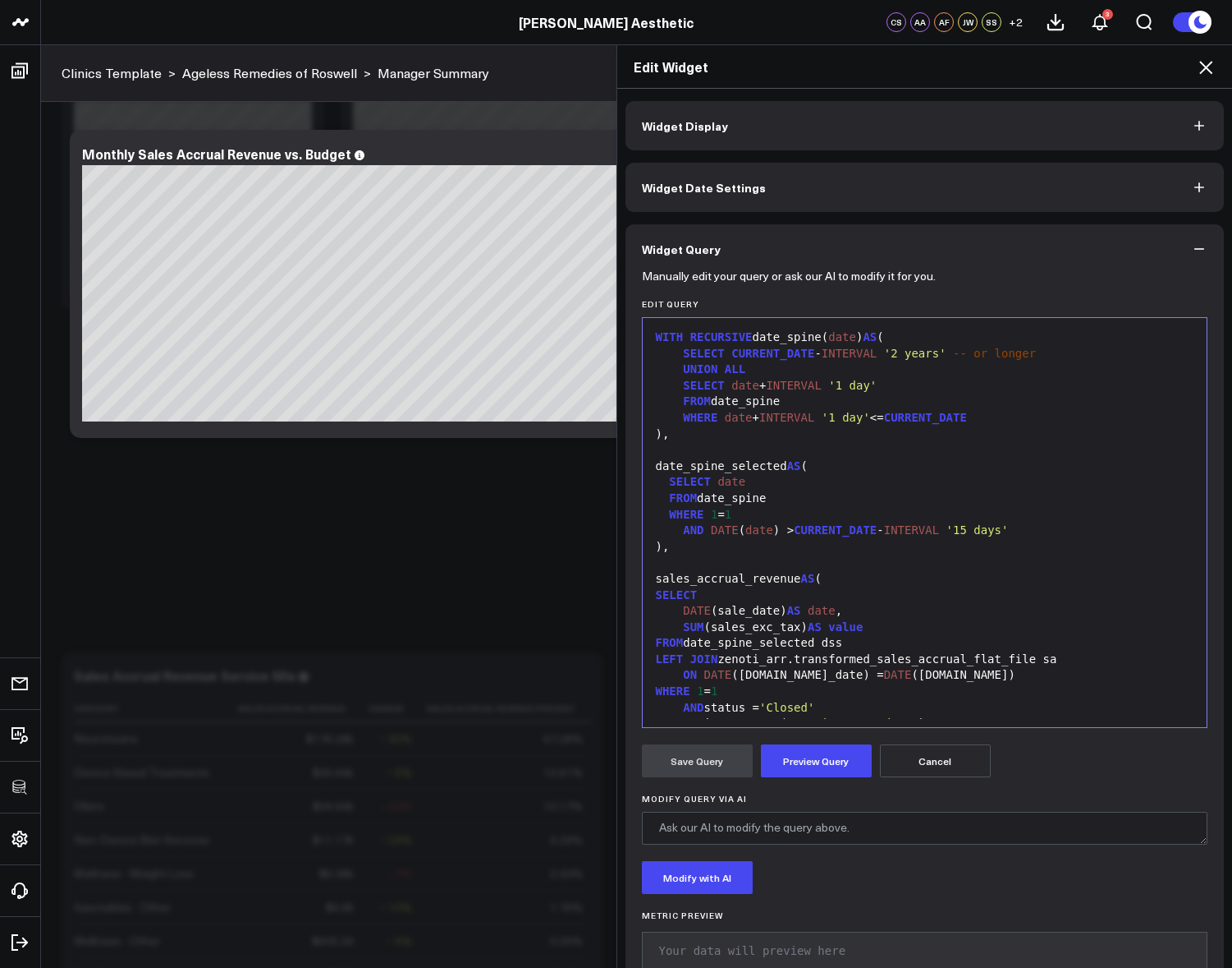
click at [1052, 528] on div "AND DATE ( date ) > CURRENT_DATE - INTERVAL '15 days'" at bounding box center [925, 530] width 549 height 16
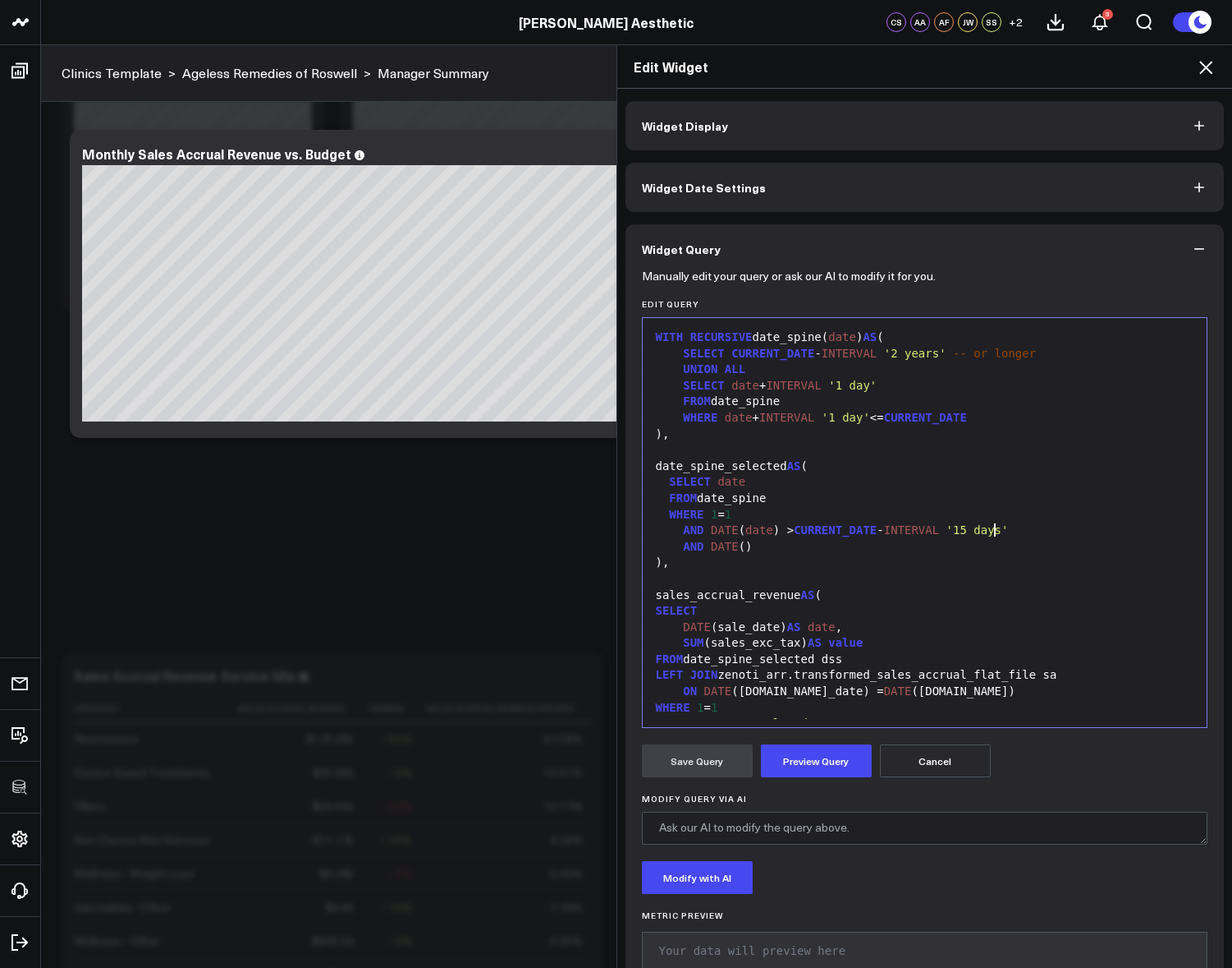
click at [987, 528] on span "'15 days'" at bounding box center [978, 530] width 63 height 13
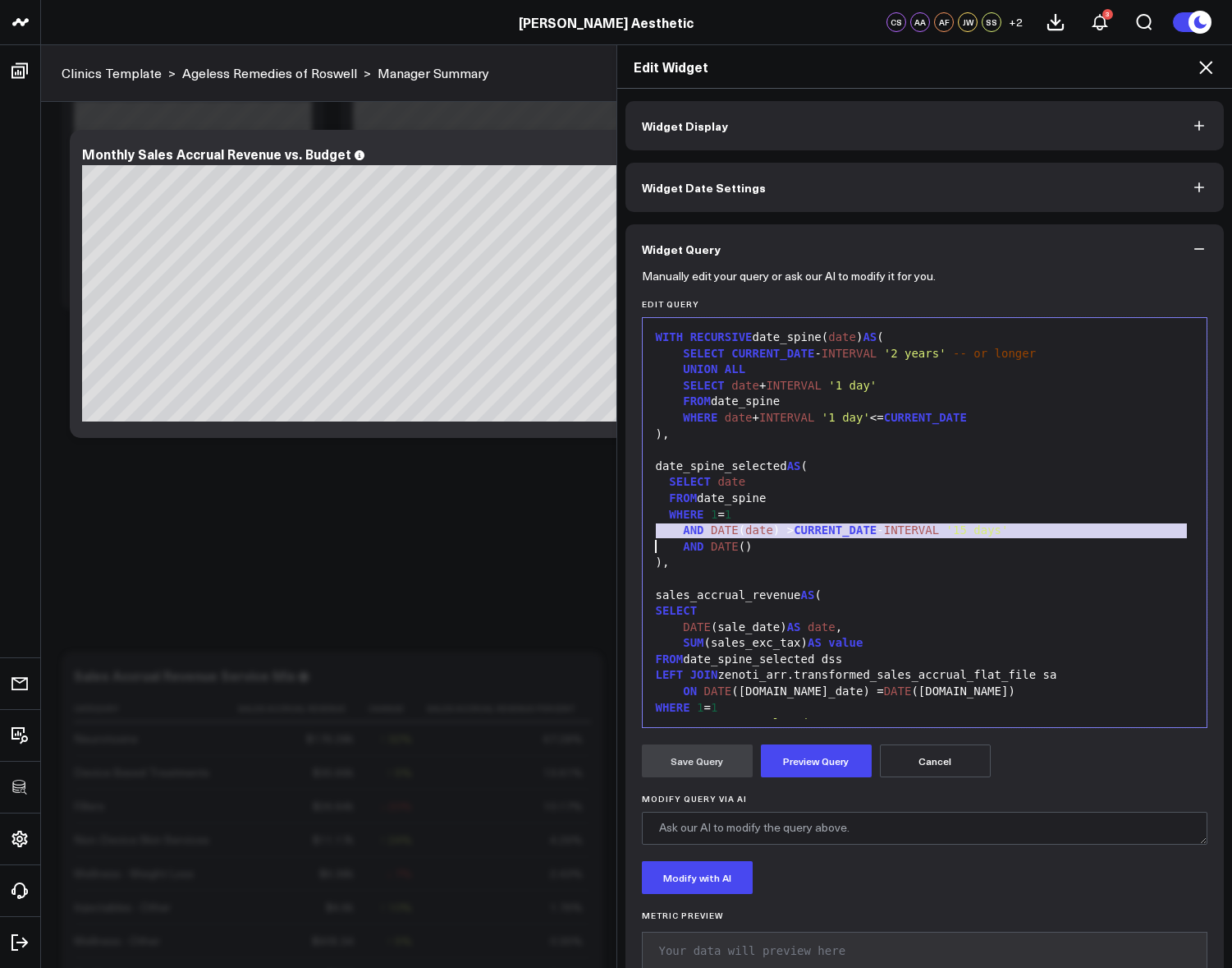
click at [987, 528] on span "'15 days'" at bounding box center [978, 530] width 63 height 13
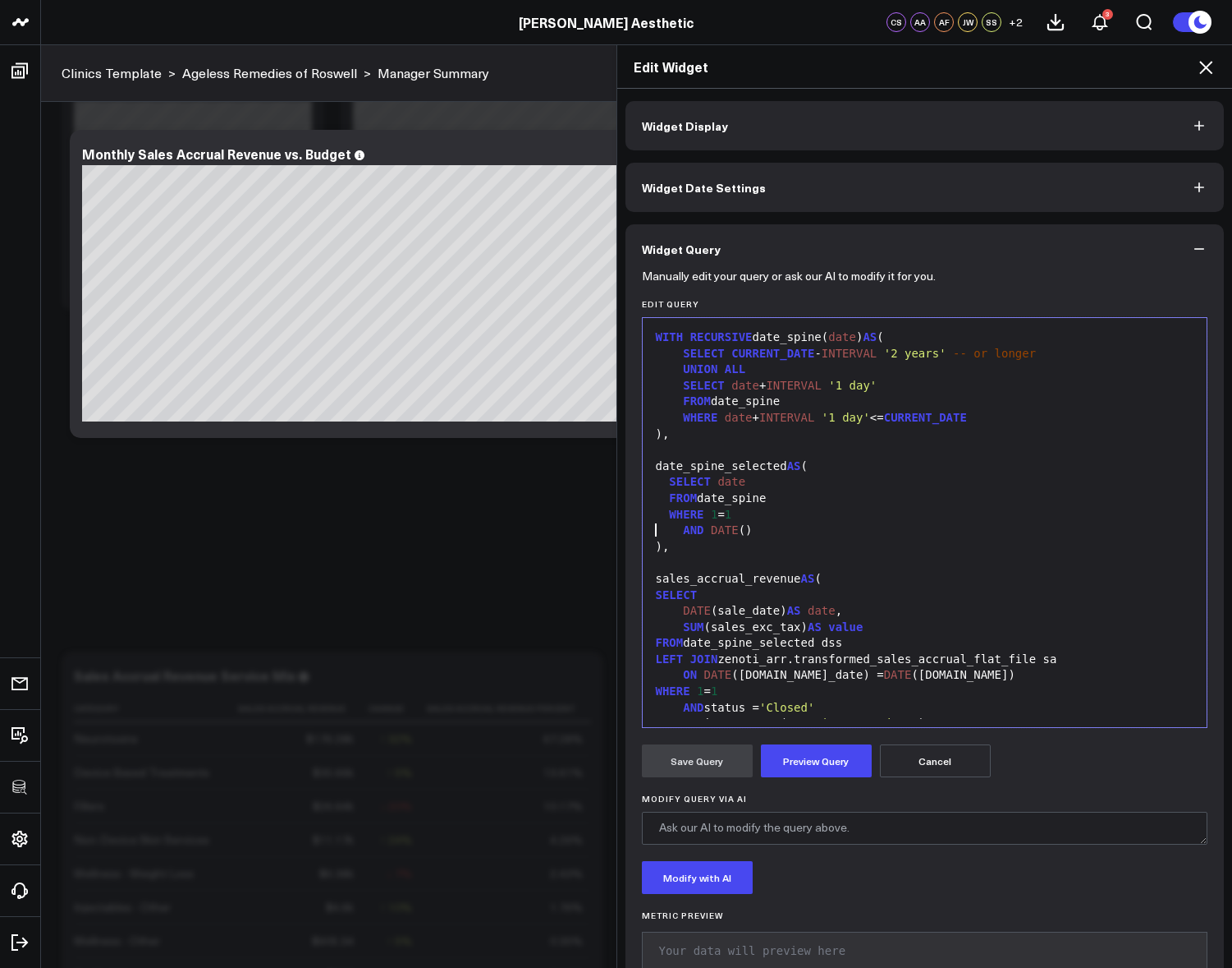
click at [733, 526] on div "AND DATE ()" at bounding box center [925, 530] width 549 height 16
drag, startPoint x: 876, startPoint y: 527, endPoint x: 858, endPoint y: 525, distance: 18.1
click at [705, 528] on div "AND DATE_TRUNC( 'month' , date ) BETWEEN" at bounding box center [925, 530] width 549 height 16
click at [984, 531] on div "AND DATE_TRUNC( 'month' , date ) BETWEEN" at bounding box center [925, 530] width 549 height 16
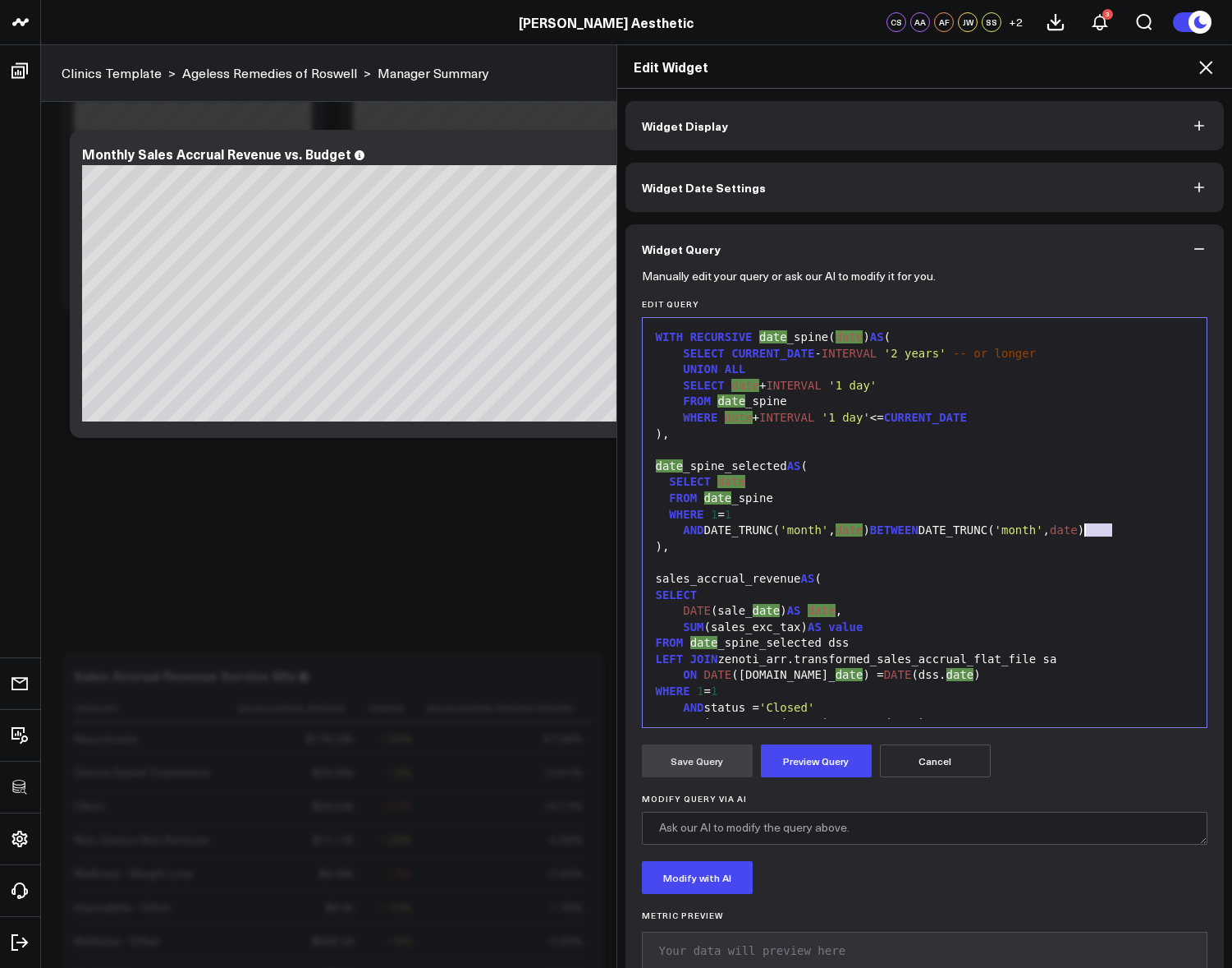
drag, startPoint x: 1105, startPoint y: 533, endPoint x: 1078, endPoint y: 531, distance: 27.1
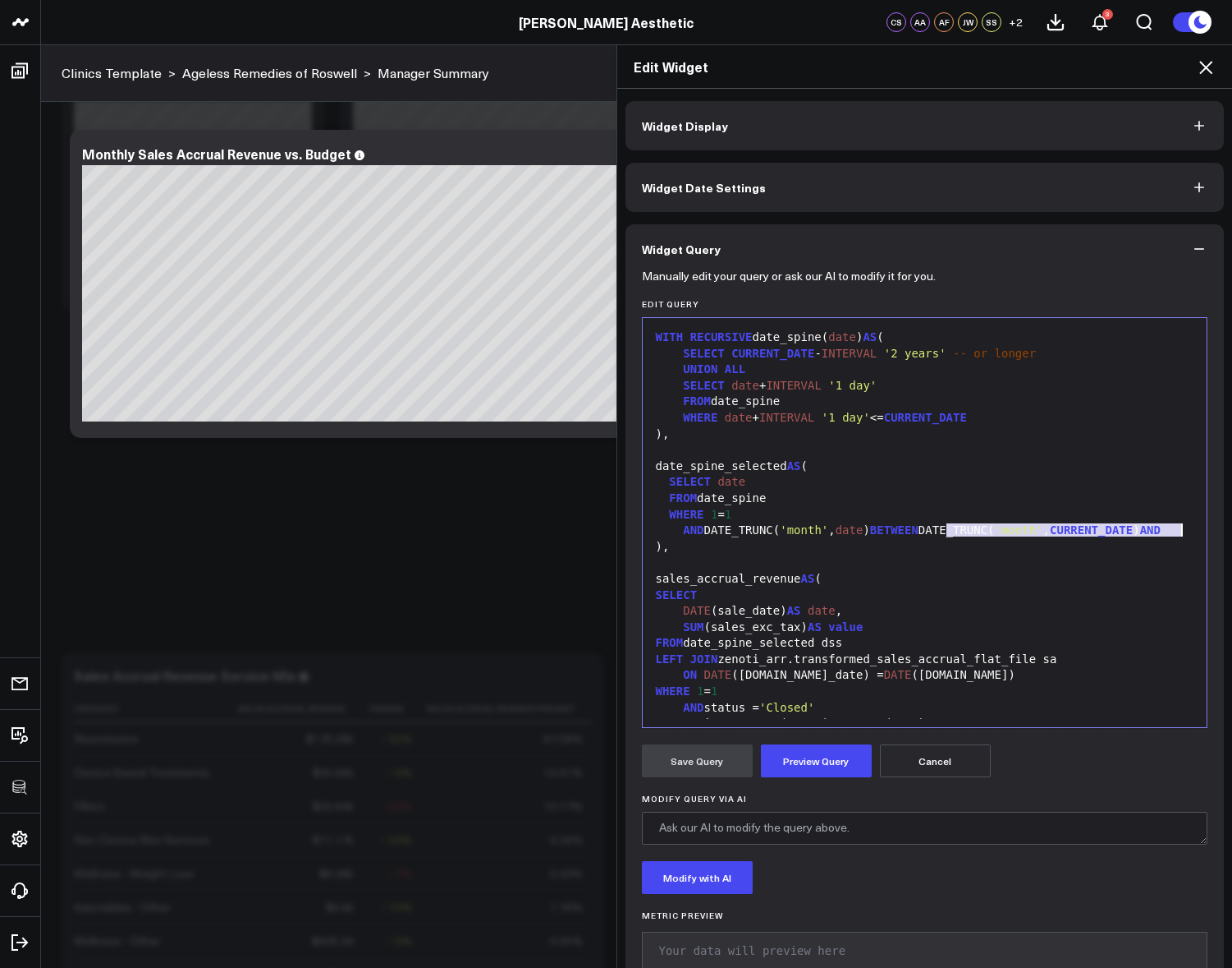
drag, startPoint x: 942, startPoint y: 530, endPoint x: 1173, endPoint y: 530, distance: 231.0
click at [1173, 530] on div "AND DATE_TRUNC( 'month' , date ) BETWEEN DATE_TRUNC( 'month' , CURRENT_DATE ) A…" at bounding box center [925, 530] width 549 height 16
copy div "DATE_TRUNC( 'month' , CURRENT_DATE )"
click at [923, 539] on div "AND DATE_TRUNC( 'month' , date ) BETWEEN DATE_TRUNC( 'month' , CURRENT_DATE ) A…" at bounding box center [925, 530] width 549 height 16
drag, startPoint x: 923, startPoint y: 545, endPoint x: 633, endPoint y: 540, distance: 290.0
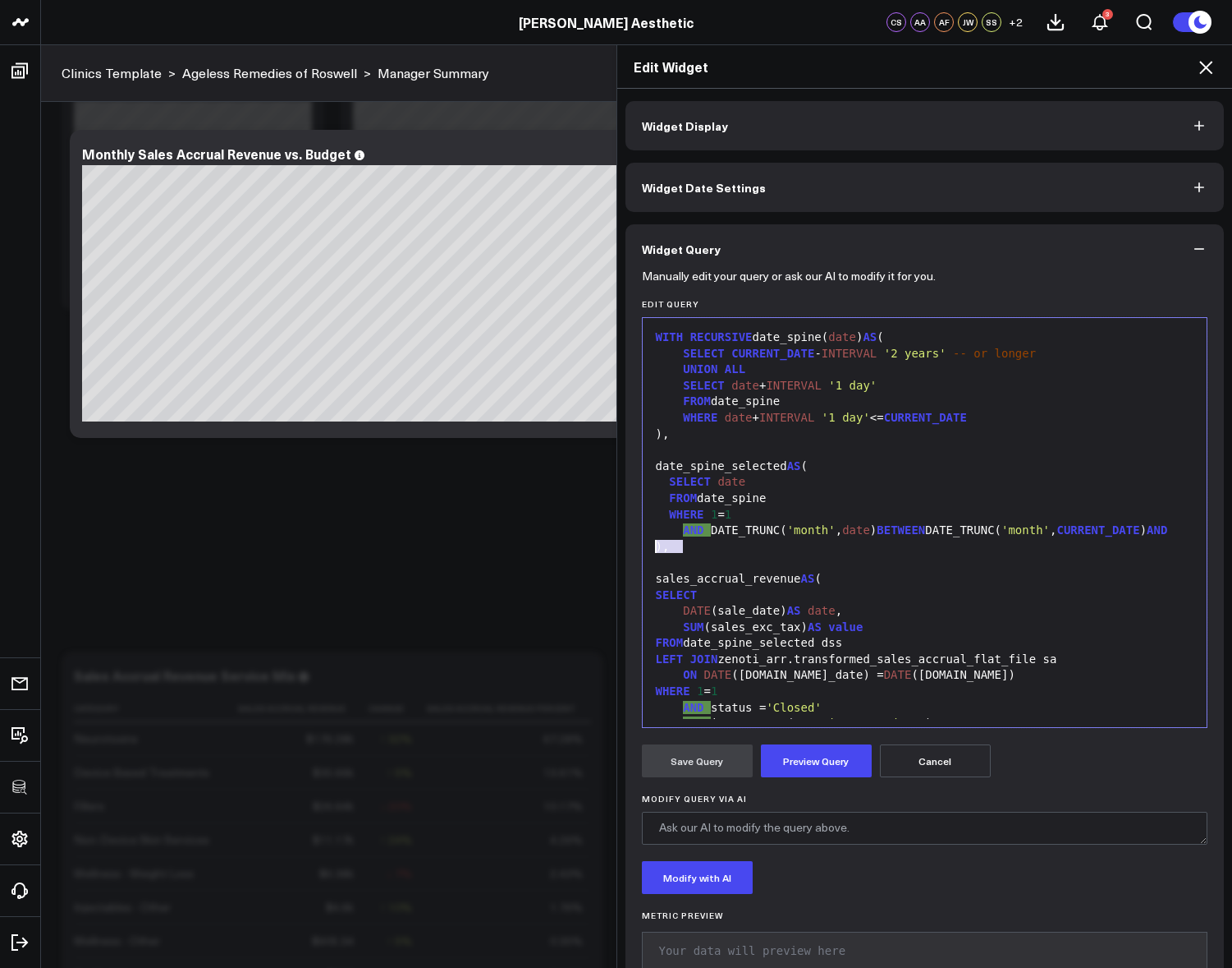
click at [633, 540] on div "Manually edit your query or ask our AI to modify it for you. Edit Query Selecti…" at bounding box center [926, 635] width 599 height 723
click at [940, 531] on div "AND DATE_TRUNC( 'month' , date ) BETWEEN DATE_TRUNC ( 'month' , CURRENT_DATE )" at bounding box center [925, 530] width 549 height 16
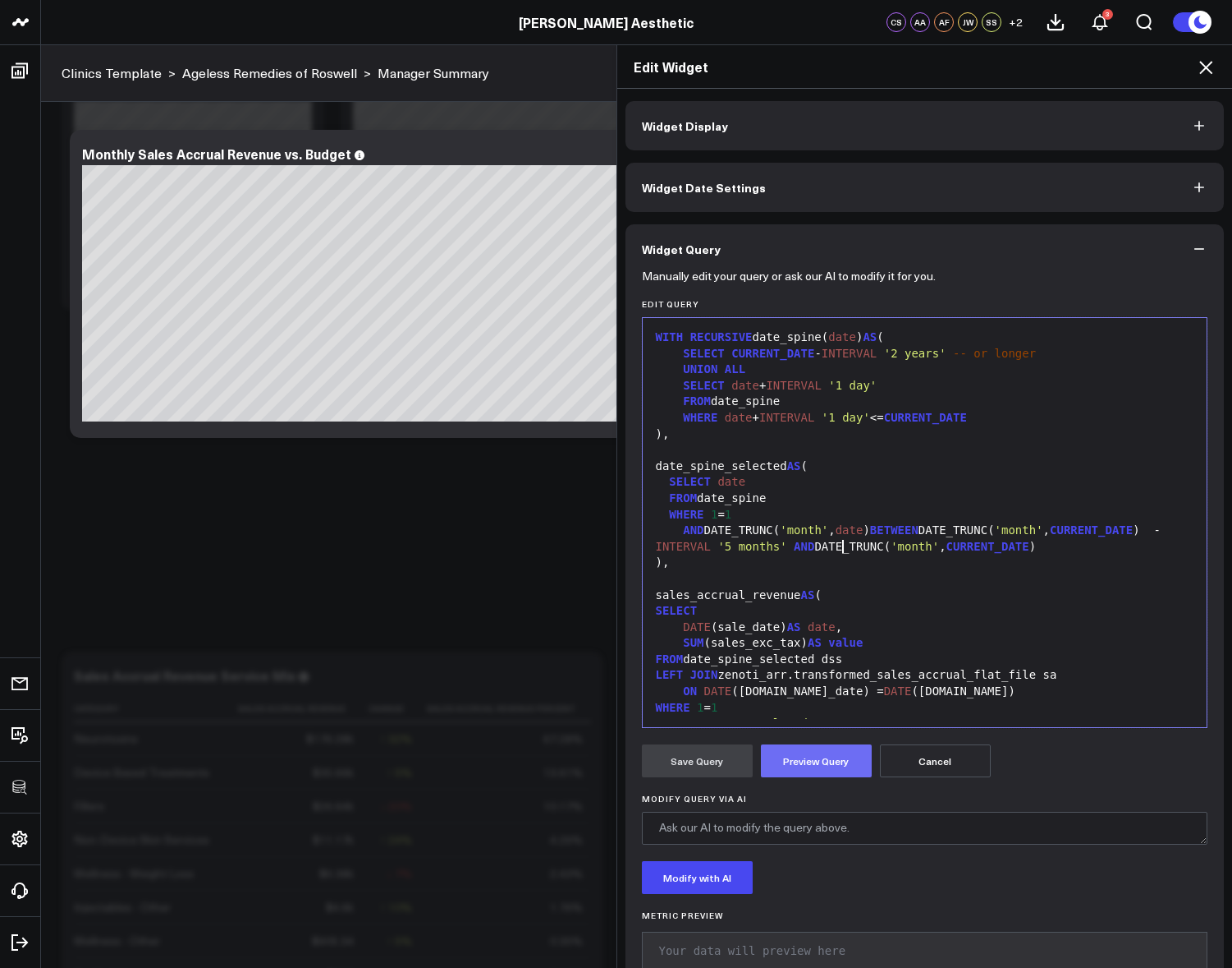
click at [842, 763] on button "Preview Query" at bounding box center [816, 761] width 111 height 33
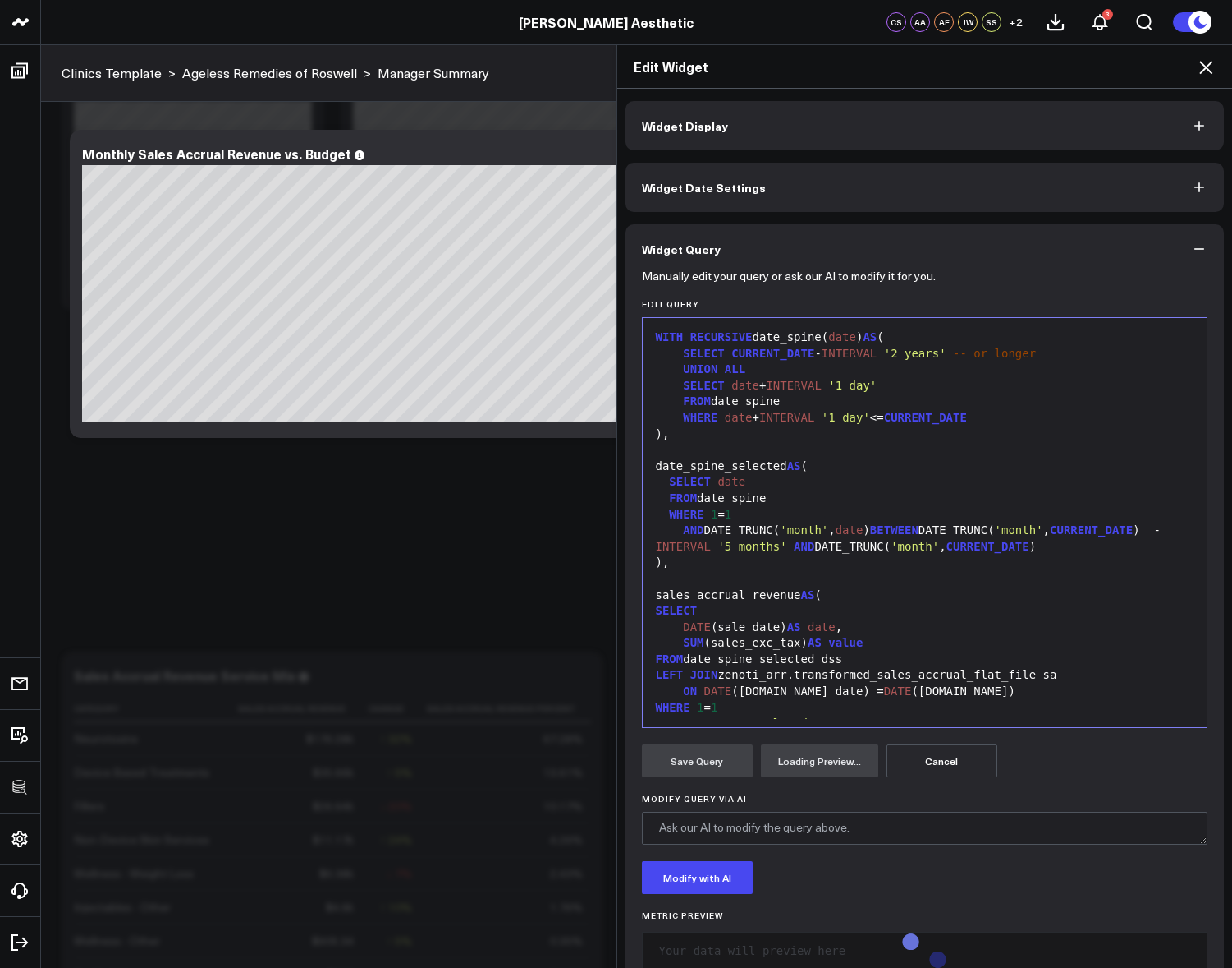
scroll to position [41, 0]
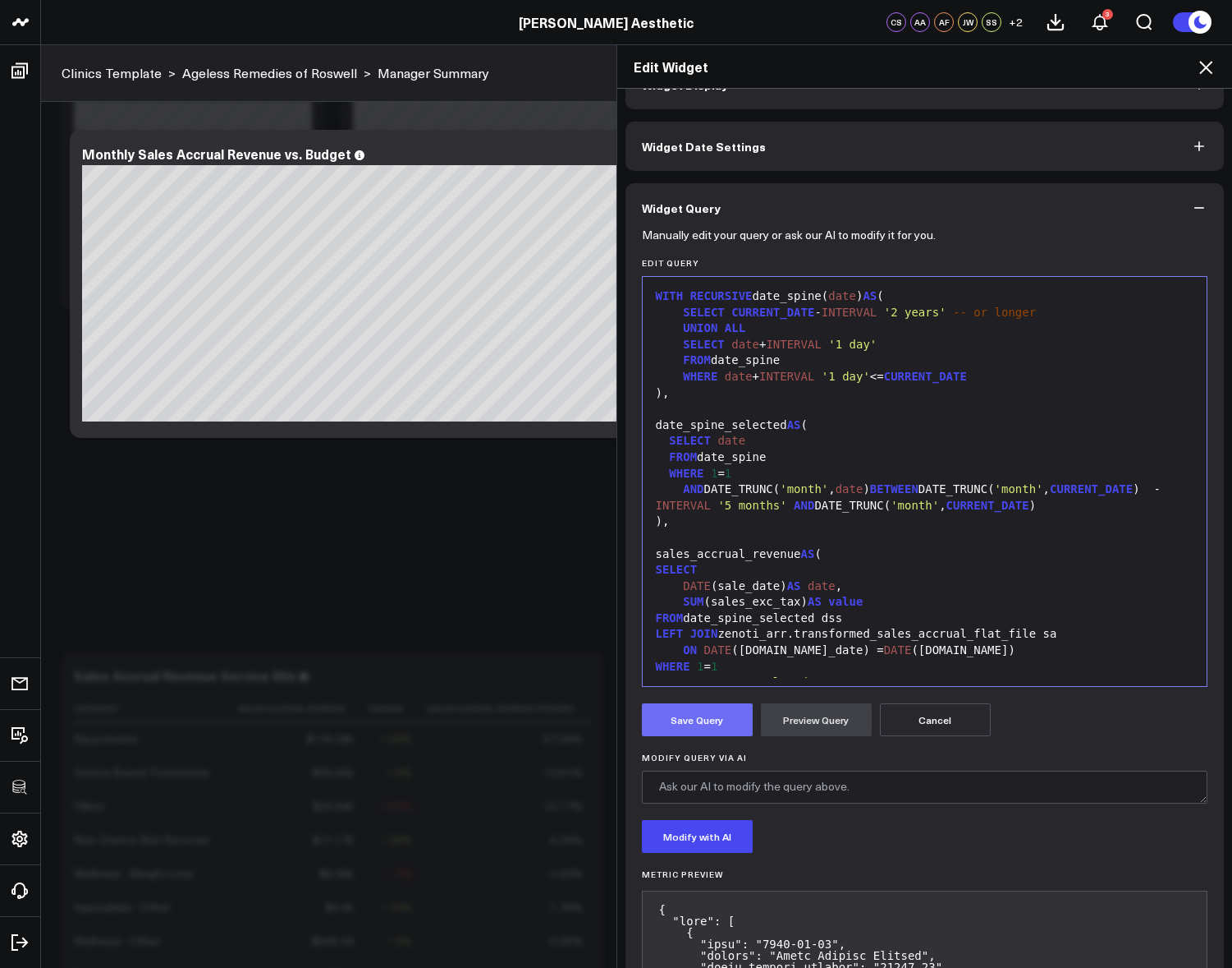
click at [694, 714] on button "Save Query" at bounding box center [697, 720] width 111 height 33
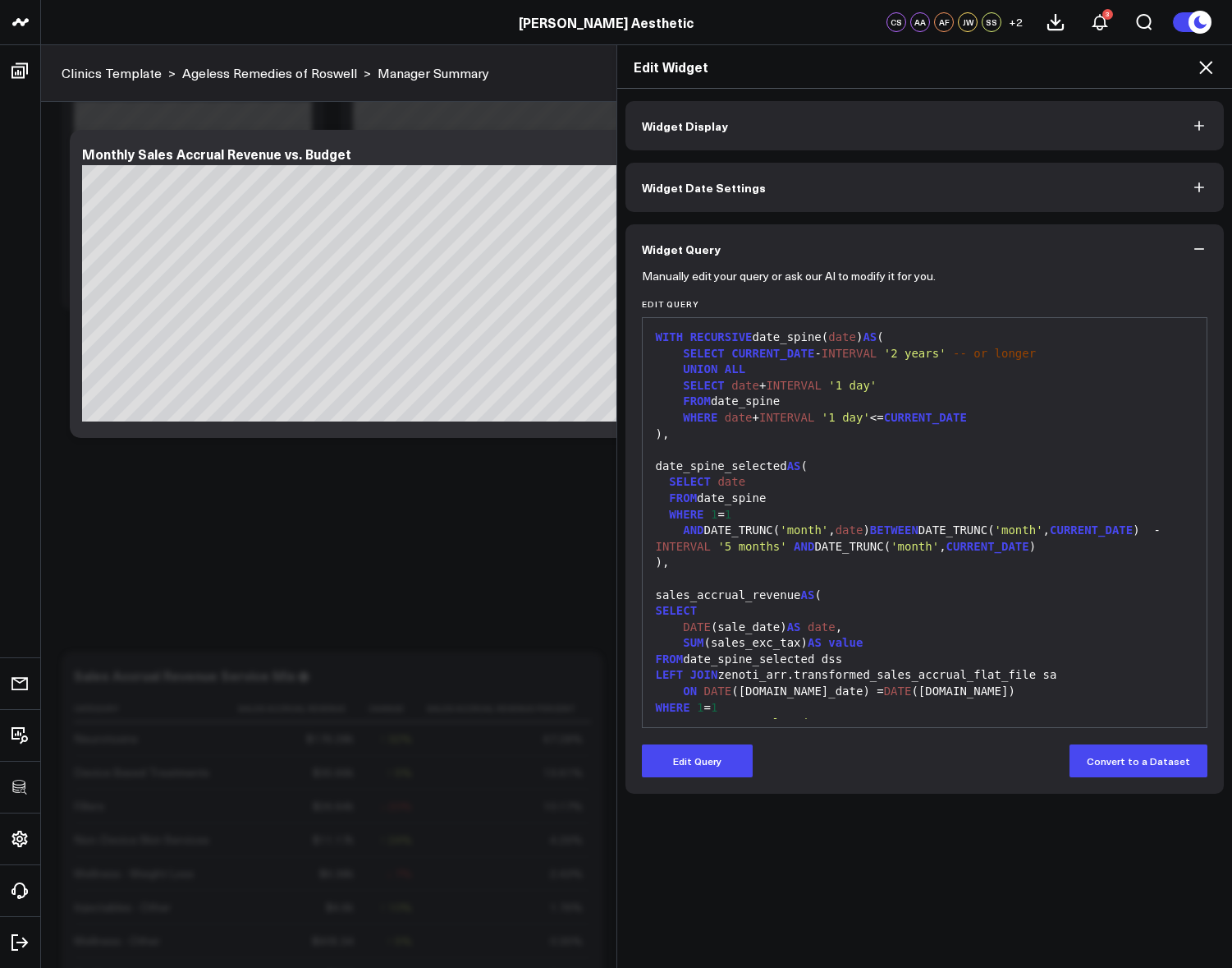
scroll to position [0, 0]
click at [1203, 63] on icon at bounding box center [1206, 68] width 13 height 13
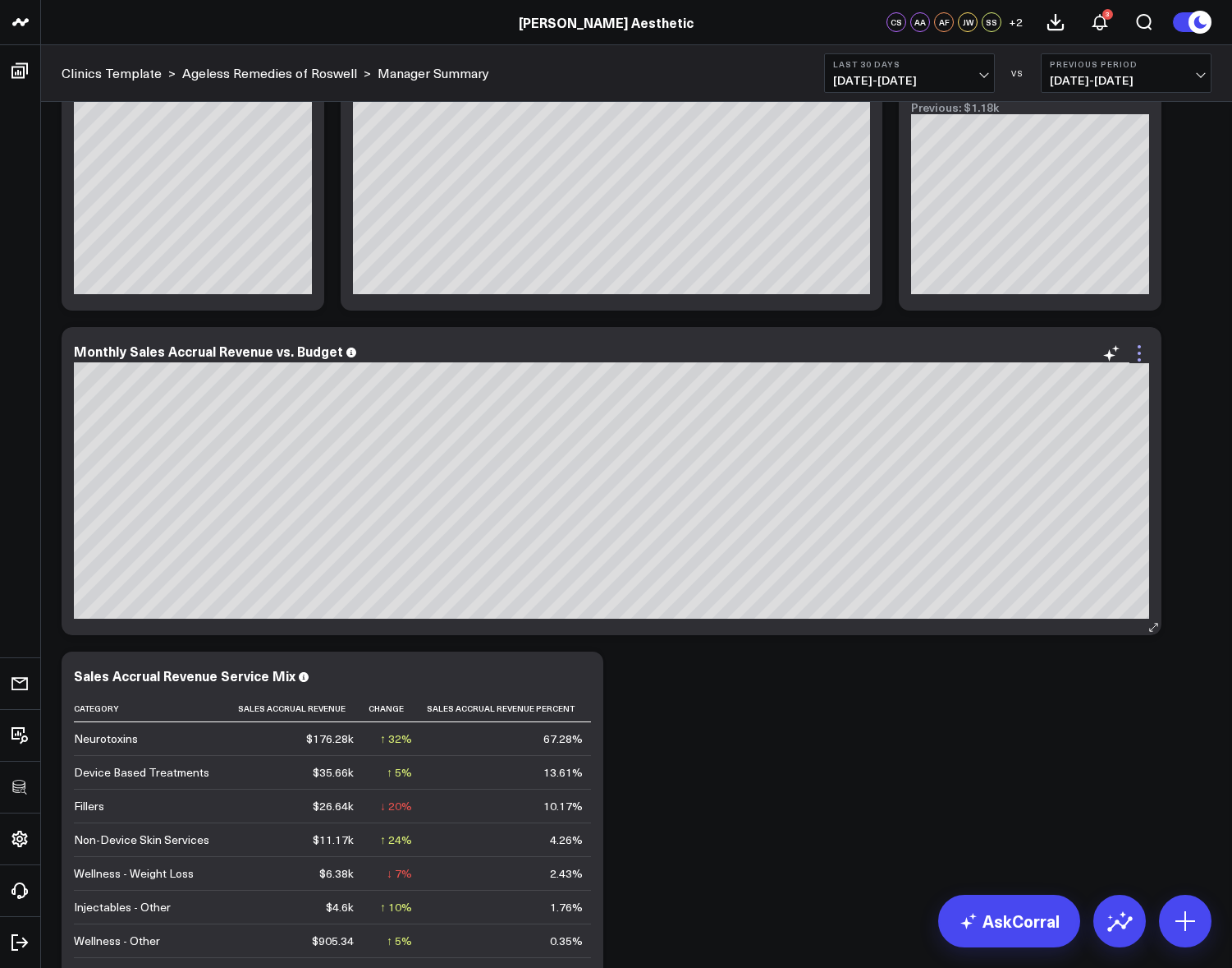
click at [1140, 351] on icon at bounding box center [1139, 352] width 3 height 3
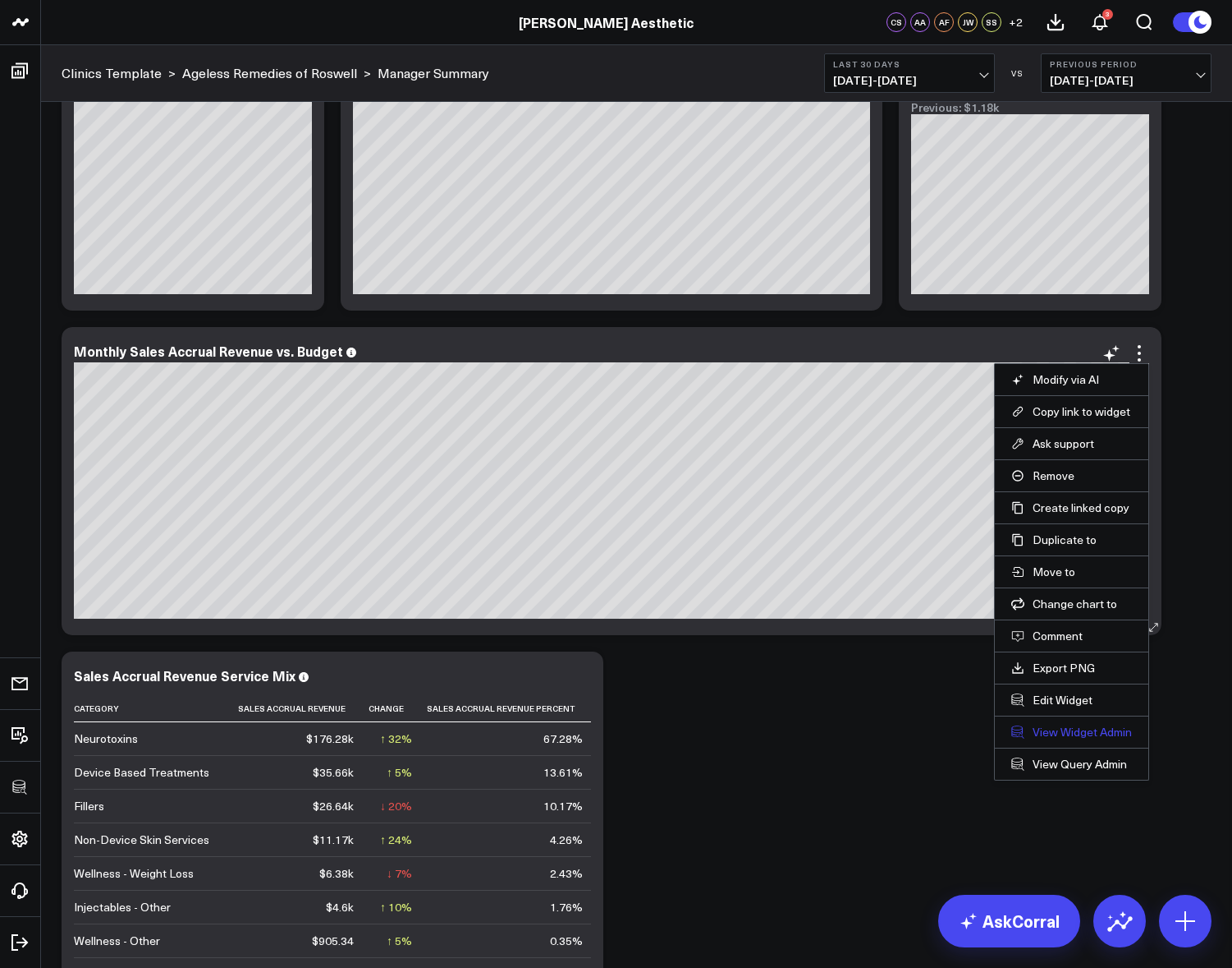
click at [1077, 734] on link "View Widget Admin" at bounding box center [1071, 732] width 121 height 15
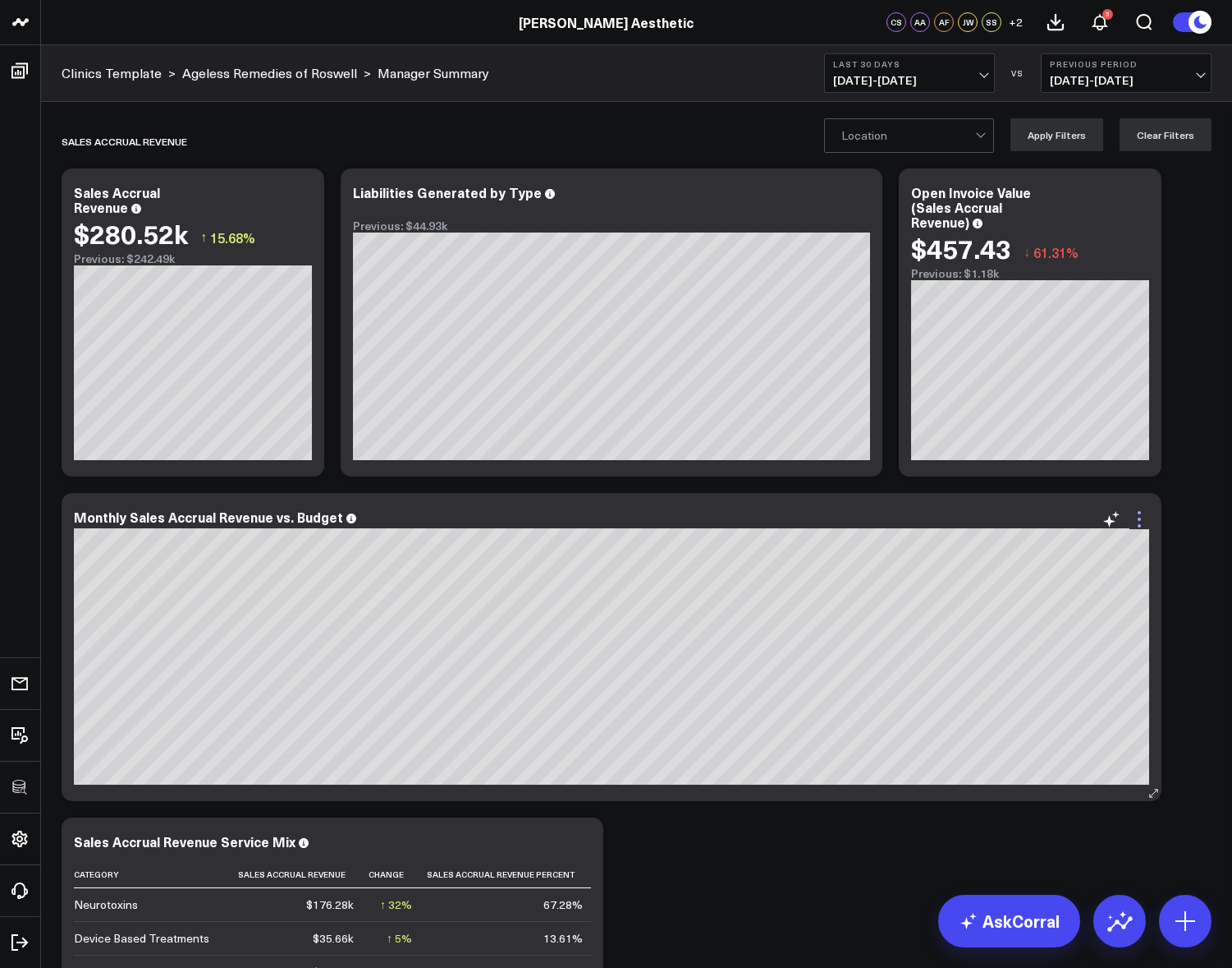
click at [1144, 513] on icon at bounding box center [1140, 519] width 20 height 20
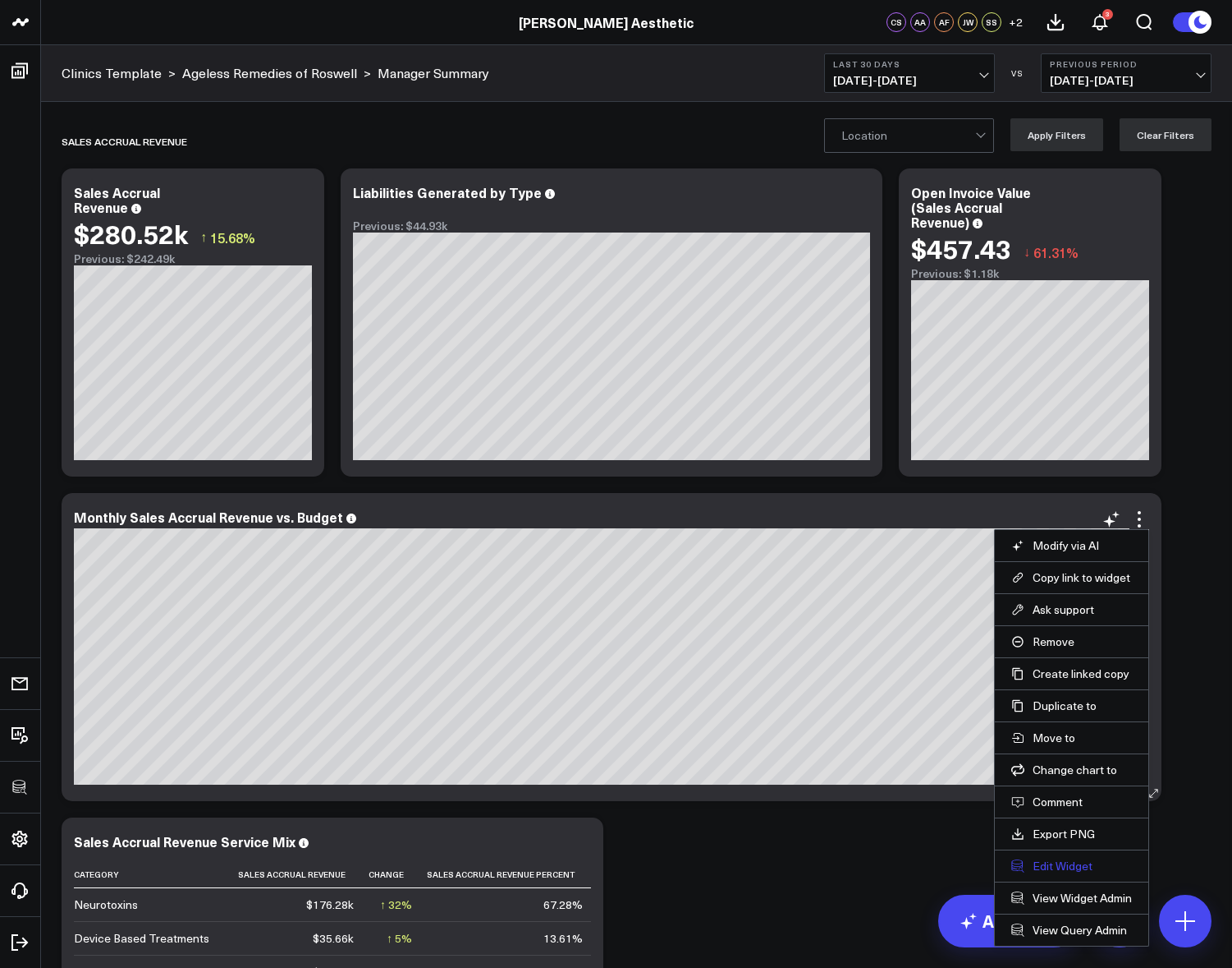
click at [1044, 859] on button "Edit Widget" at bounding box center [1071, 866] width 121 height 15
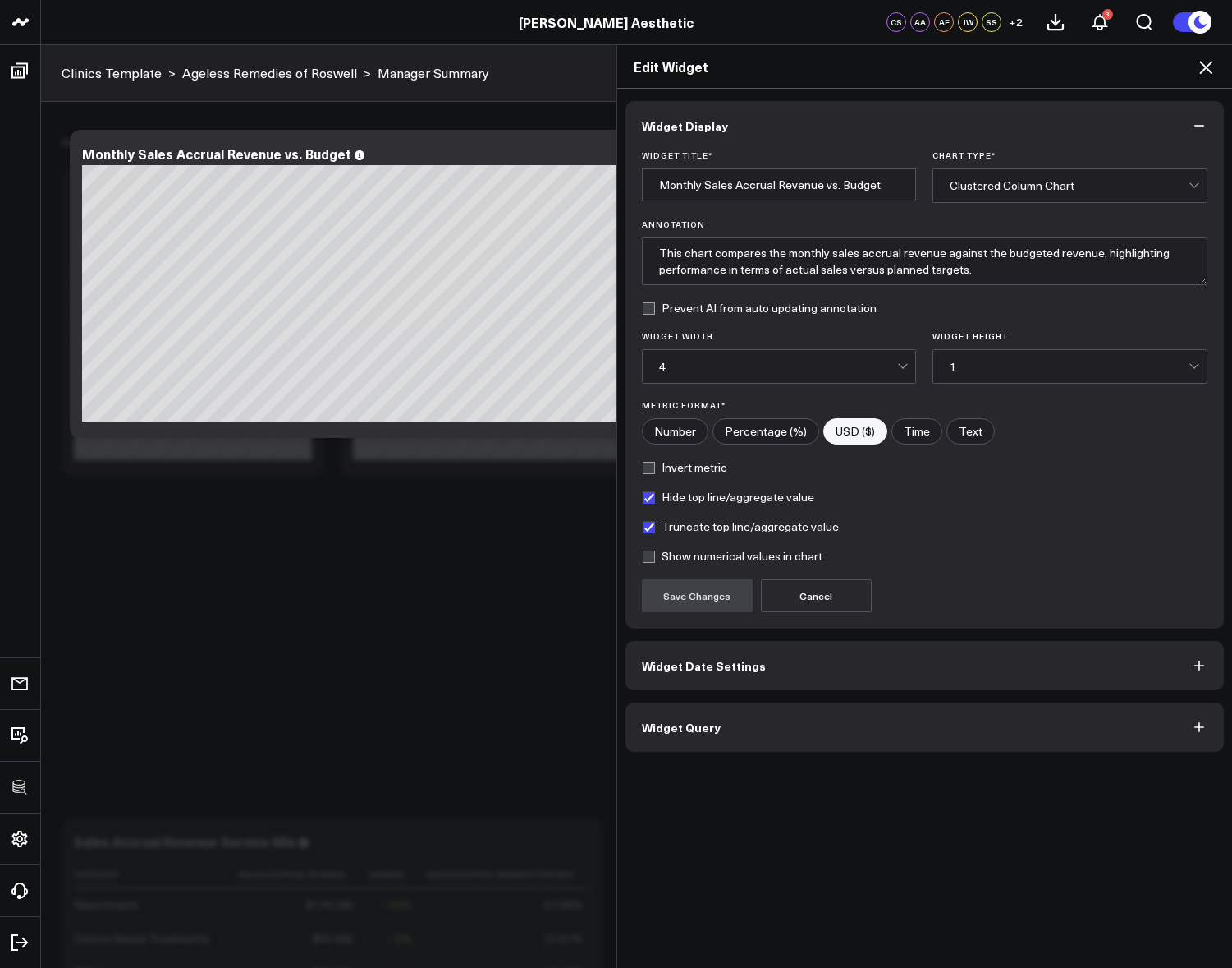
click at [848, 725] on button "Widget Query" at bounding box center [926, 727] width 599 height 49
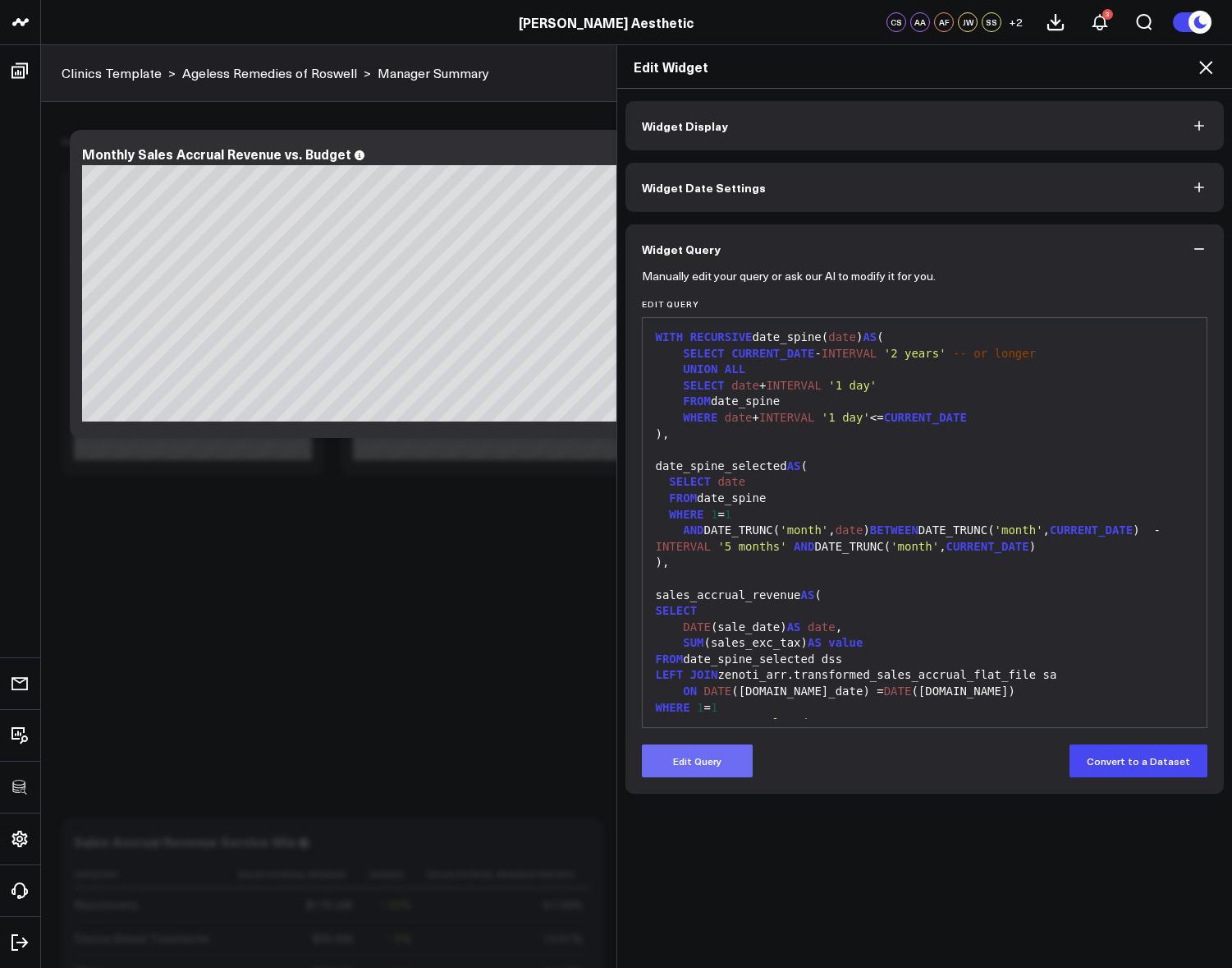
click at [725, 769] on button "Edit Query" at bounding box center [697, 761] width 111 height 33
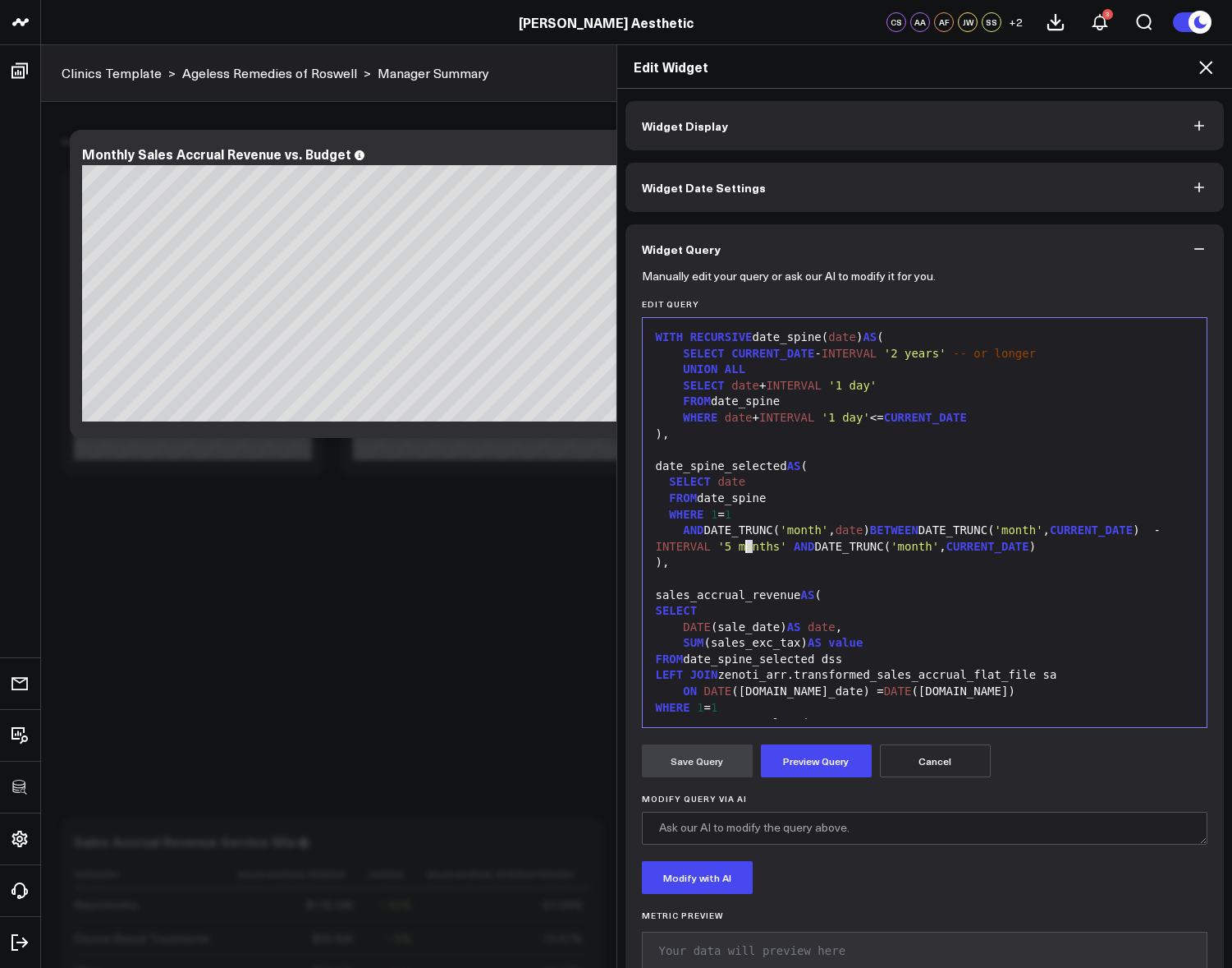
click at [741, 548] on span "'5 months'" at bounding box center [752, 546] width 68 height 13
click at [802, 750] on button "Preview Query" at bounding box center [816, 761] width 111 height 33
drag, startPoint x: 689, startPoint y: 762, endPoint x: 710, endPoint y: 729, distance: 39.1
click at [690, 757] on button "Save Query" at bounding box center [697, 761] width 111 height 33
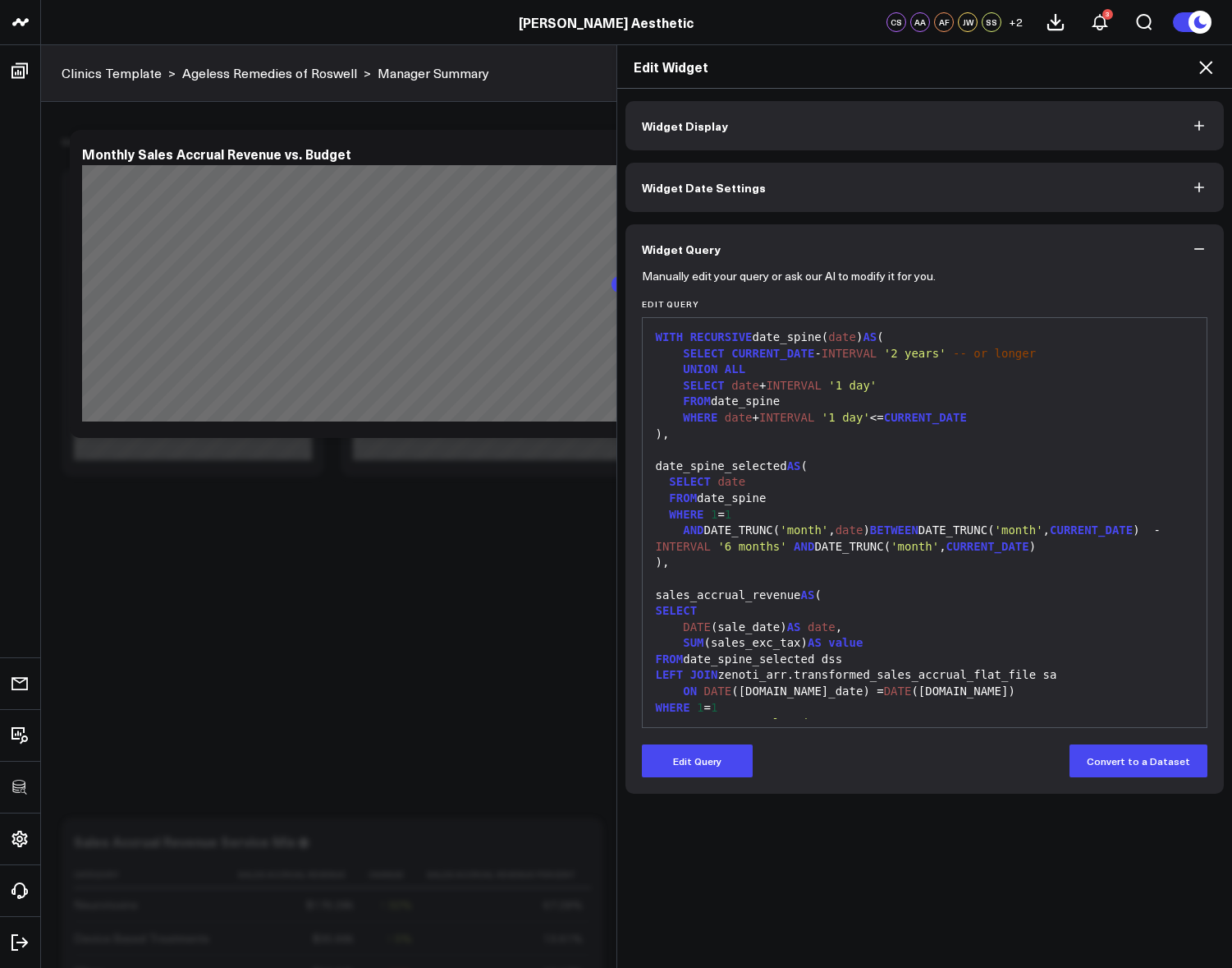
click at [1203, 67] on icon at bounding box center [1206, 67] width 20 height 20
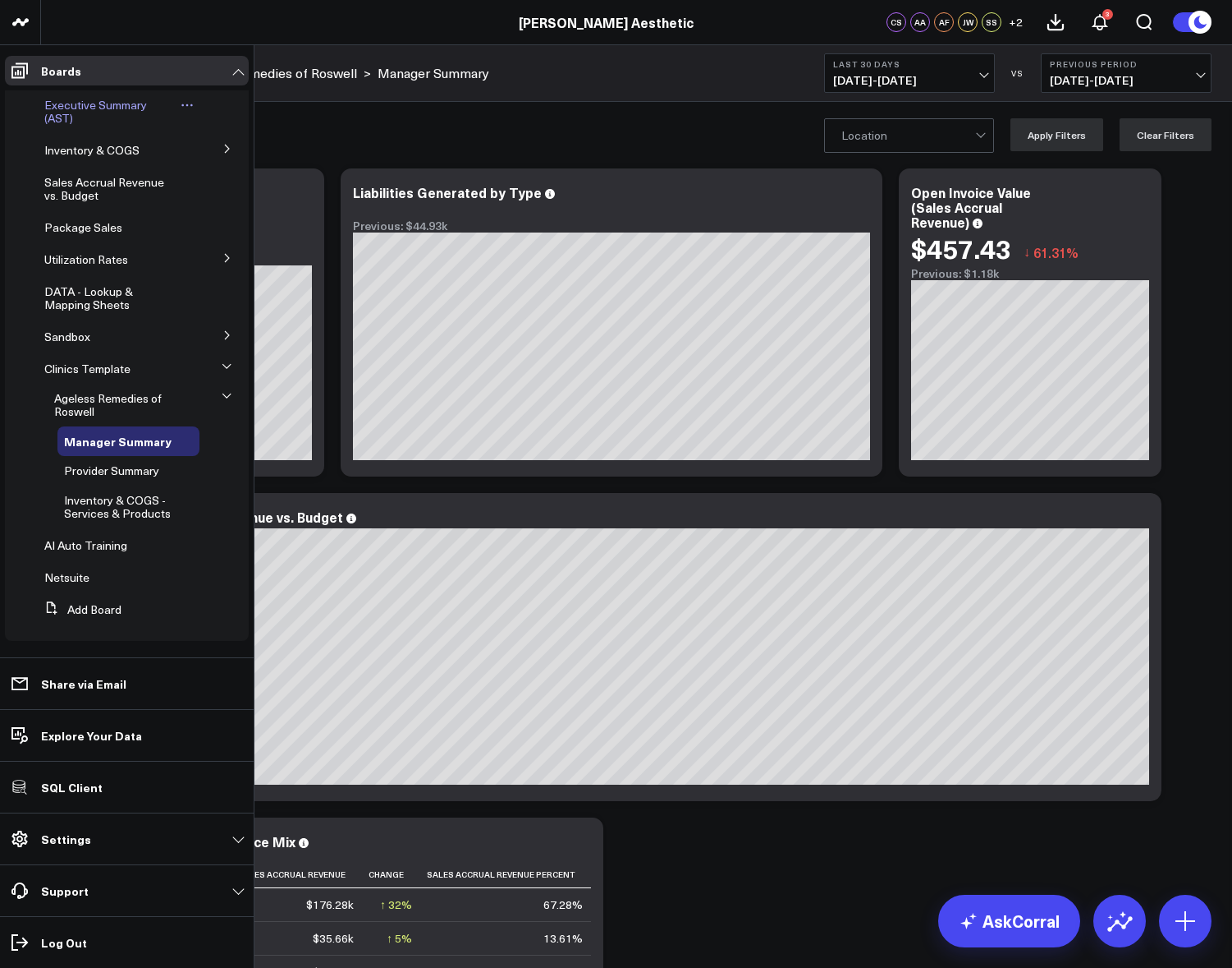
click at [70, 104] on span "Executive Summary (AST)" at bounding box center [96, 111] width 103 height 29
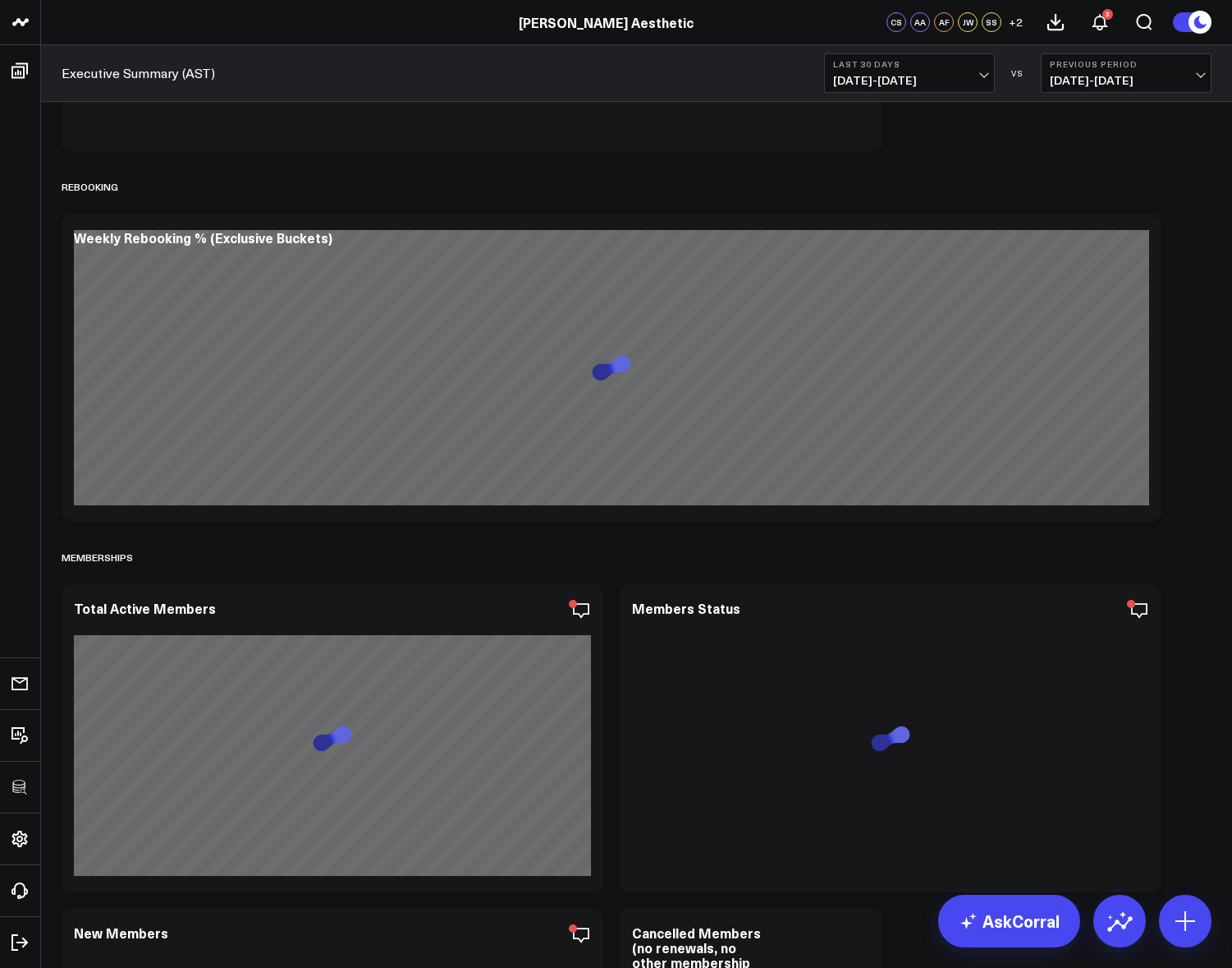
scroll to position [10628, 0]
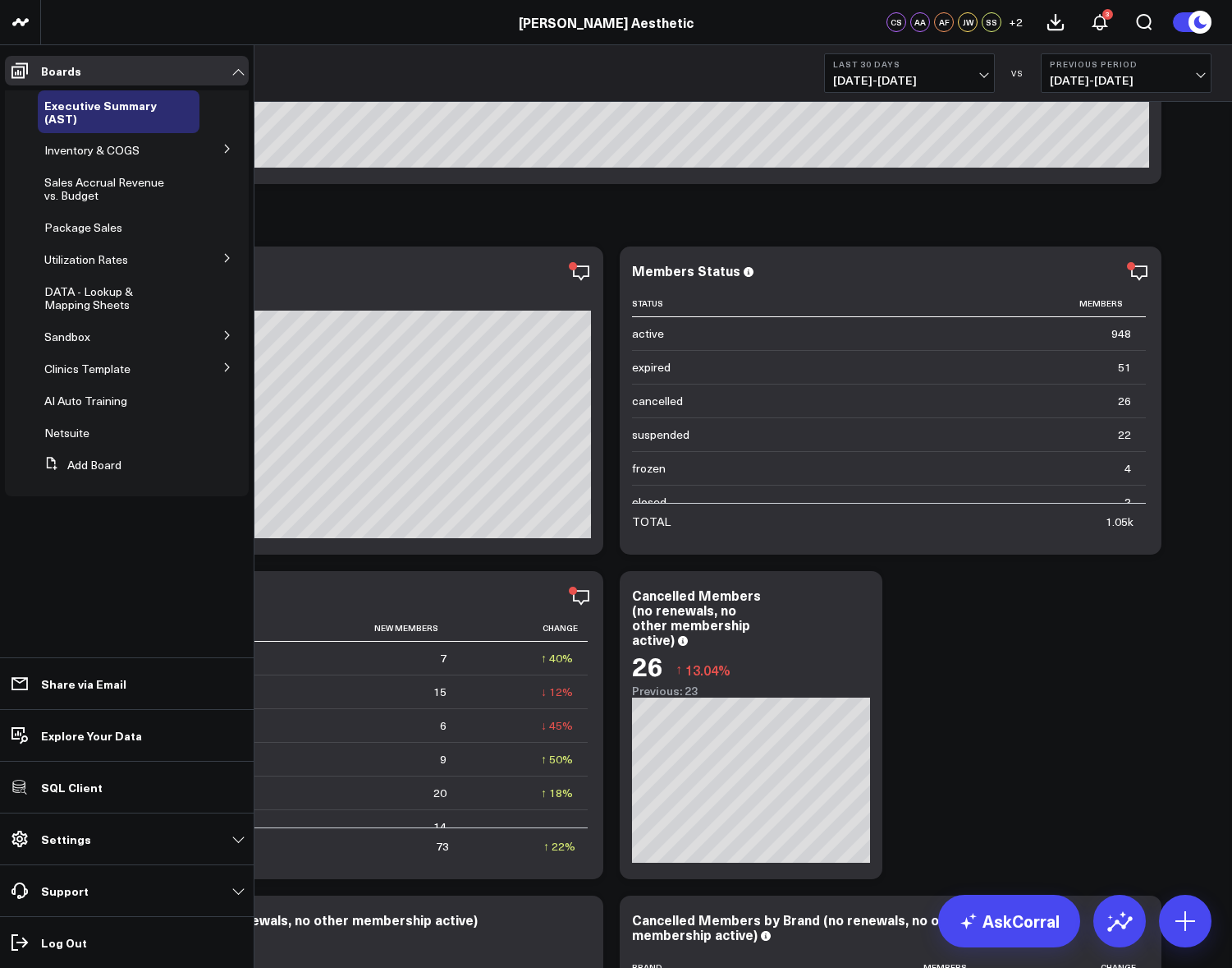
click at [233, 365] on button at bounding box center [227, 366] width 43 height 25
click at [232, 404] on button at bounding box center [227, 396] width 43 height 25
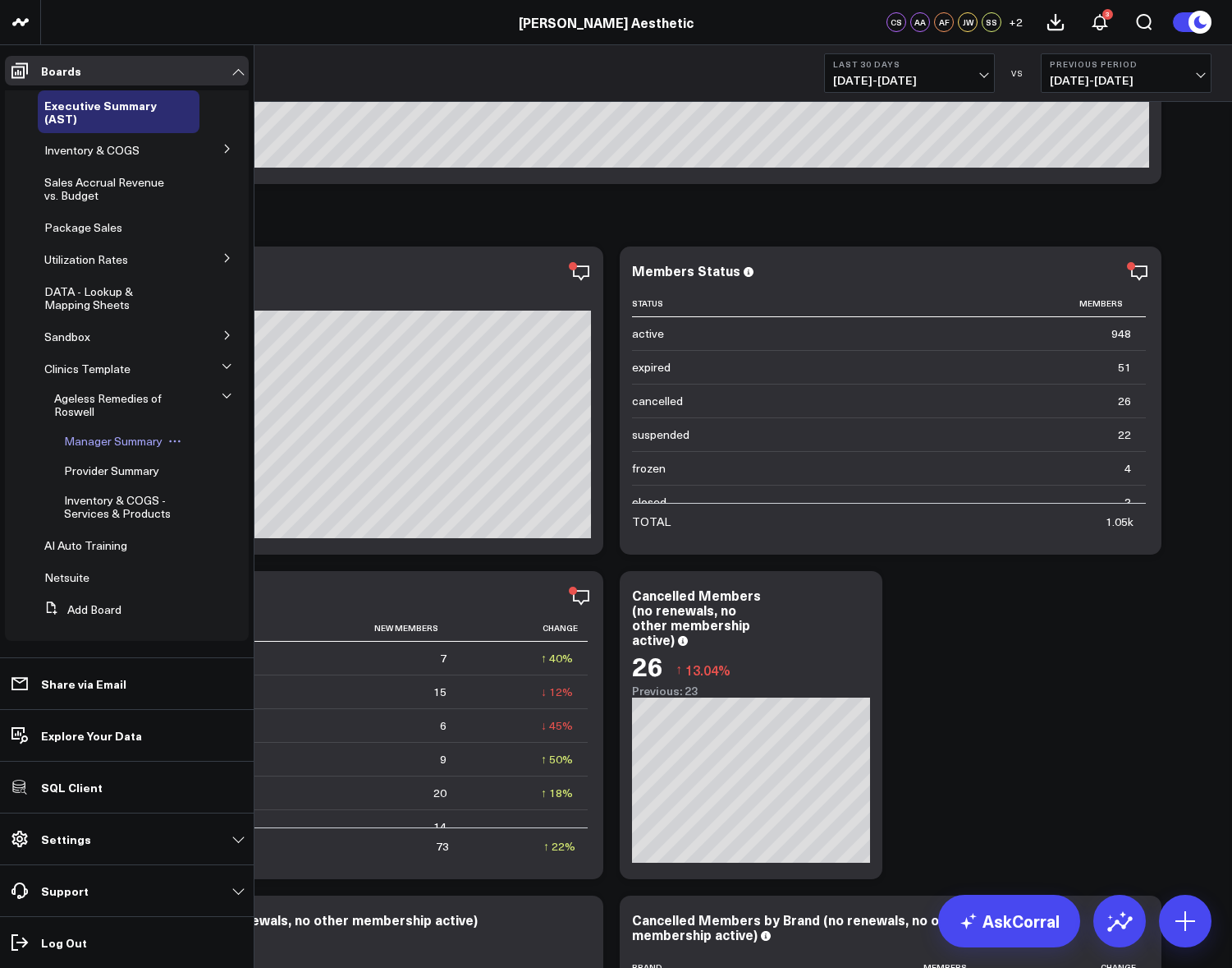
click at [93, 435] on span "Manager Summary" at bounding box center [113, 441] width 99 height 15
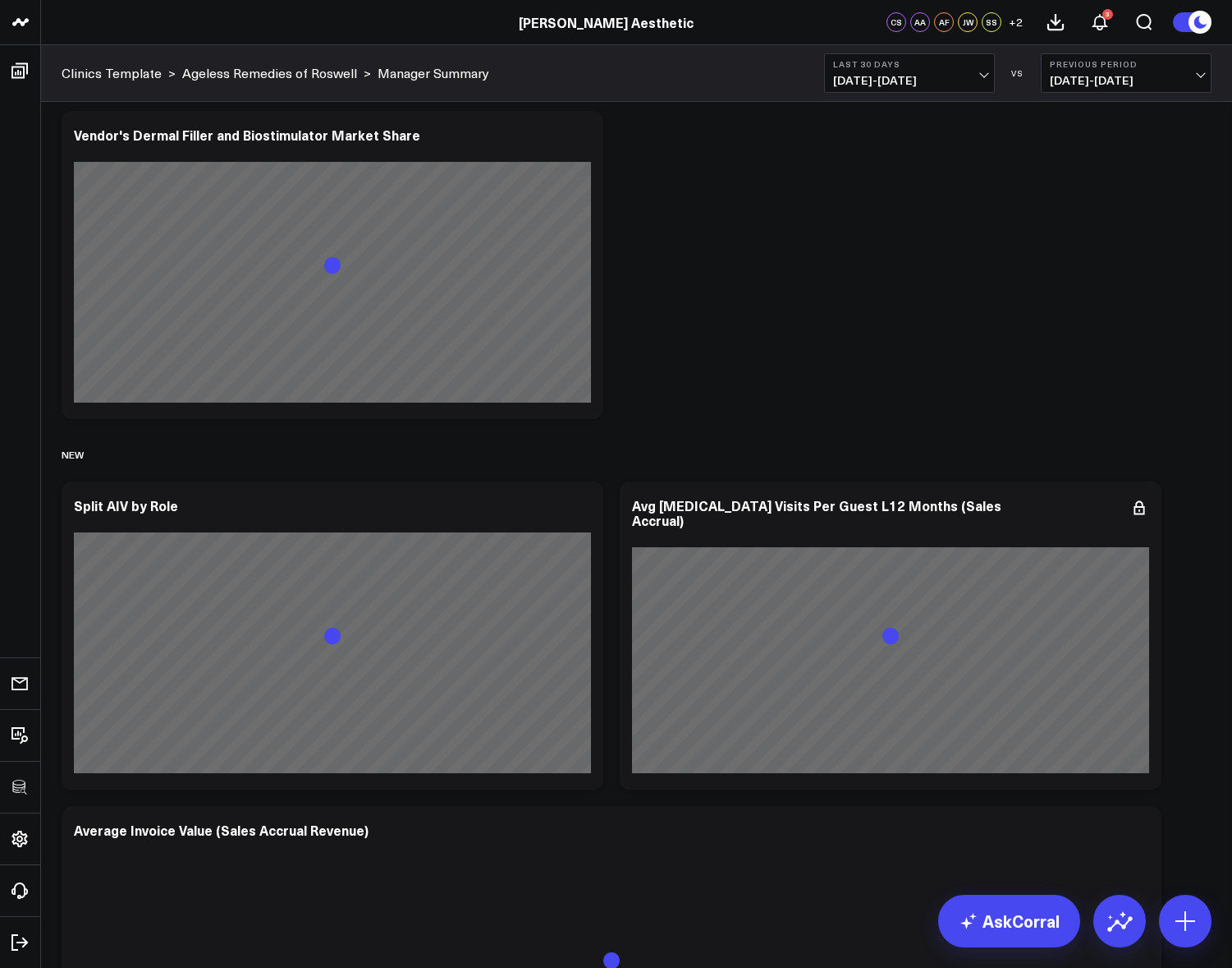
scroll to position [6103, 0]
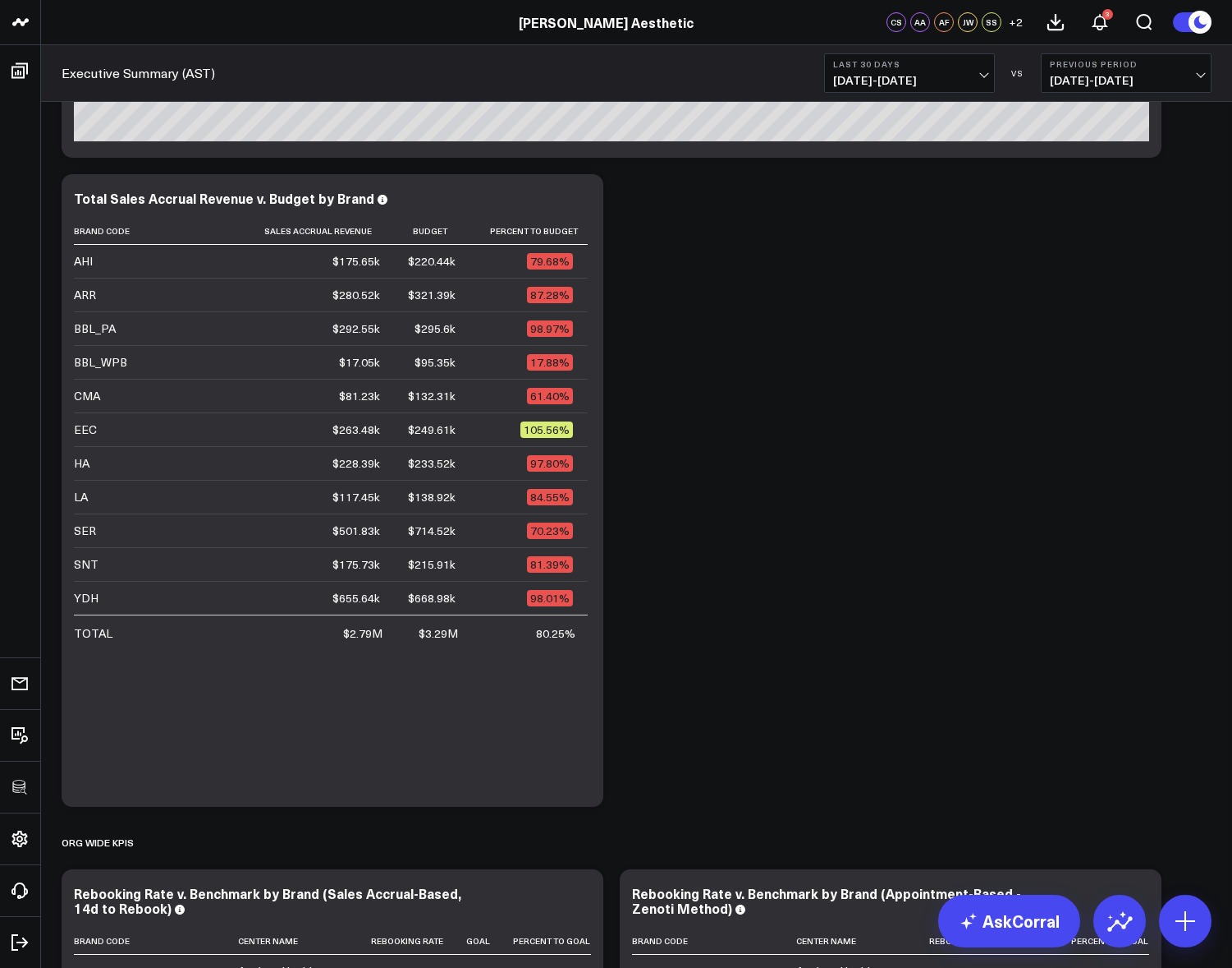
scroll to position [298, 0]
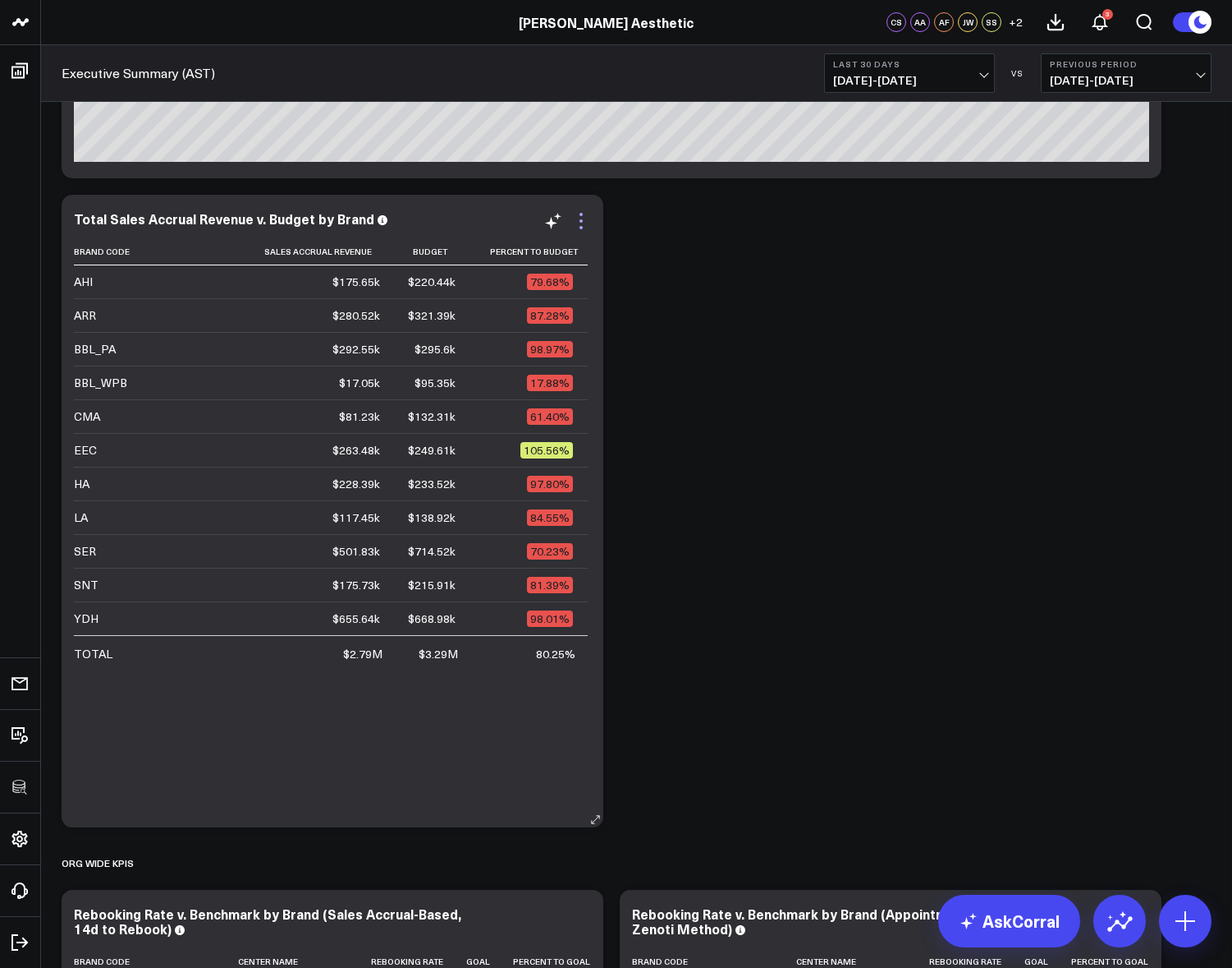
click at [588, 222] on icon at bounding box center [581, 221] width 20 height 20
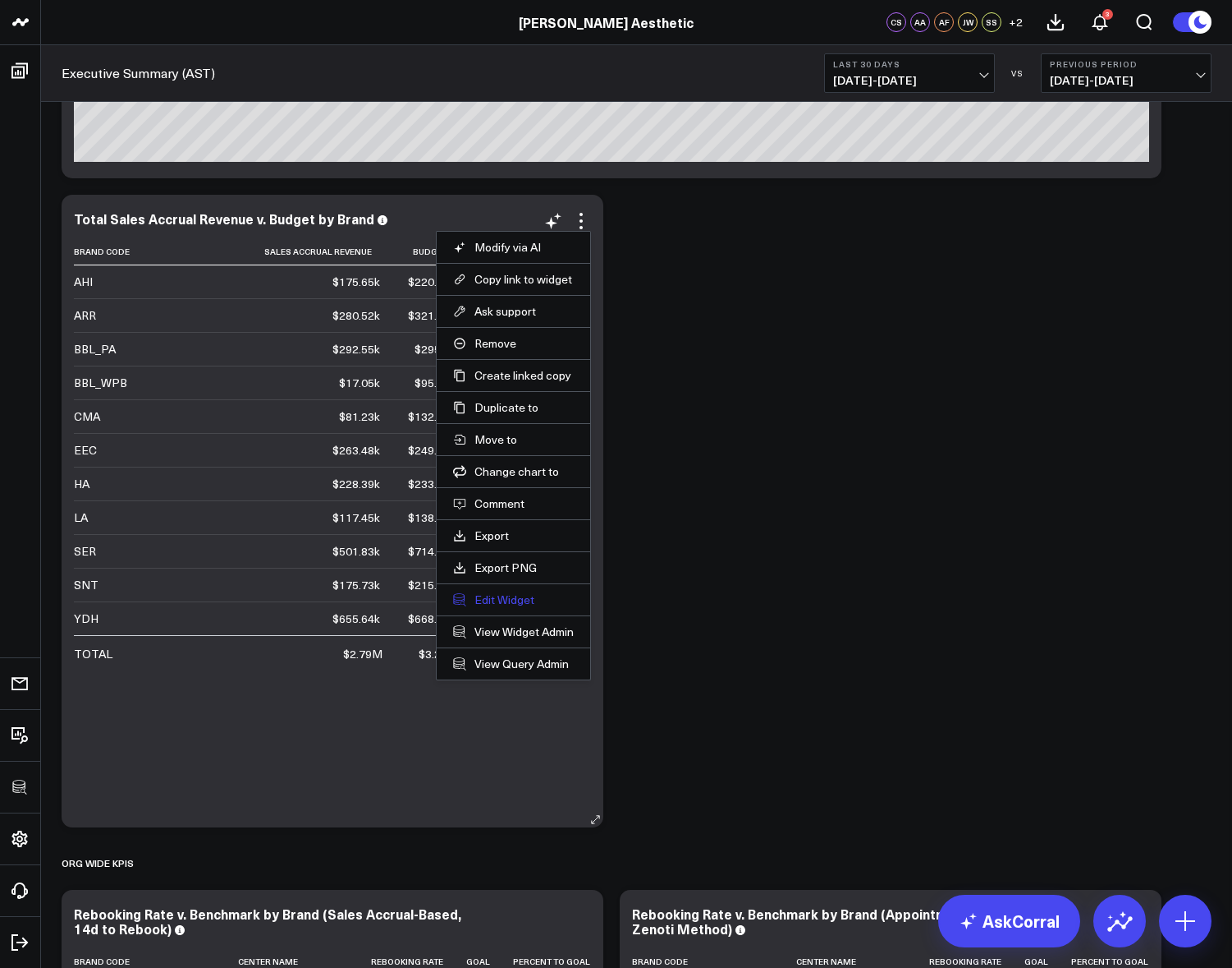
click at [502, 599] on button "Edit Widget" at bounding box center [513, 600] width 121 height 15
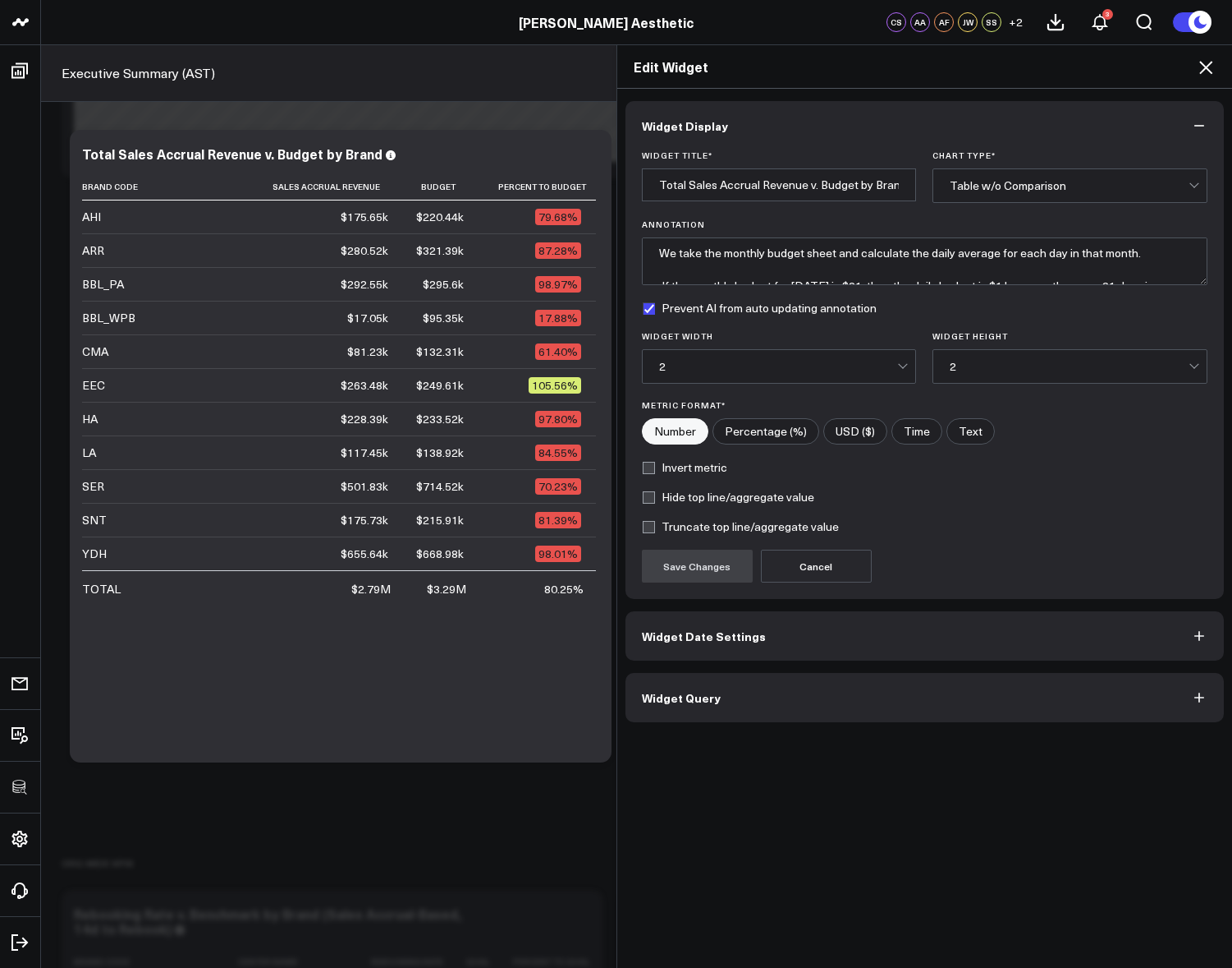
click at [706, 710] on button "Widget Query" at bounding box center [926, 698] width 599 height 49
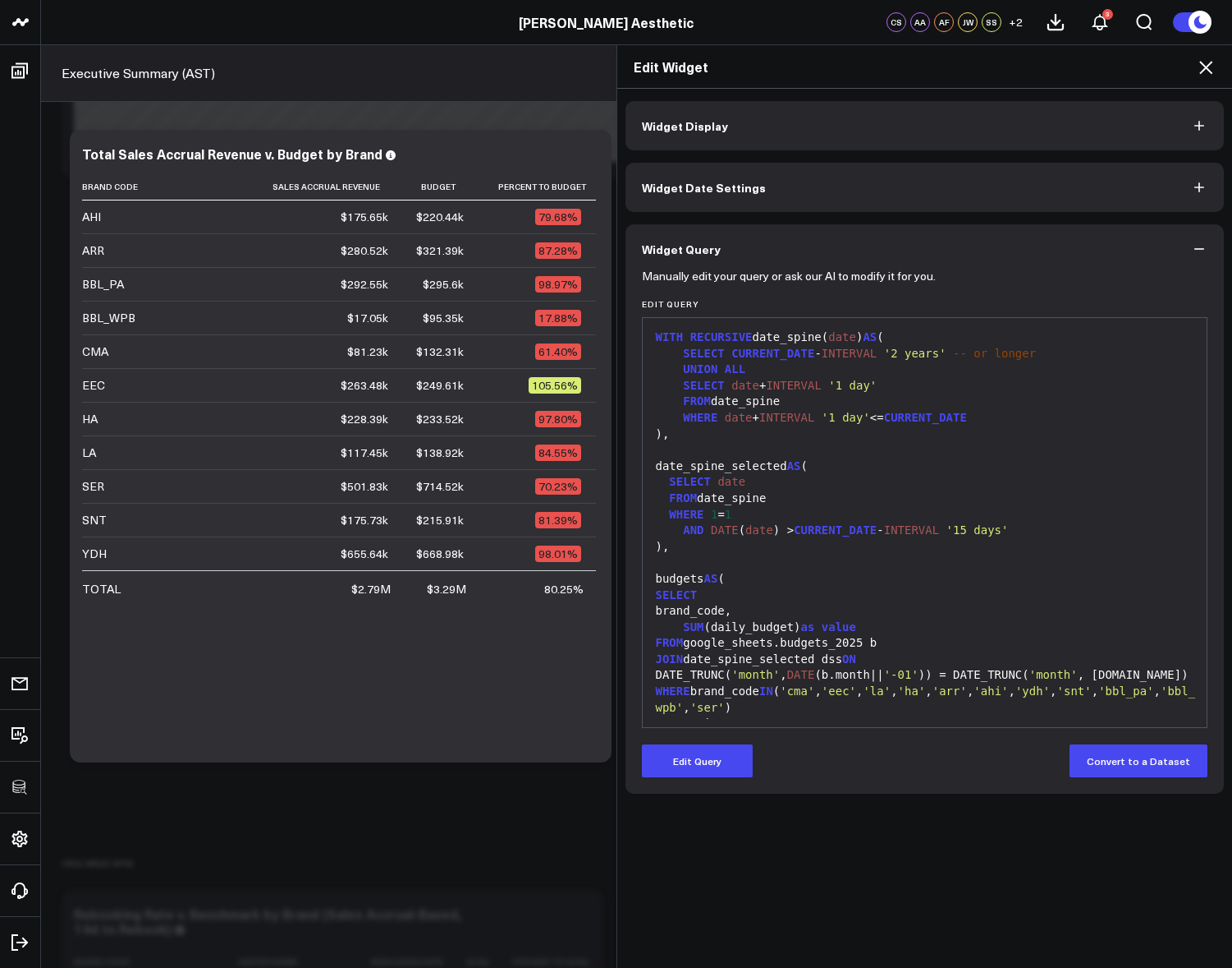
drag, startPoint x: 698, startPoint y: 759, endPoint x: 718, endPoint y: 713, distance: 50.2
click at [698, 759] on button "Edit Query" at bounding box center [697, 761] width 111 height 33
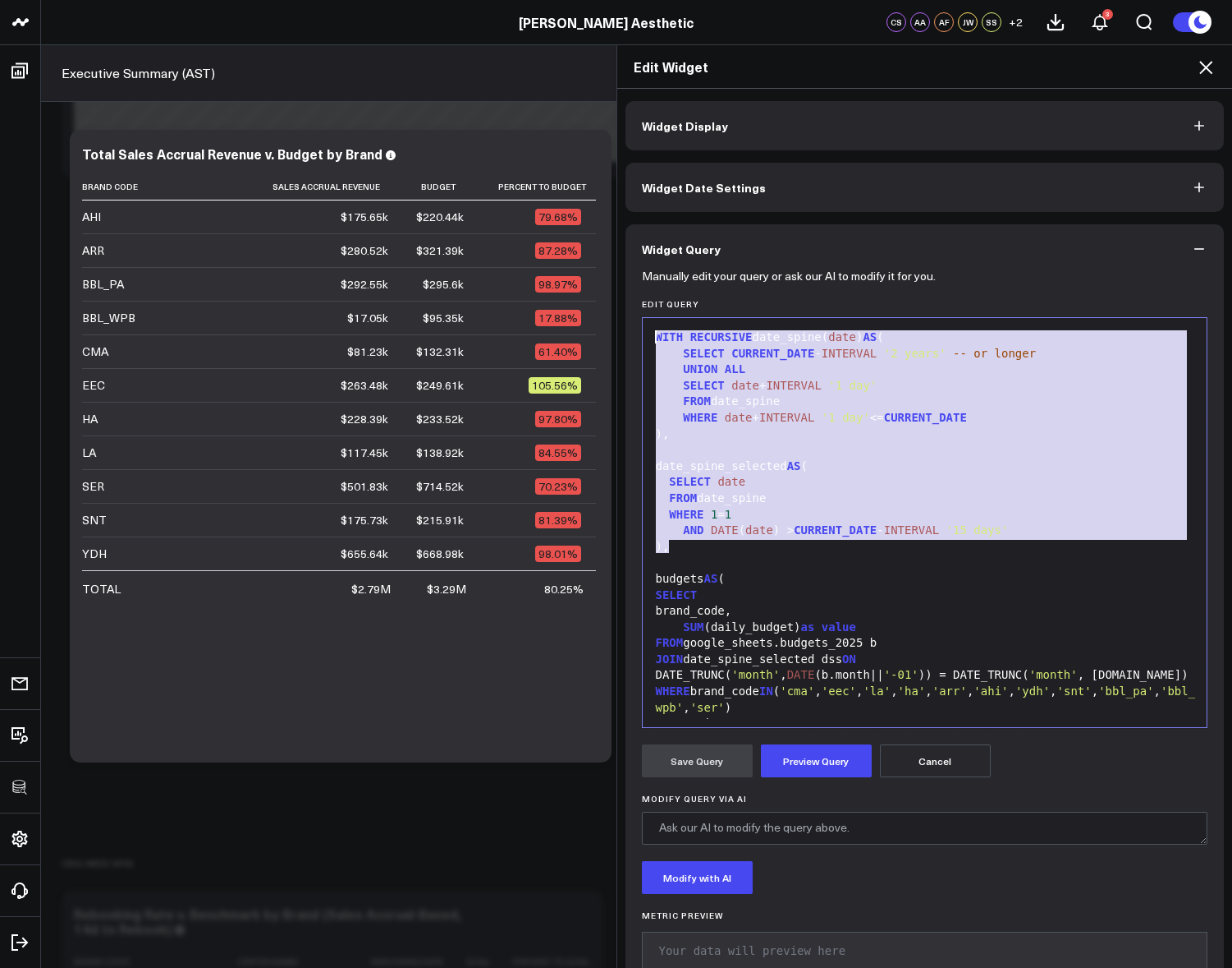
drag, startPoint x: 714, startPoint y: 547, endPoint x: 636, endPoint y: 325, distance: 235.3
click at [642, 325] on div "99 1 2 3 4 5 6 7 8 9 10 11 12 13 14 15 16 17 18 19 20 21 22 23 24 25 26 27 28 2…" at bounding box center [926, 523] width 567 height 411
click at [912, 560] on div at bounding box center [925, 563] width 549 height 16
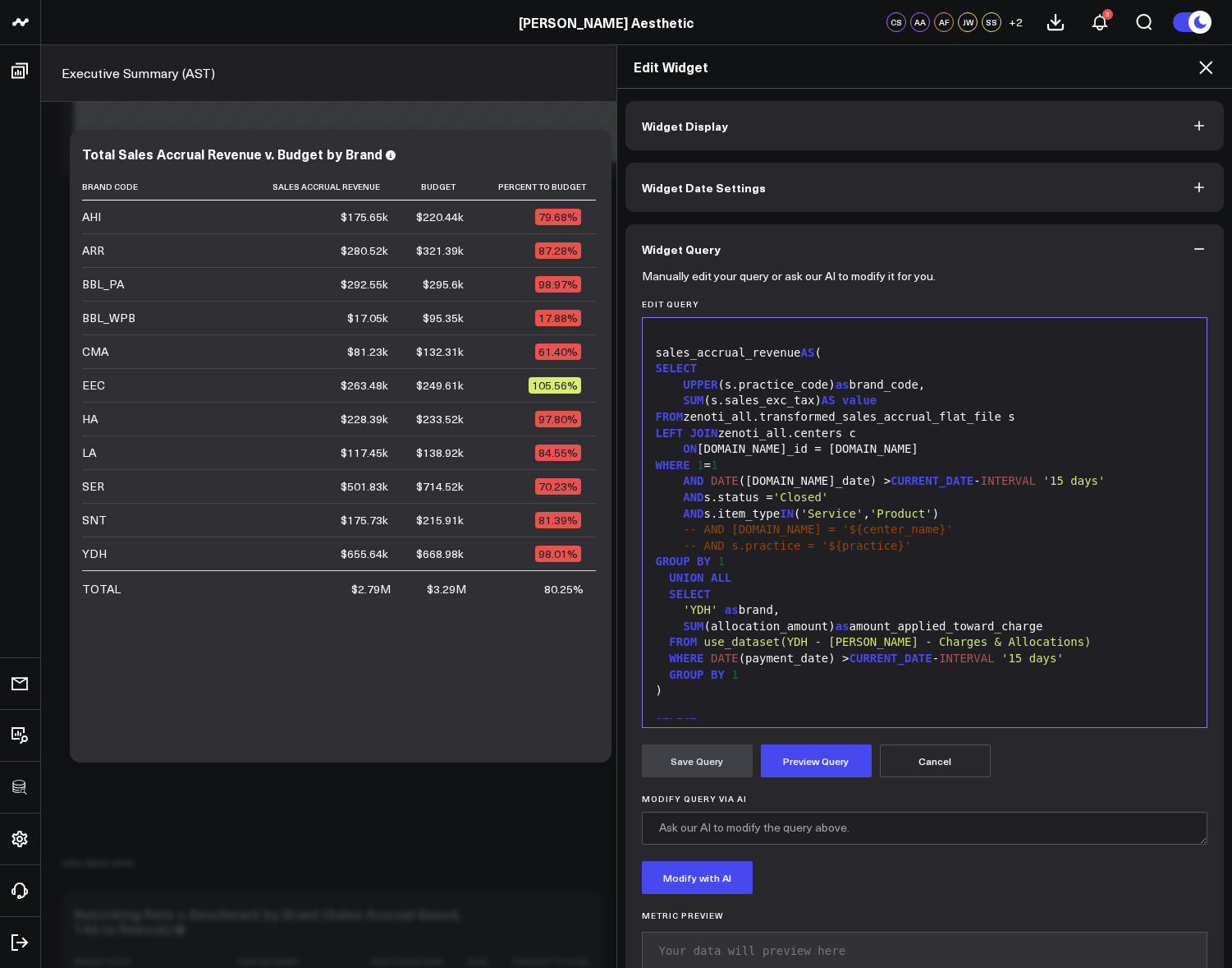
scroll to position [604, 0]
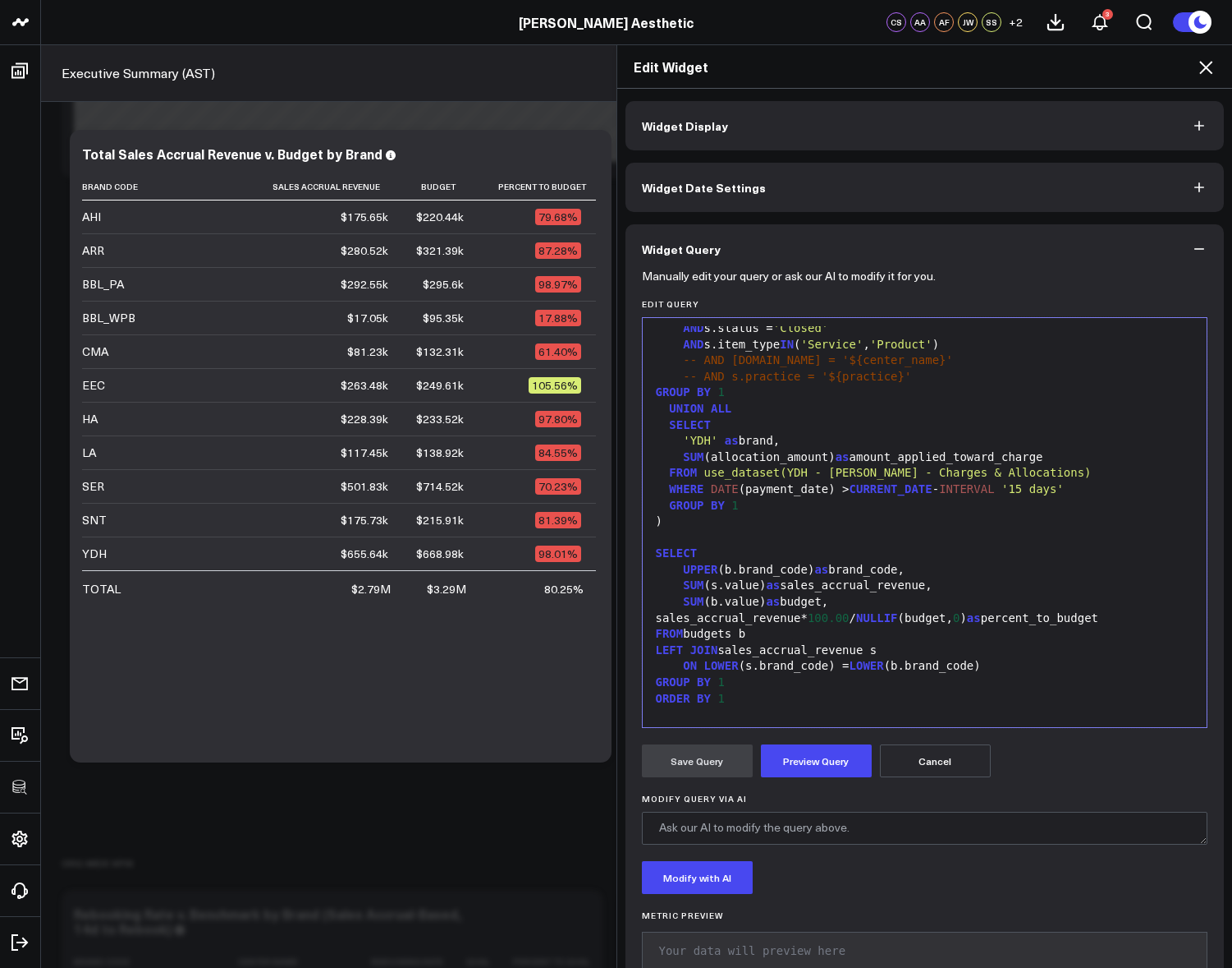
click at [902, 546] on div at bounding box center [925, 538] width 549 height 16
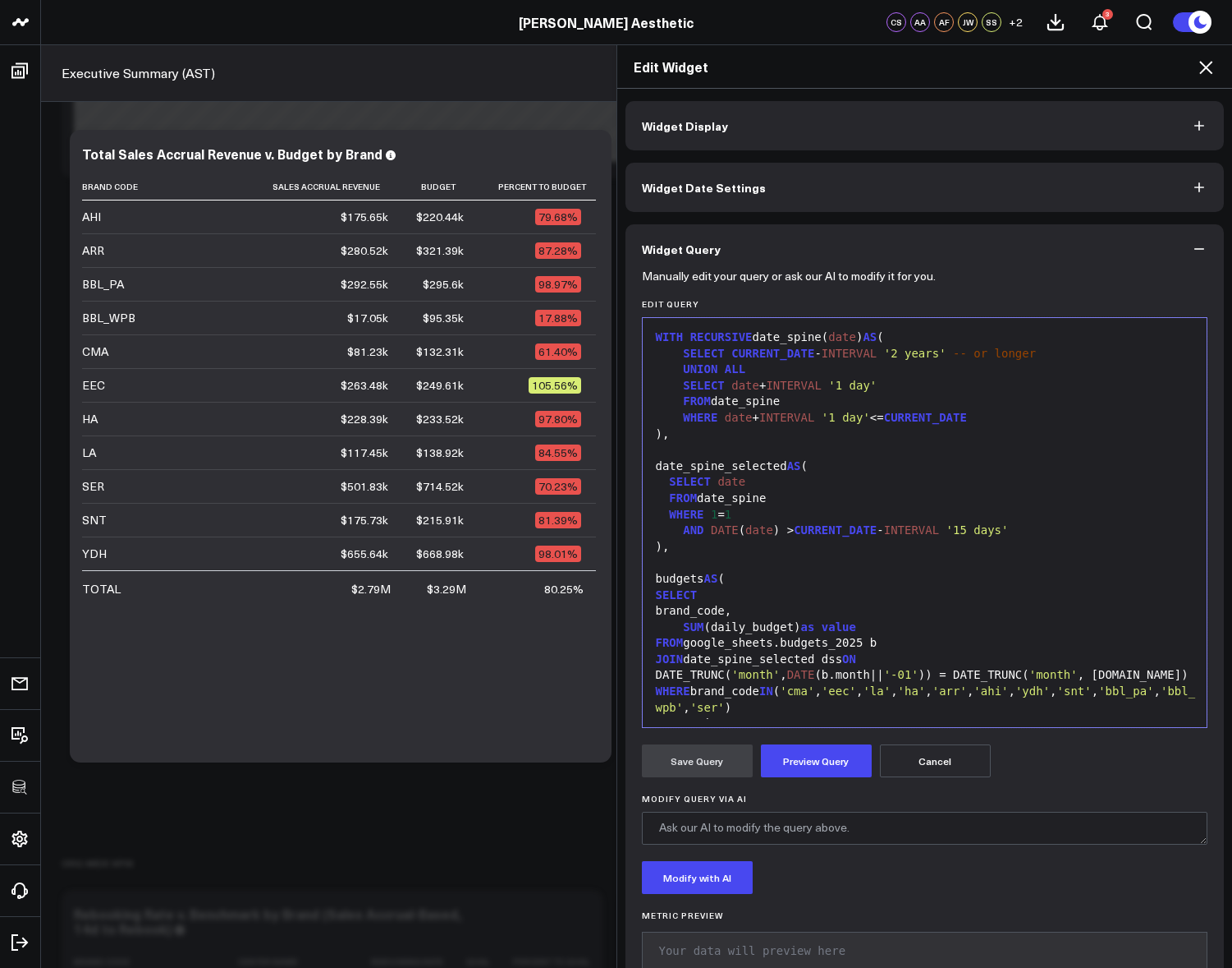
click at [1197, 66] on icon at bounding box center [1206, 67] width 20 height 20
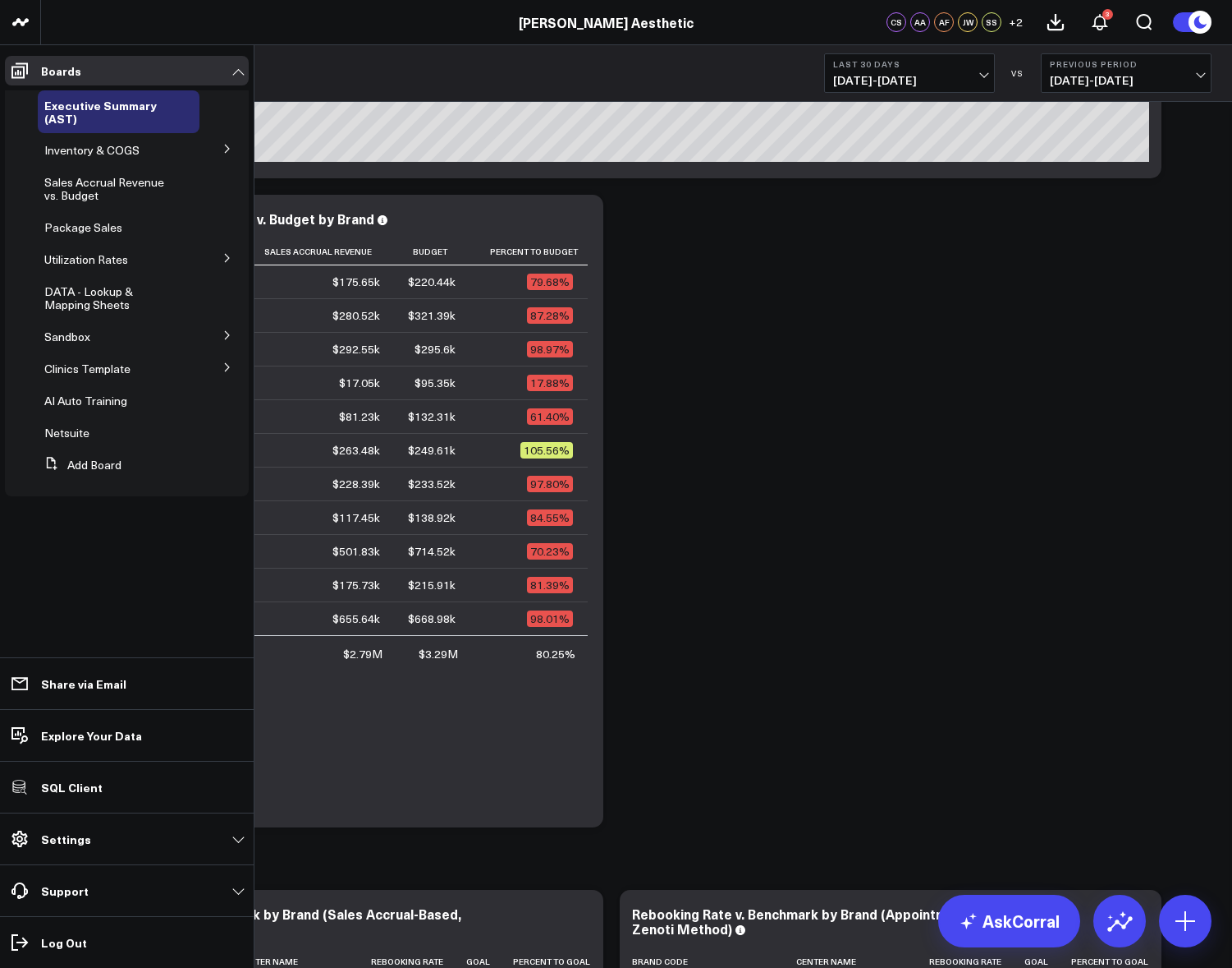
click at [219, 369] on button at bounding box center [227, 366] width 43 height 25
click at [225, 392] on icon at bounding box center [227, 397] width 10 height 10
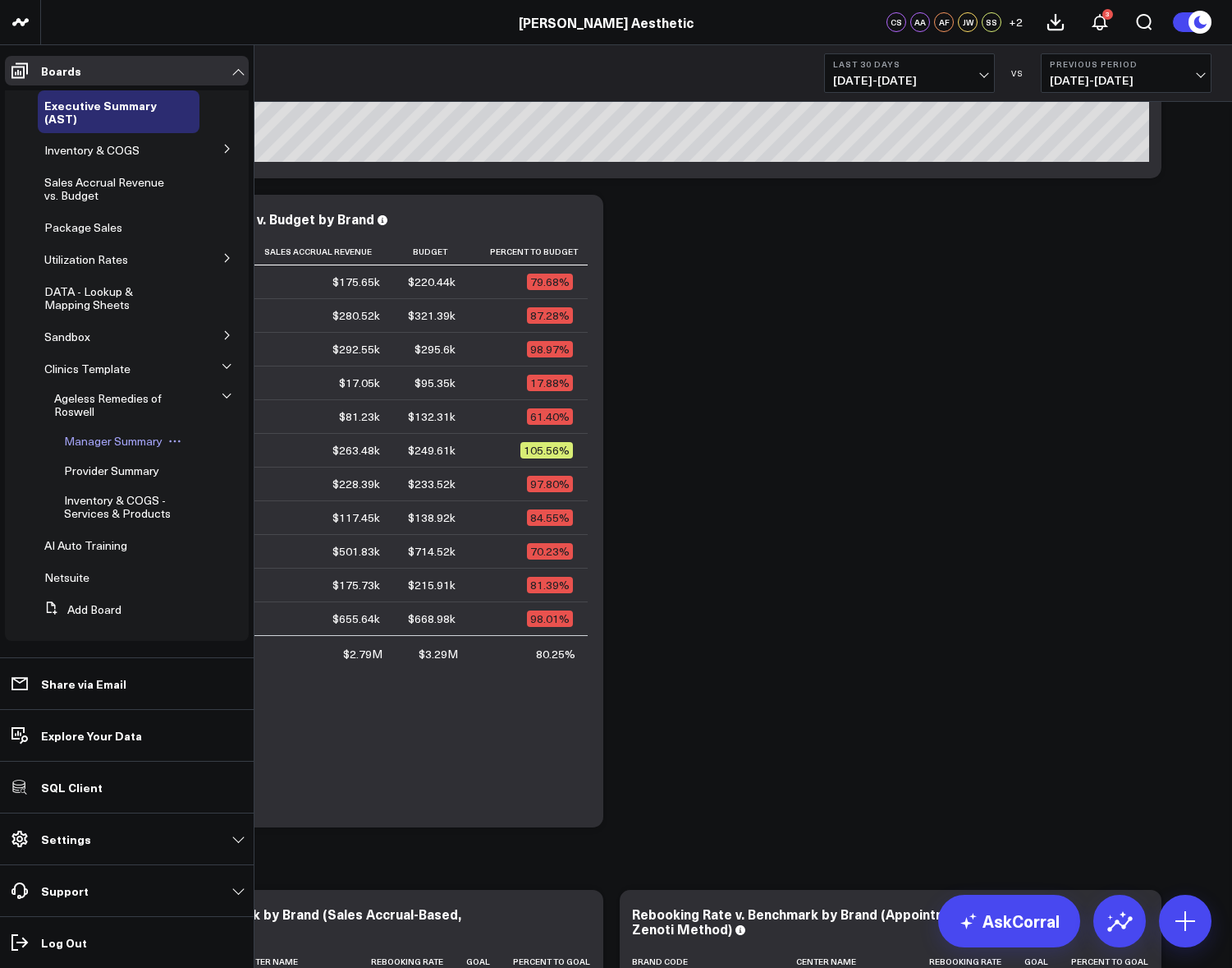
click at [115, 444] on span "Manager Summary" at bounding box center [113, 441] width 99 height 15
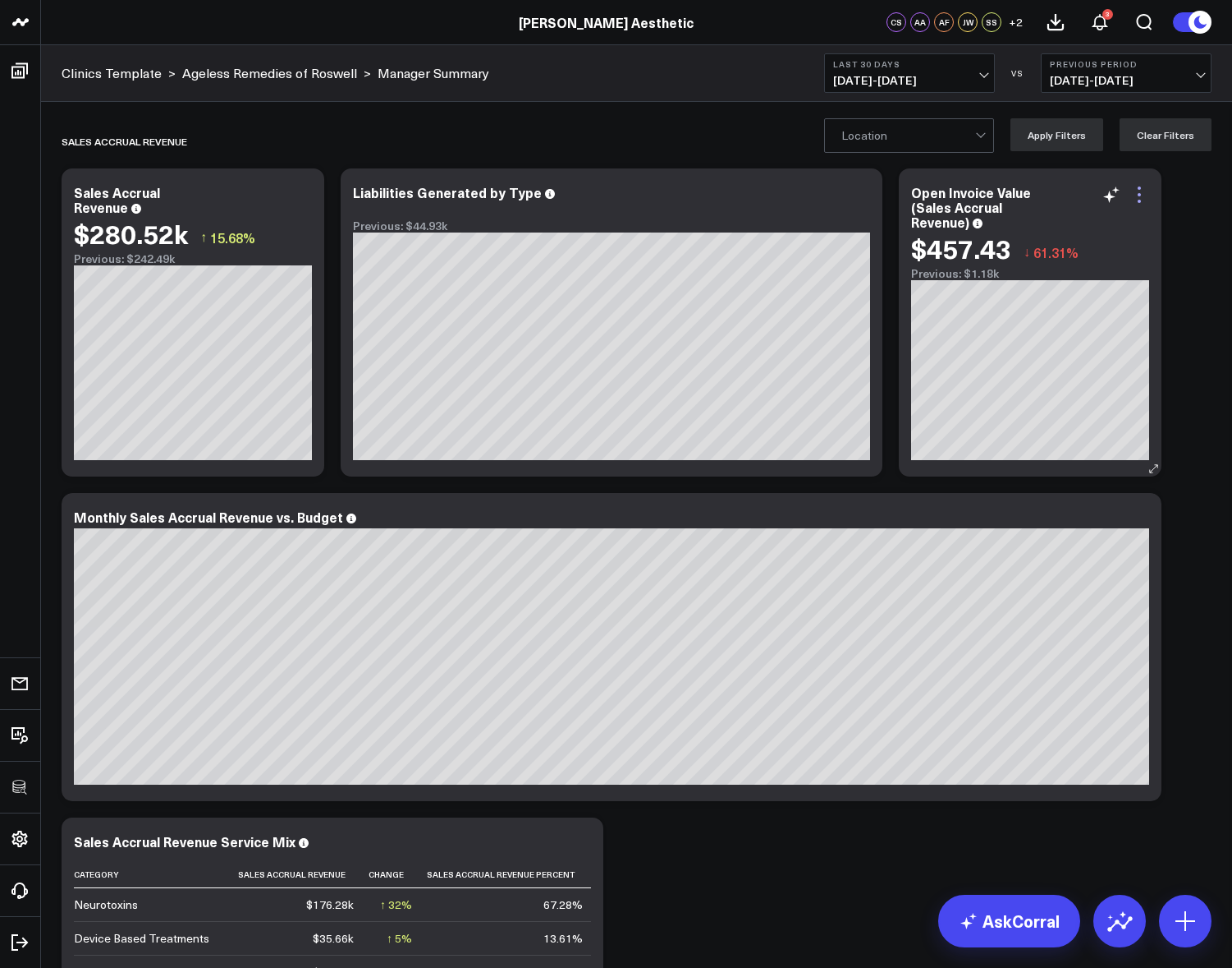
click at [1143, 201] on icon at bounding box center [1140, 194] width 20 height 20
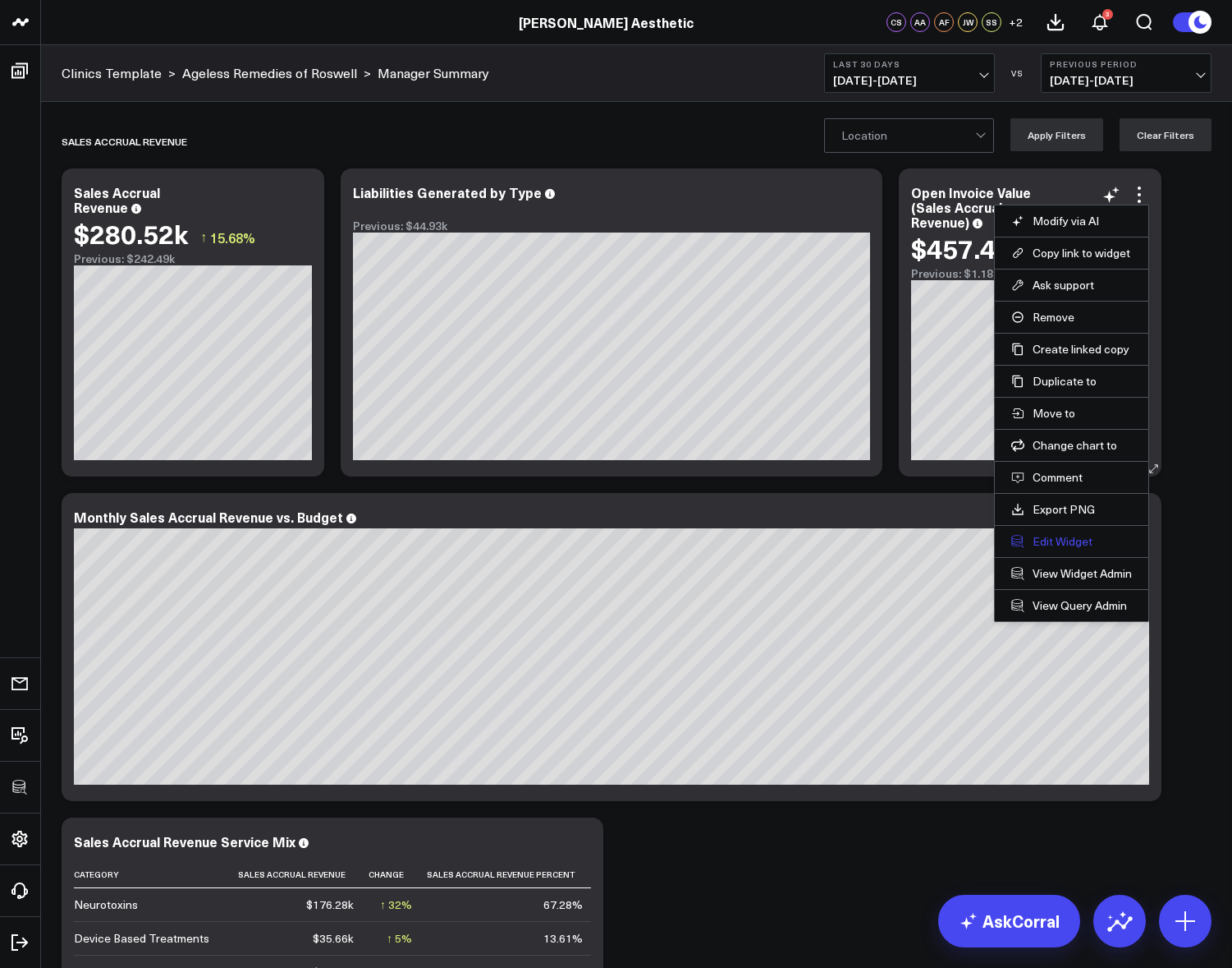
click at [1054, 539] on button "Edit Widget" at bounding box center [1071, 542] width 121 height 15
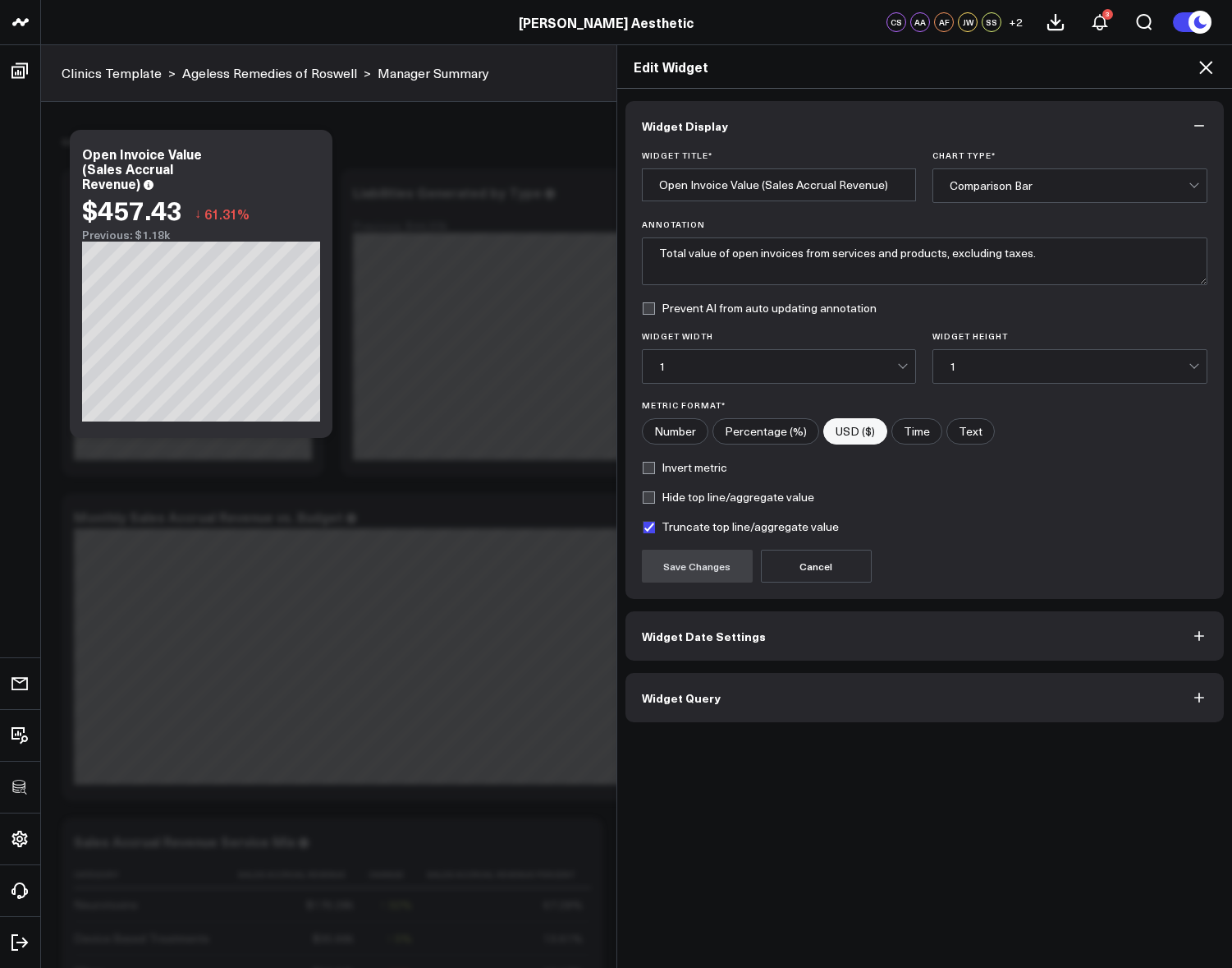
click at [811, 678] on button "Widget Query" at bounding box center [926, 698] width 599 height 49
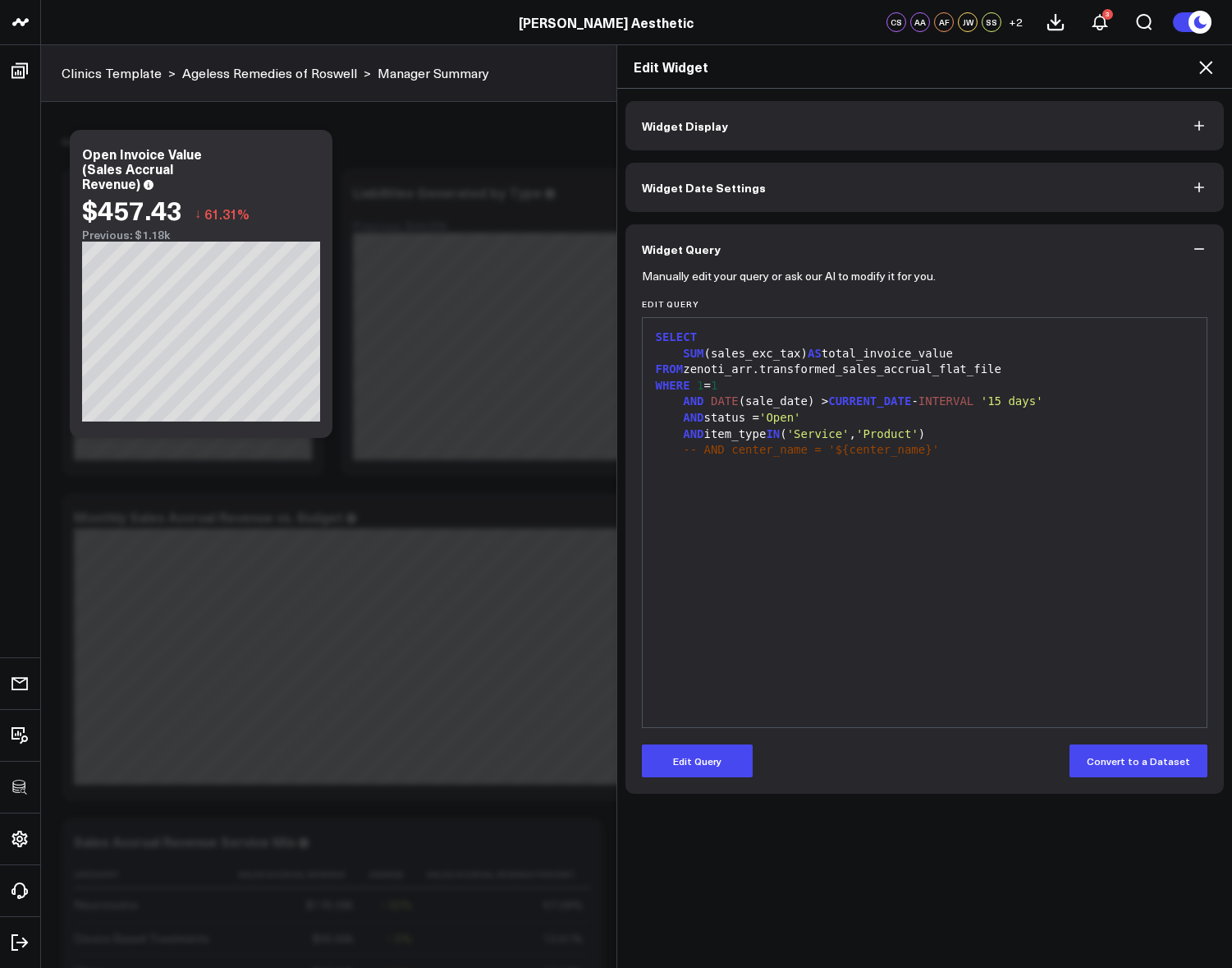
click at [1203, 68] on icon at bounding box center [1206, 67] width 20 height 20
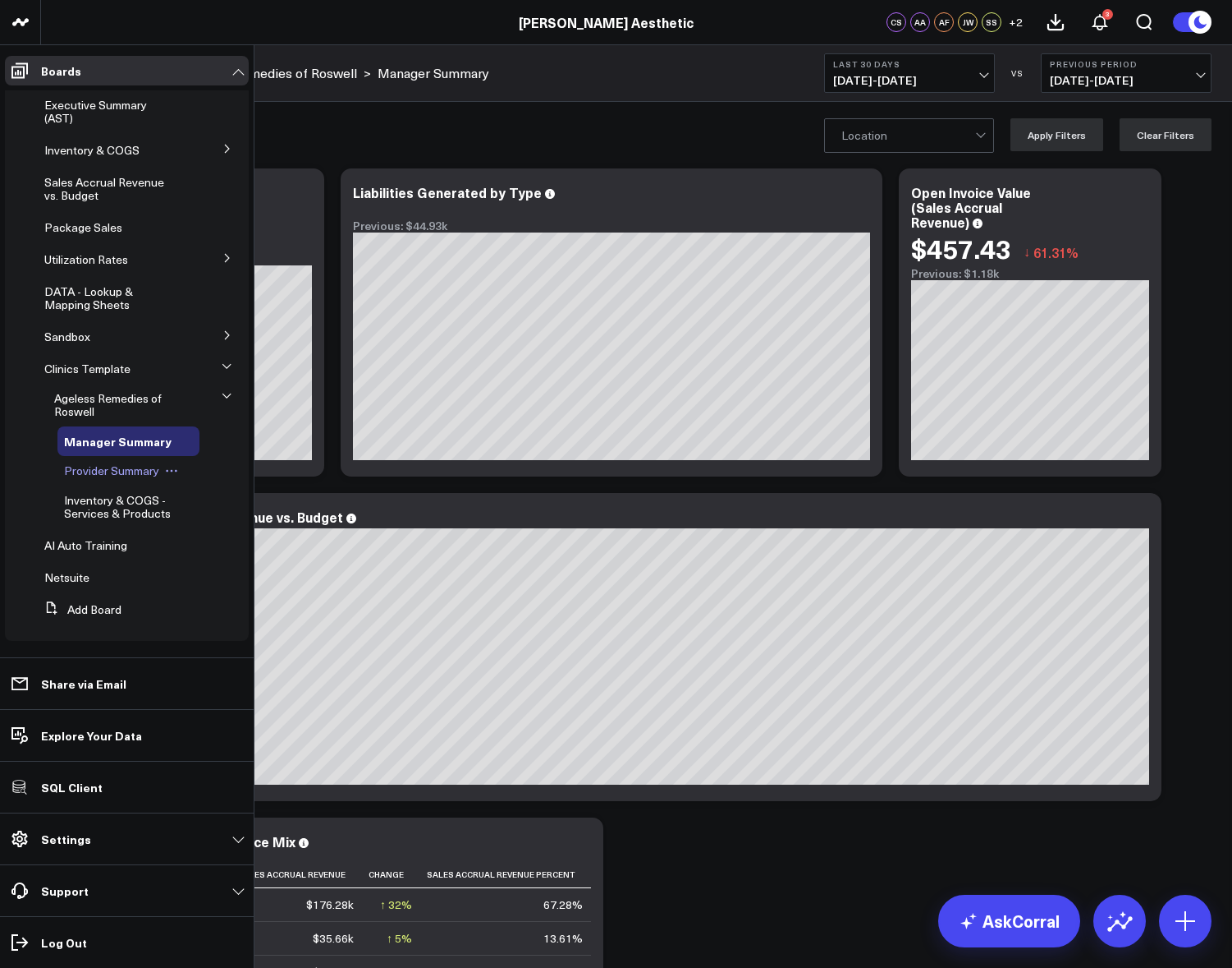
click at [119, 478] on span "Provider Summary" at bounding box center [111, 470] width 95 height 15
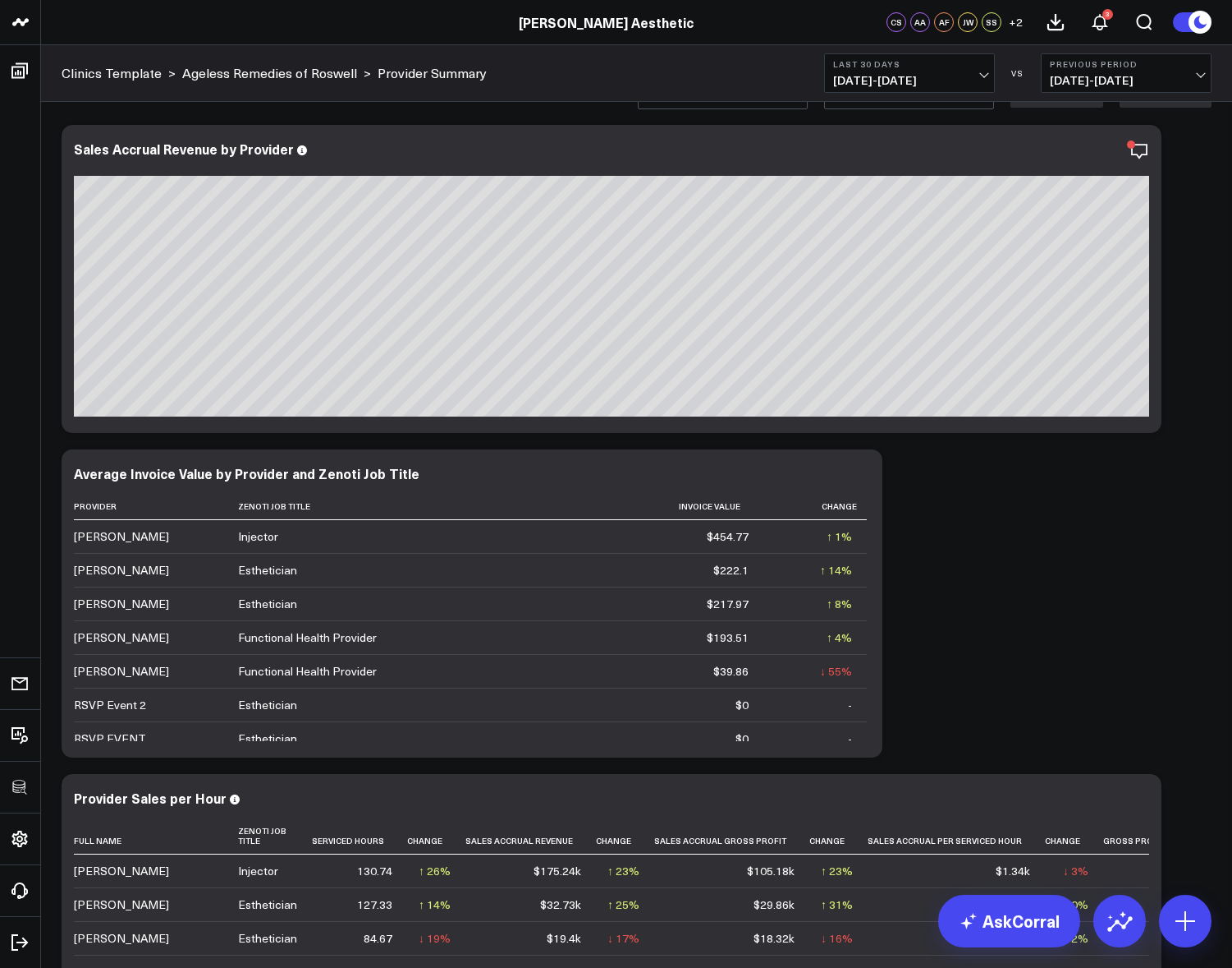
scroll to position [97, 0]
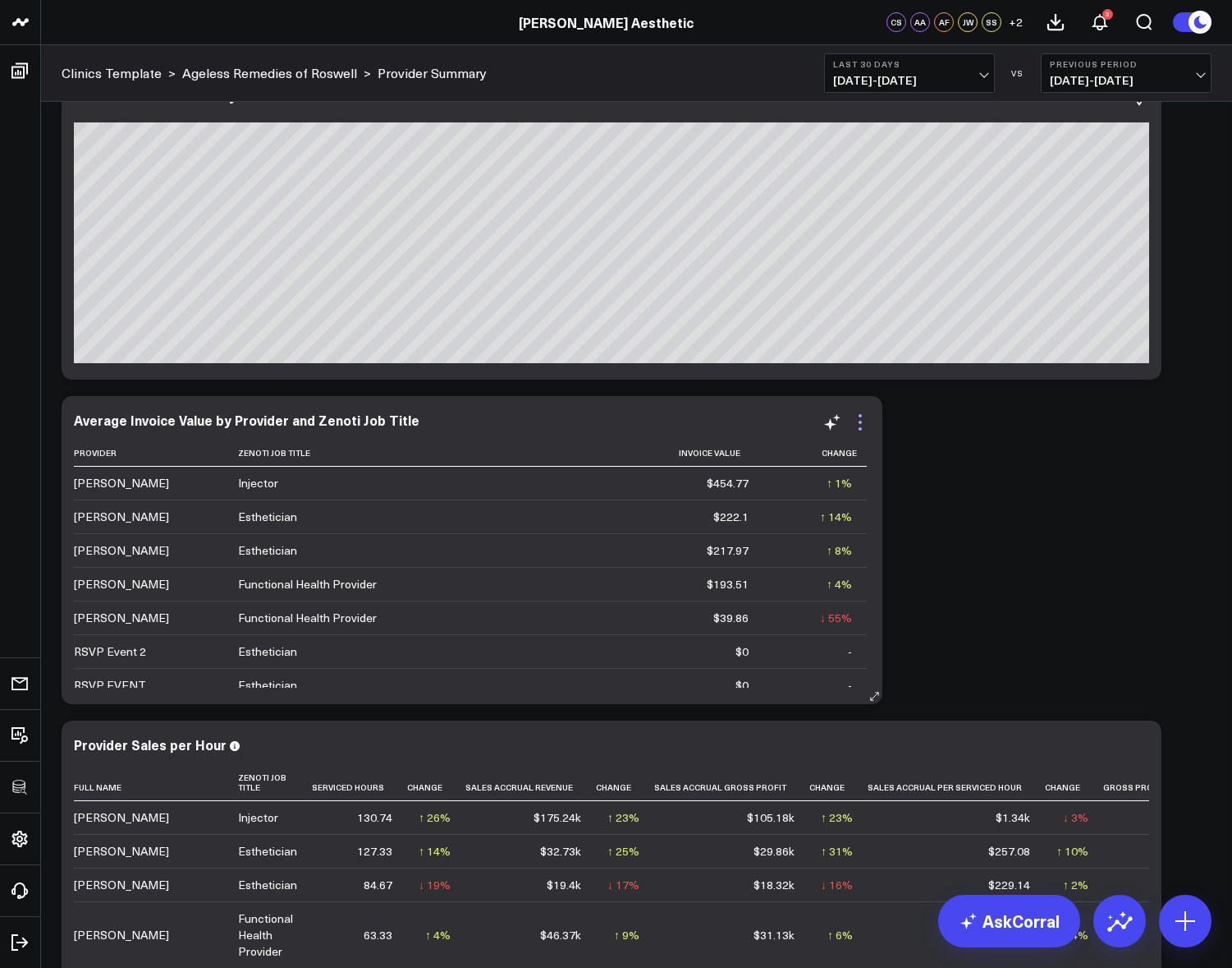
click at [857, 423] on icon at bounding box center [860, 422] width 20 height 20
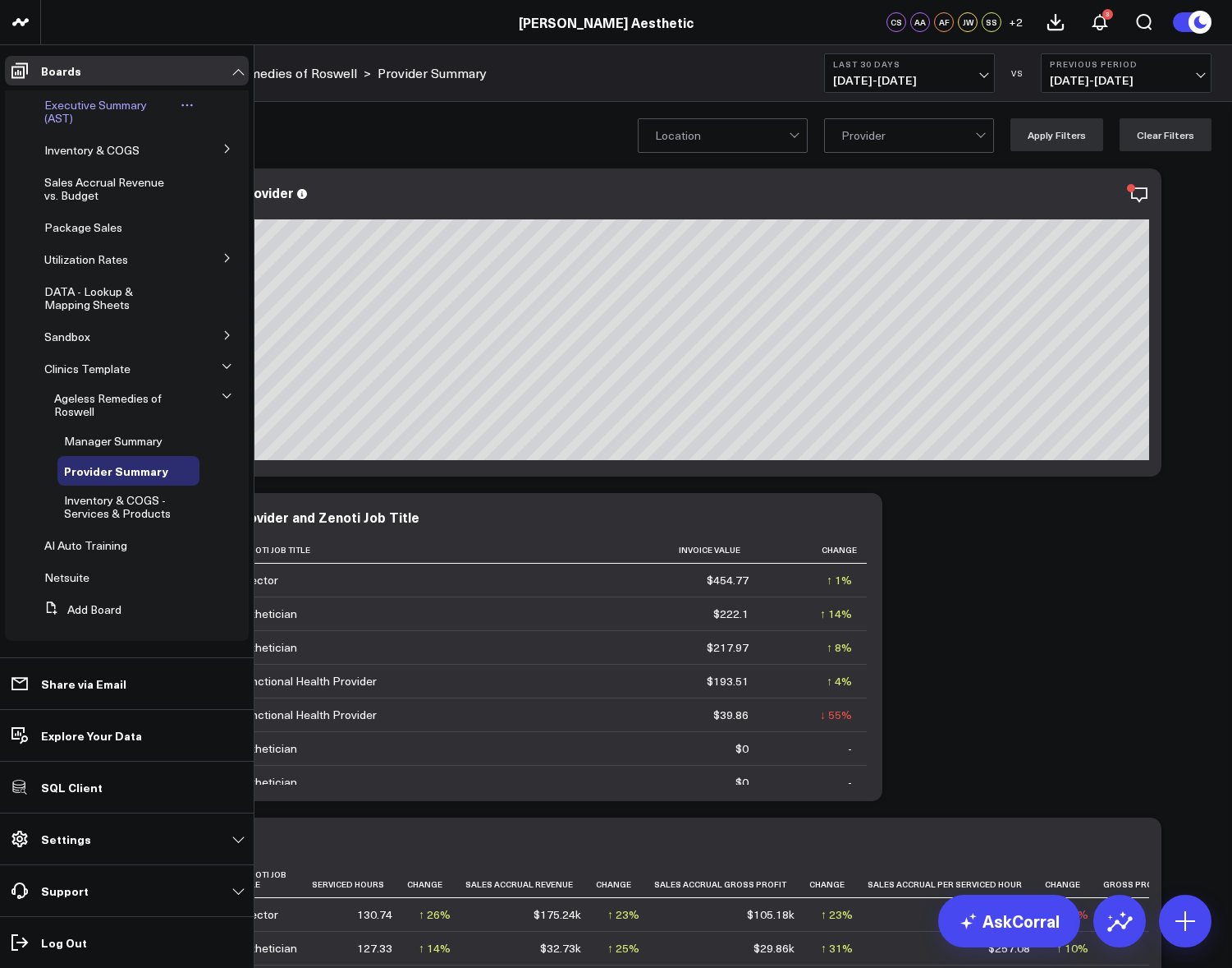
click at [67, 103] on span "Executive Summary (AST)" at bounding box center [96, 111] width 103 height 29
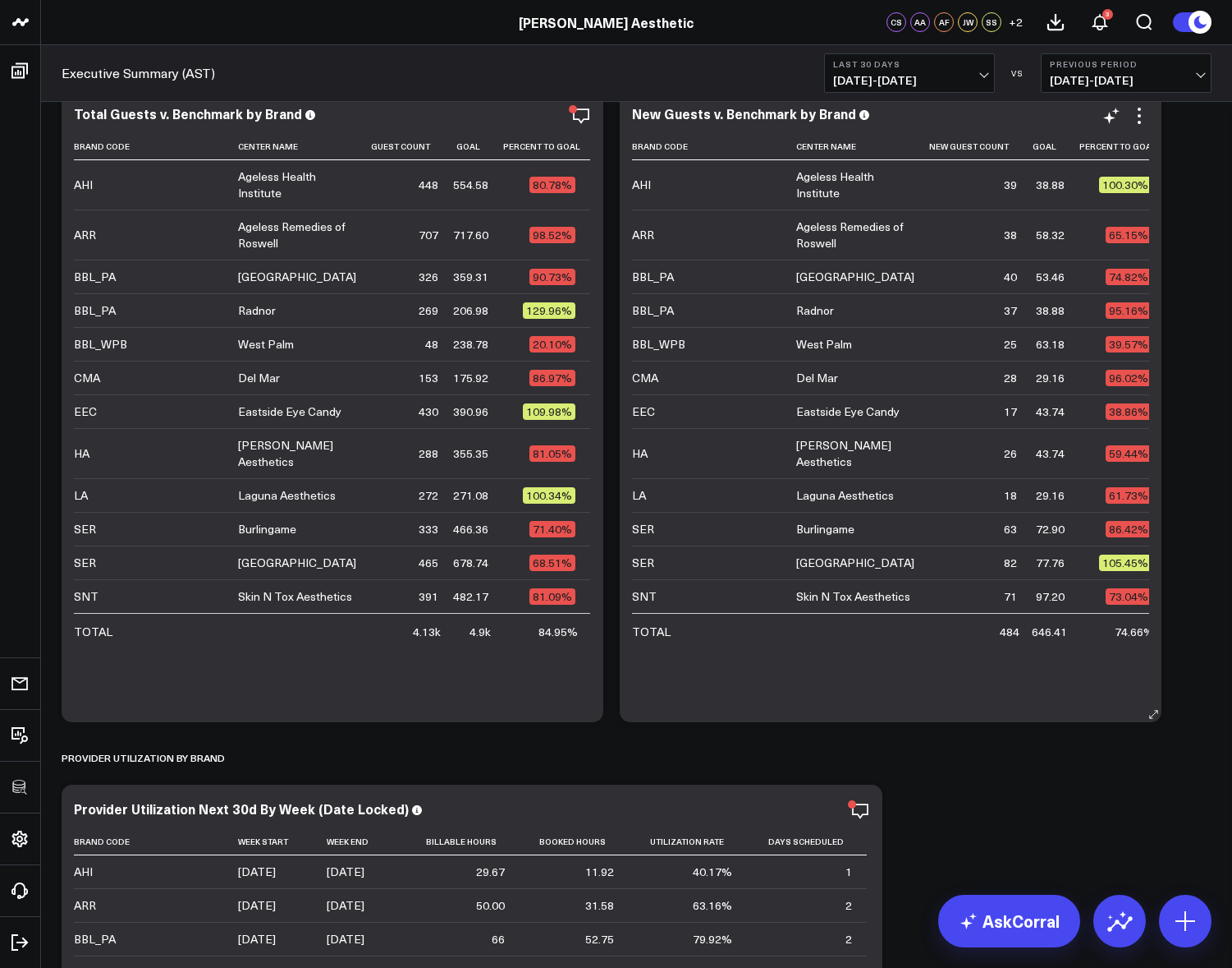
scroll to position [3419, 0]
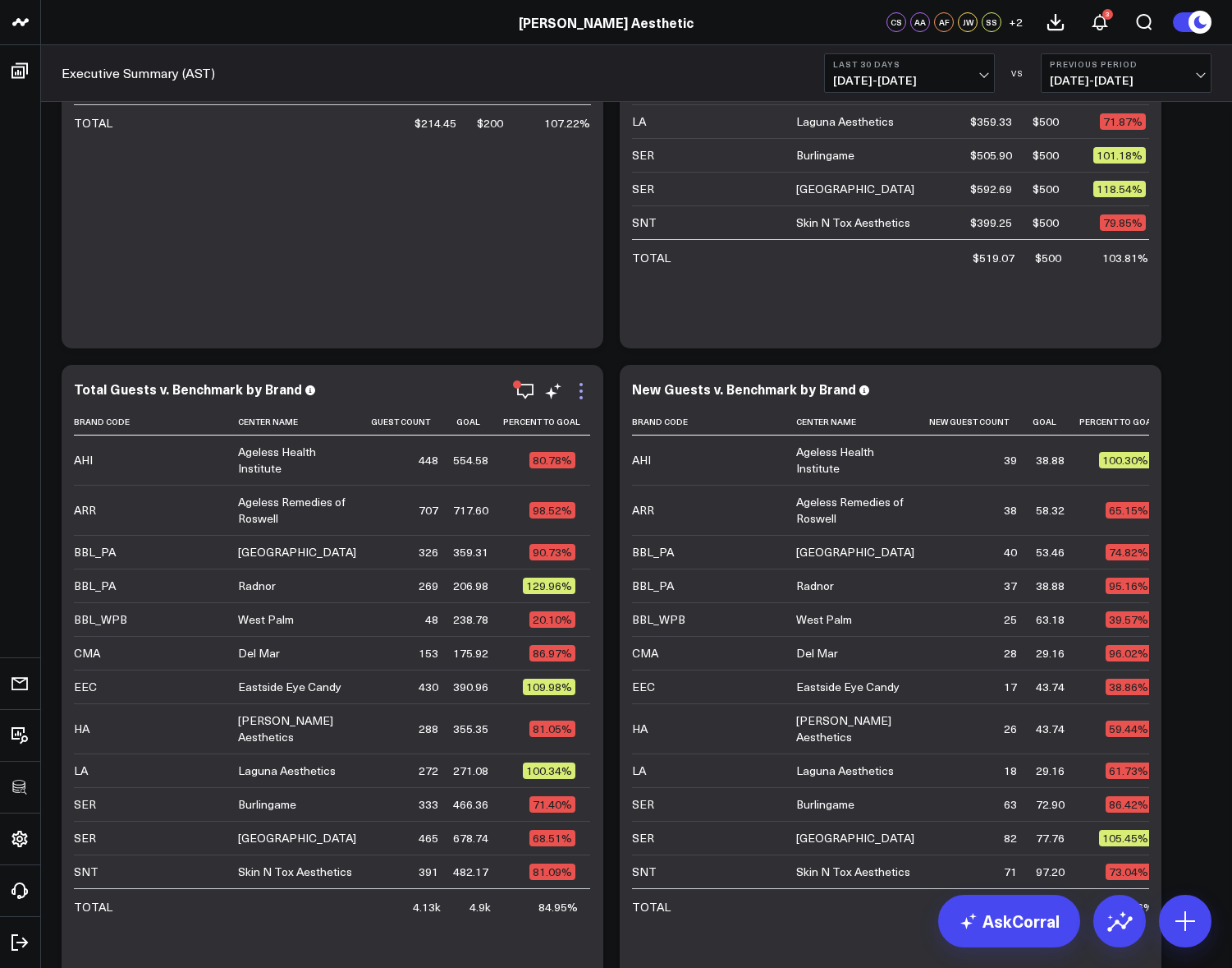
click at [586, 385] on icon at bounding box center [581, 390] width 20 height 20
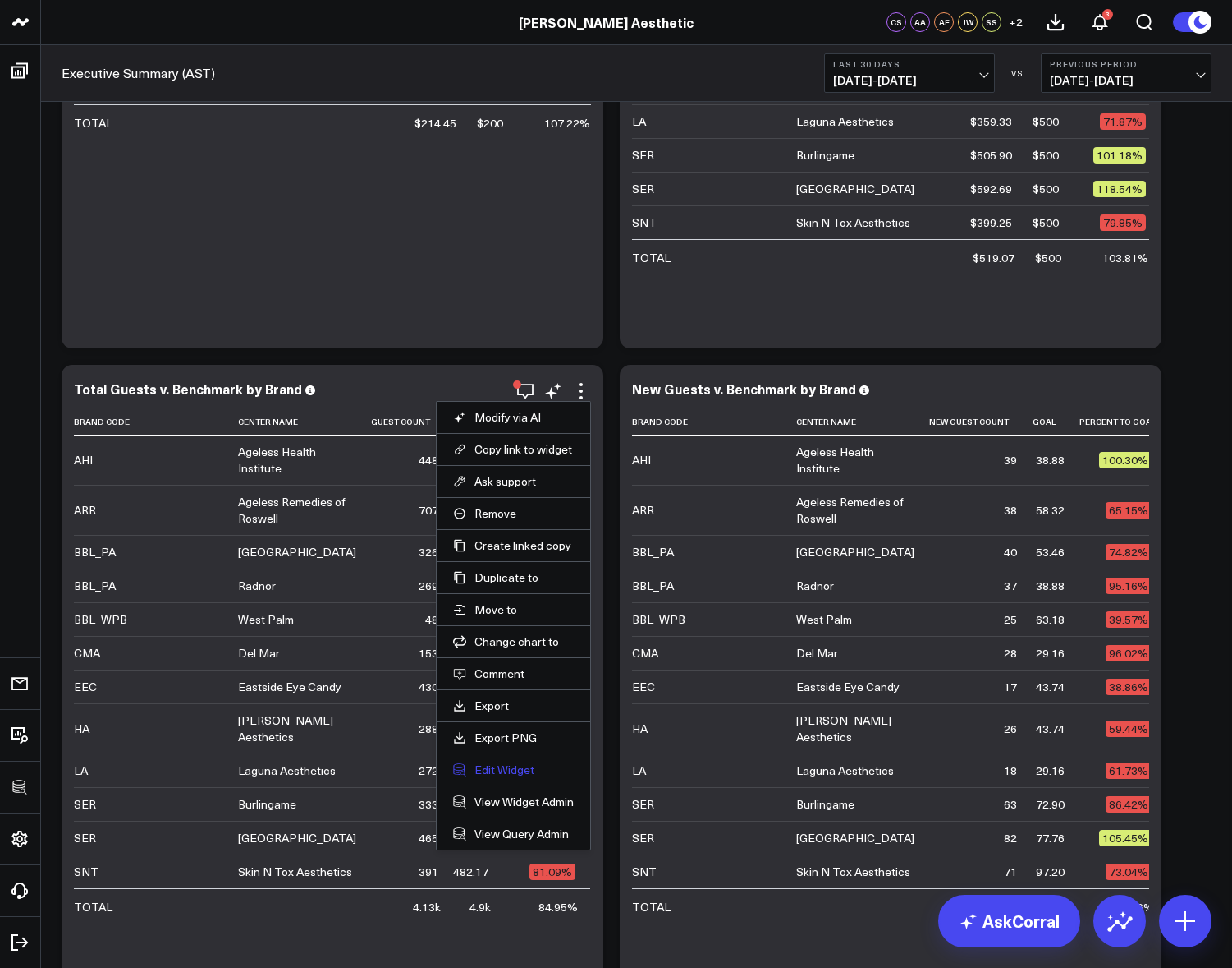
click at [492, 764] on button "Edit Widget" at bounding box center [513, 770] width 121 height 15
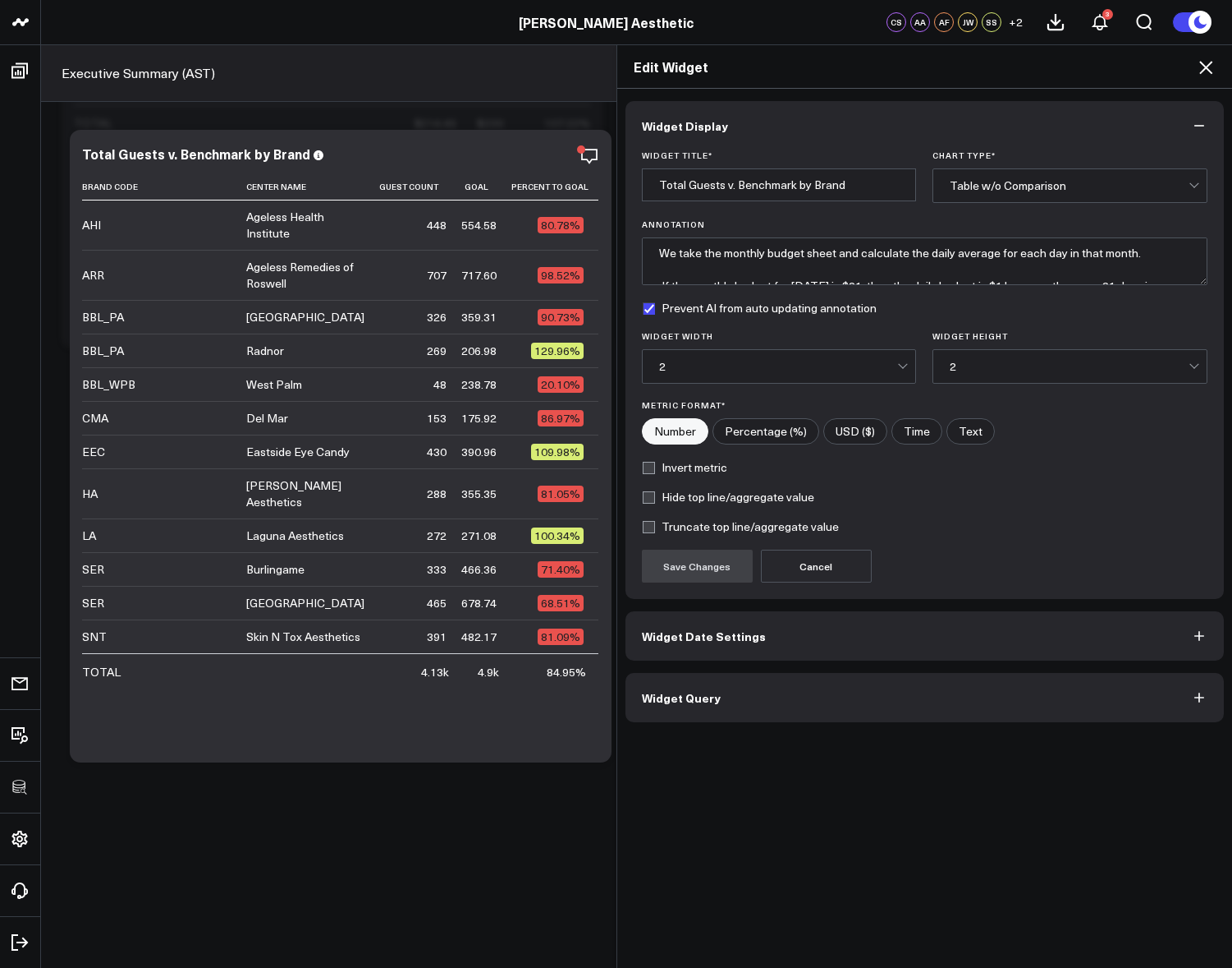
drag, startPoint x: 778, startPoint y: 707, endPoint x: 789, endPoint y: 707, distance: 11.0
click at [778, 707] on button "Widget Query" at bounding box center [926, 698] width 599 height 49
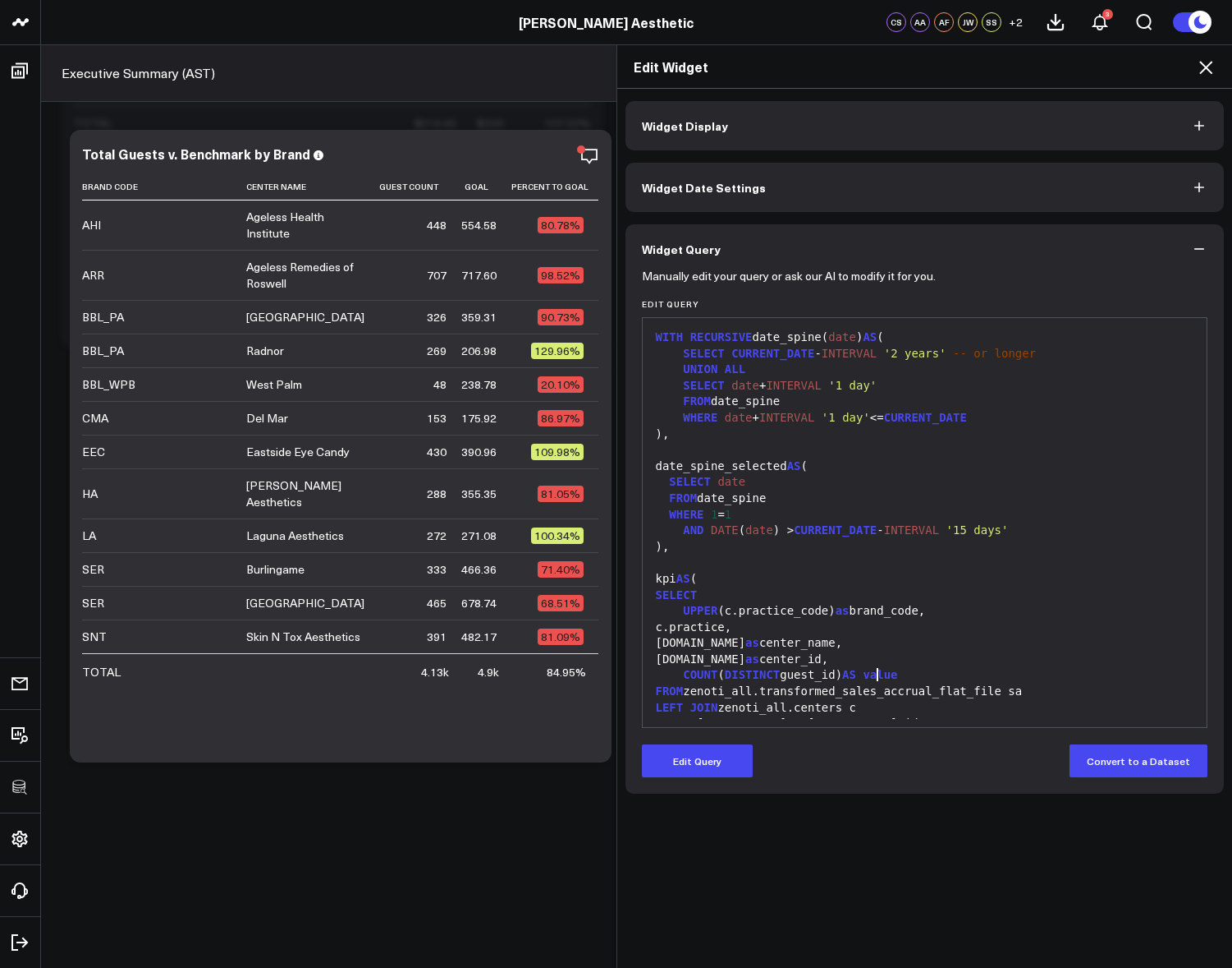
click at [869, 668] on div "COUNT ( DISTINCT guest_id) AS value" at bounding box center [925, 675] width 549 height 16
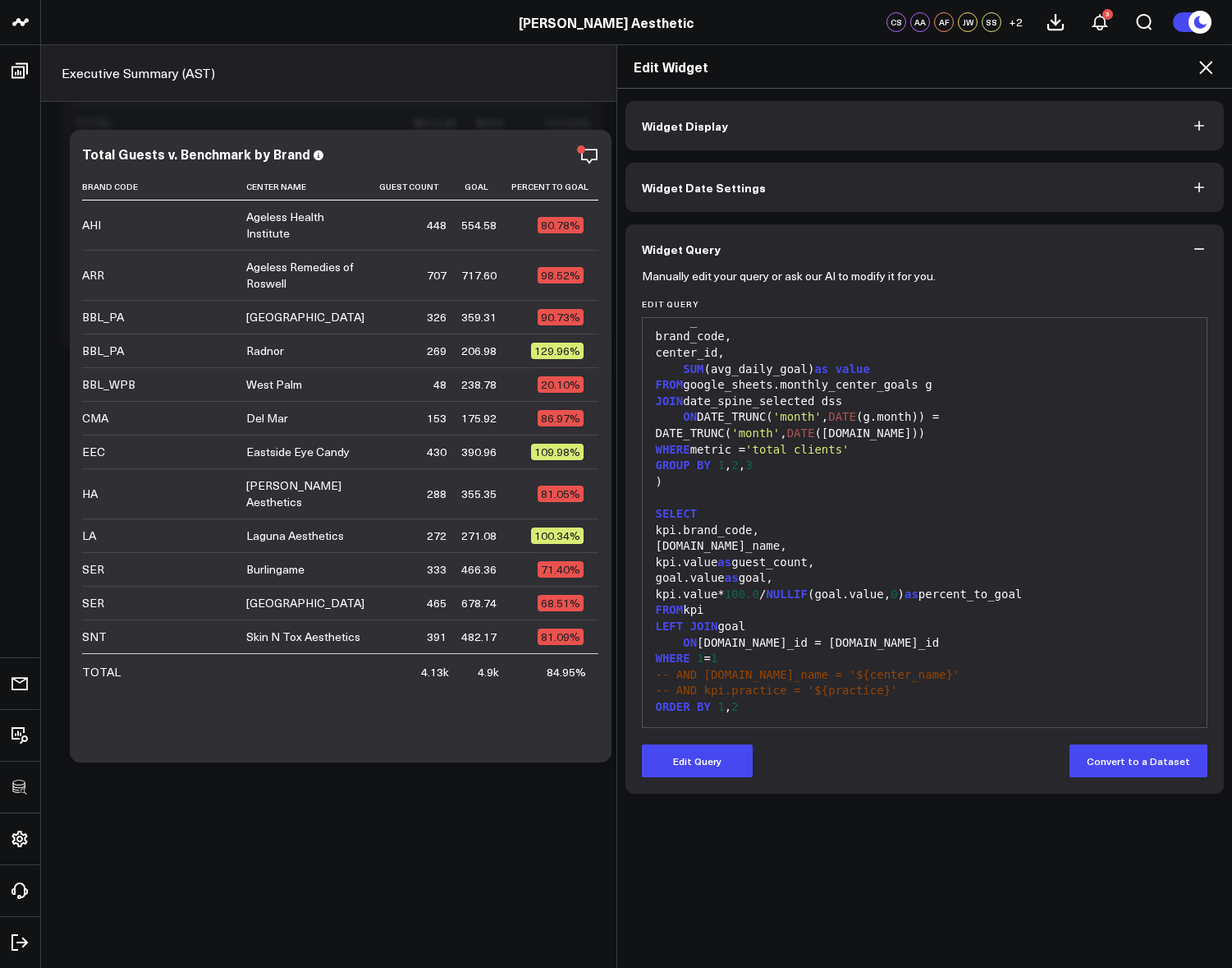
scroll to position [3663, 0]
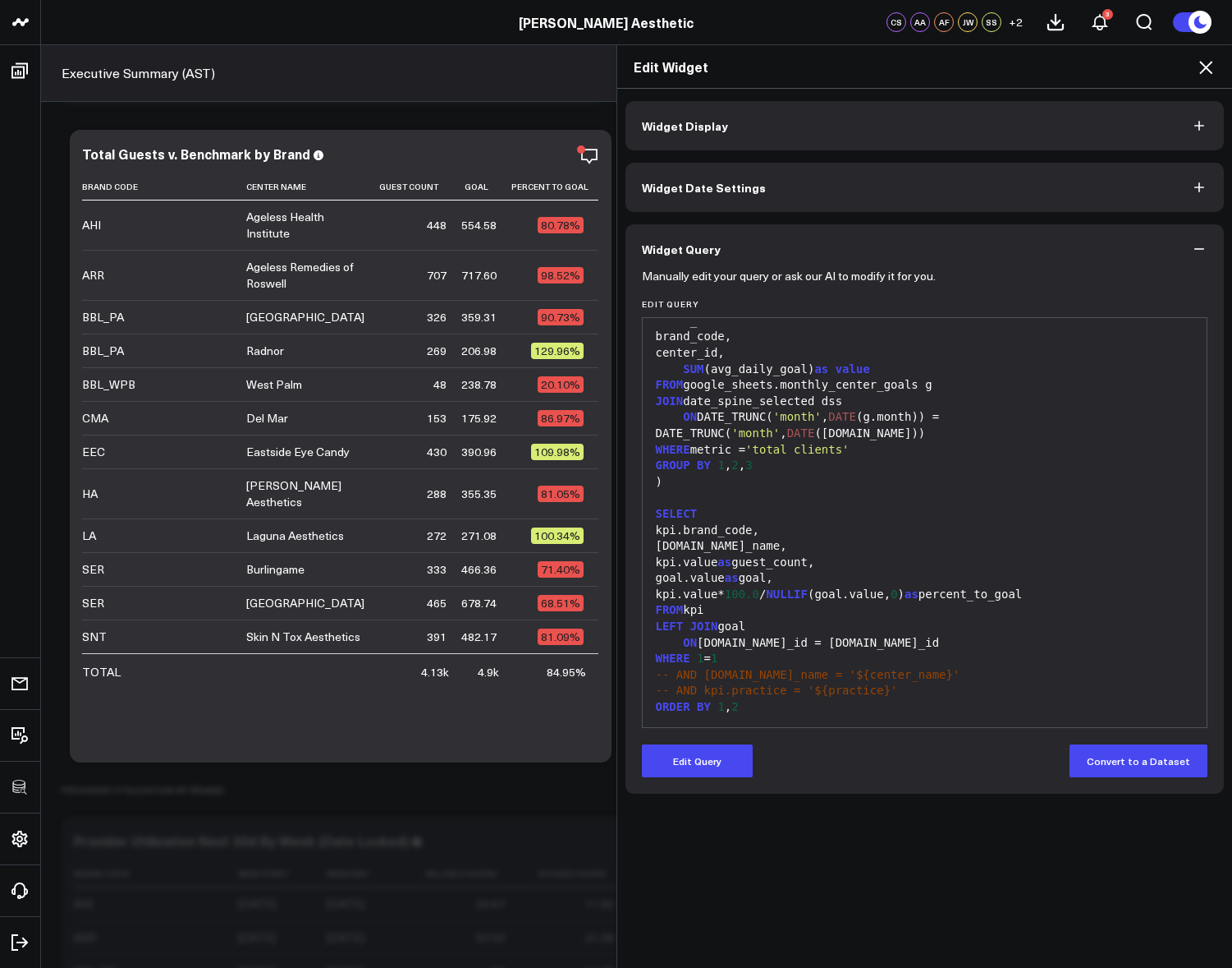
drag, startPoint x: 1206, startPoint y: 70, endPoint x: 1129, endPoint y: 283, distance: 226.5
click at [1206, 70] on icon at bounding box center [1206, 67] width 20 height 20
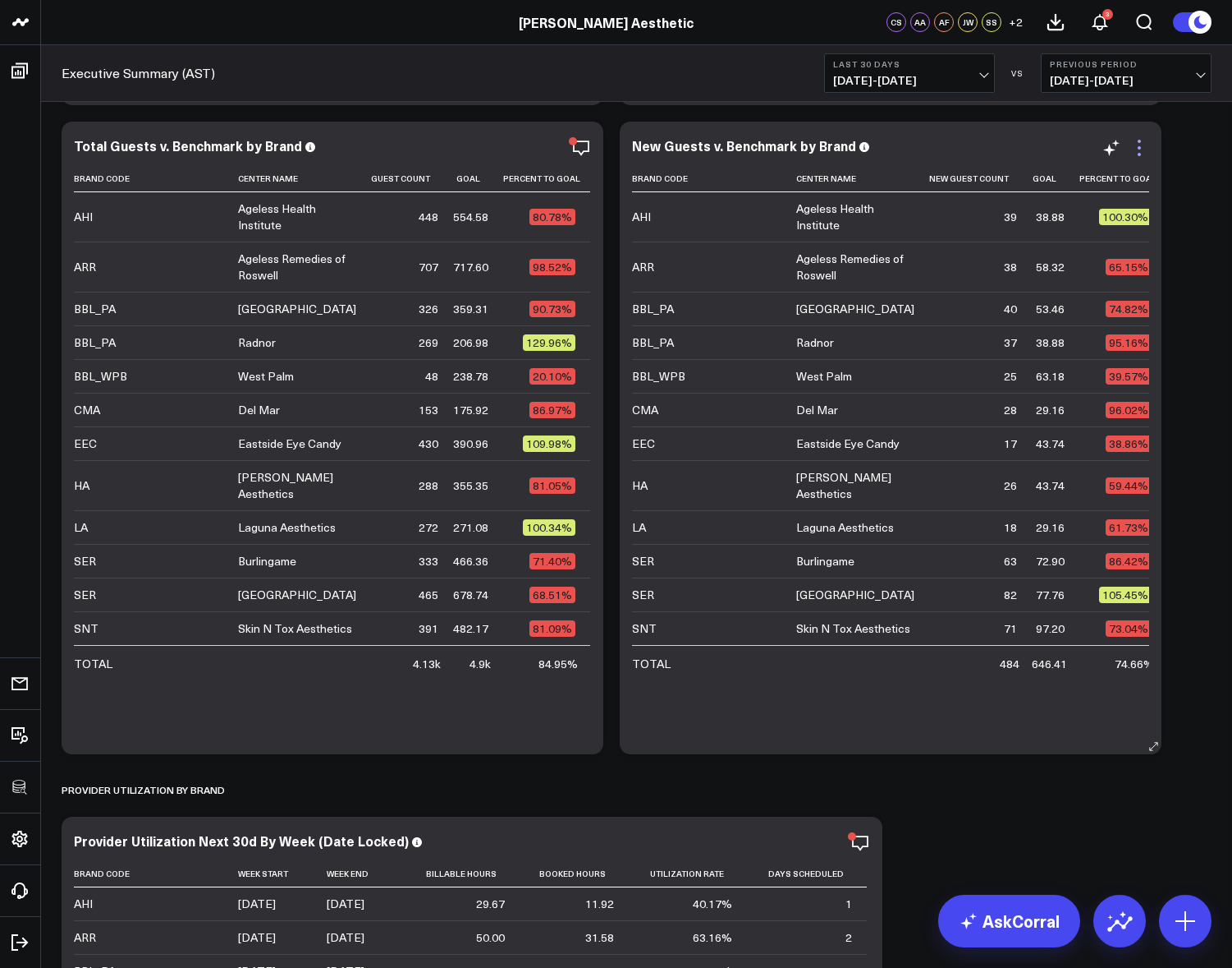
click at [1137, 150] on icon at bounding box center [1140, 148] width 20 height 20
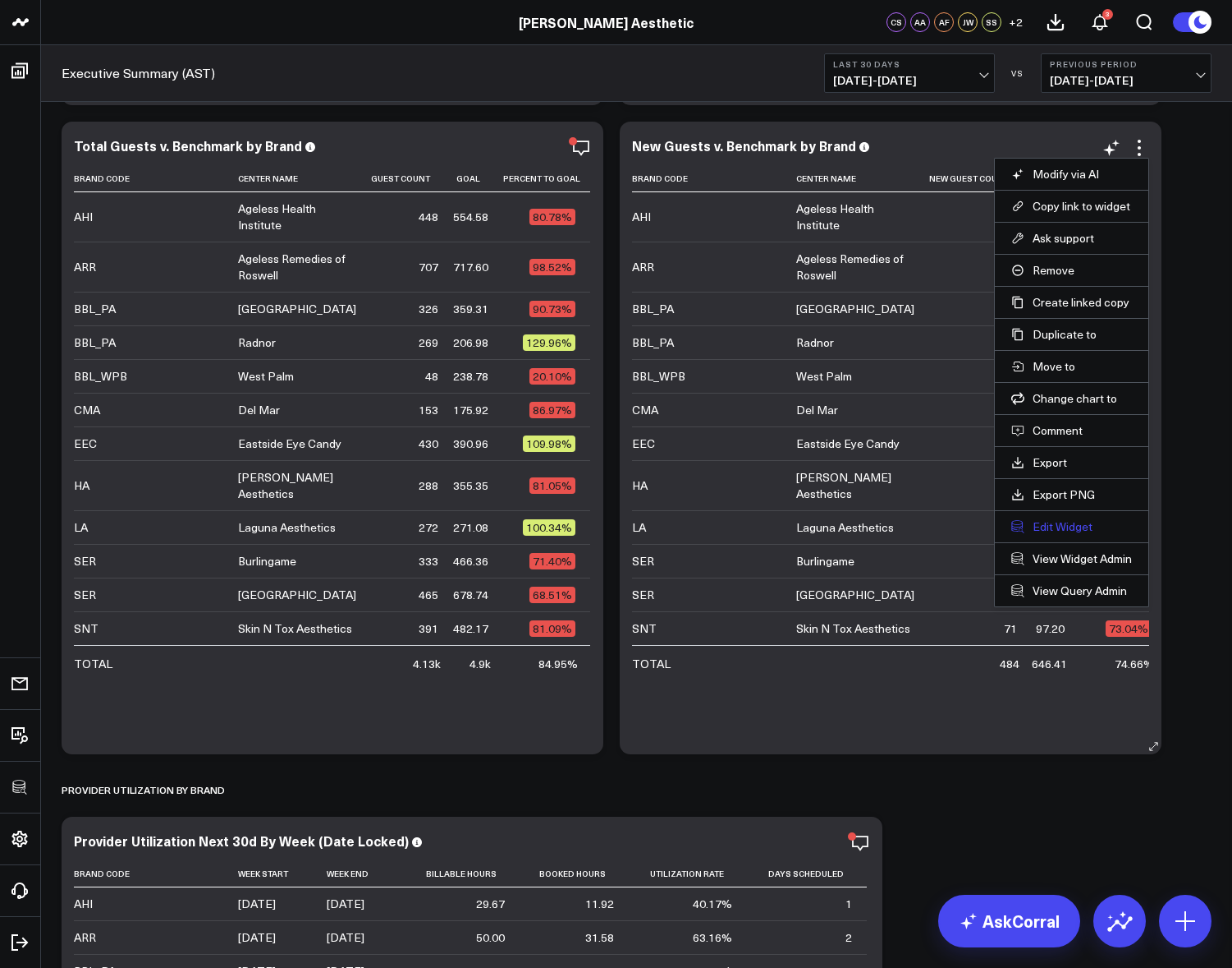
click at [1072, 523] on button "Edit Widget" at bounding box center [1071, 526] width 121 height 15
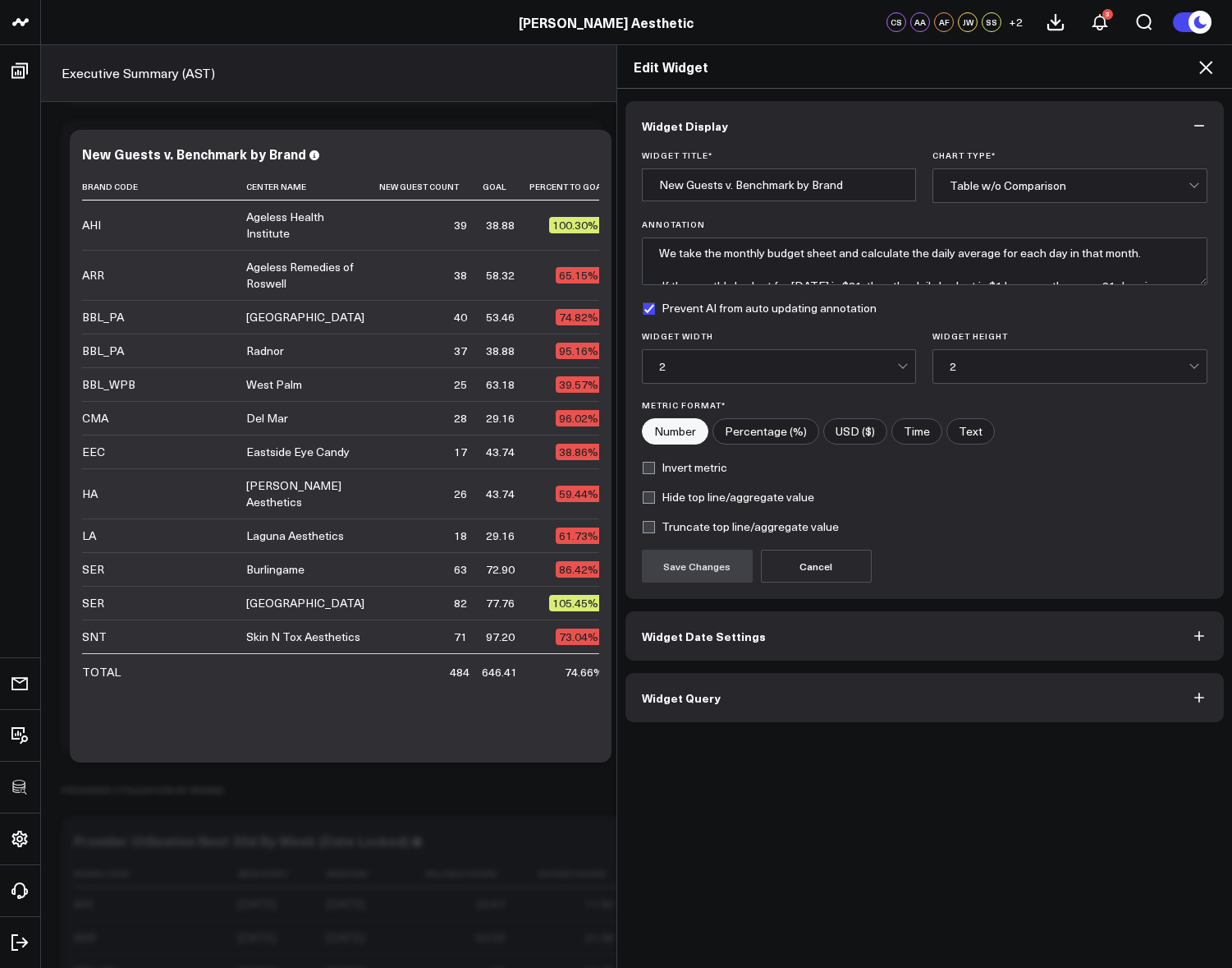
click at [836, 708] on button "Widget Query" at bounding box center [926, 698] width 599 height 49
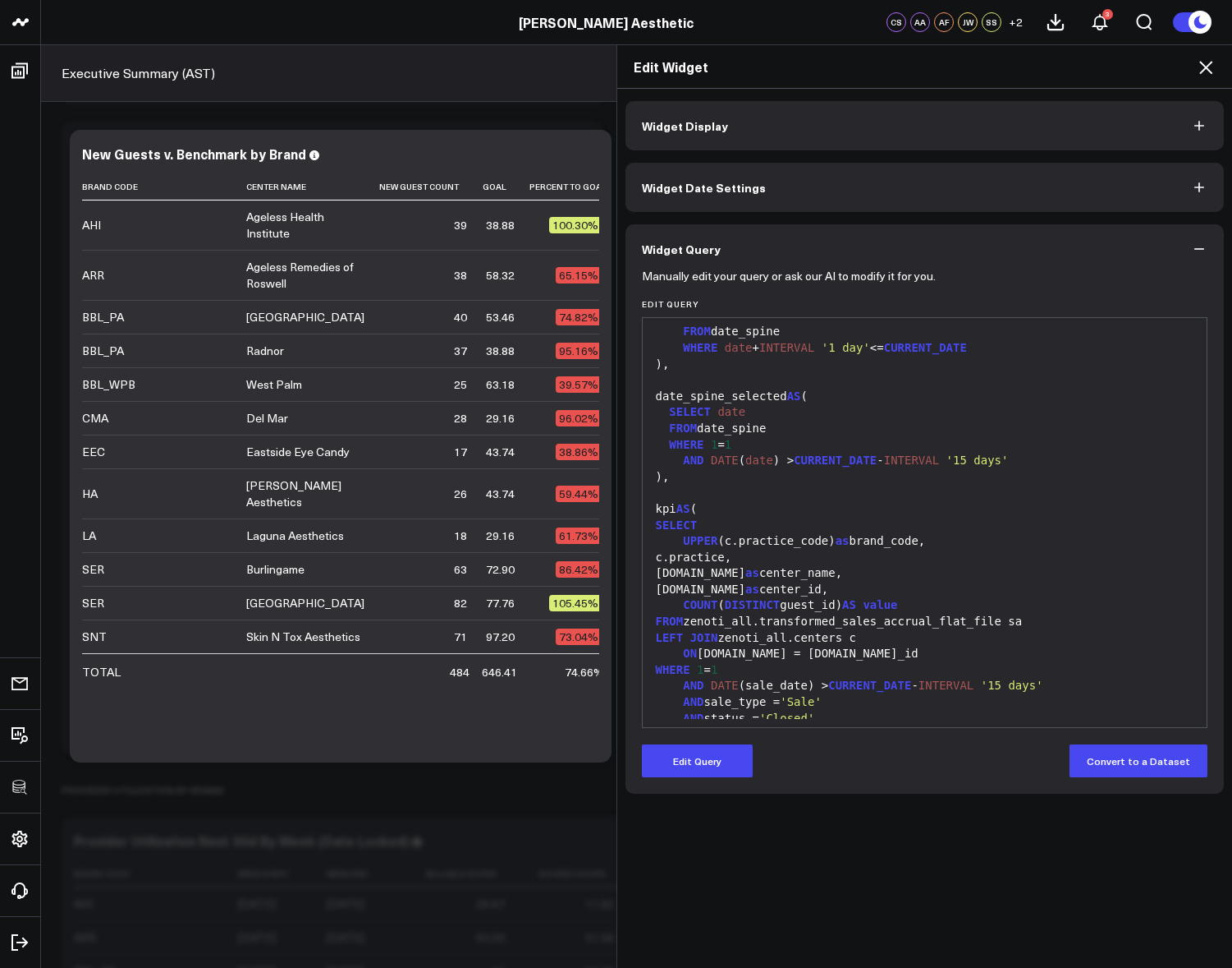
scroll to position [142, 0]
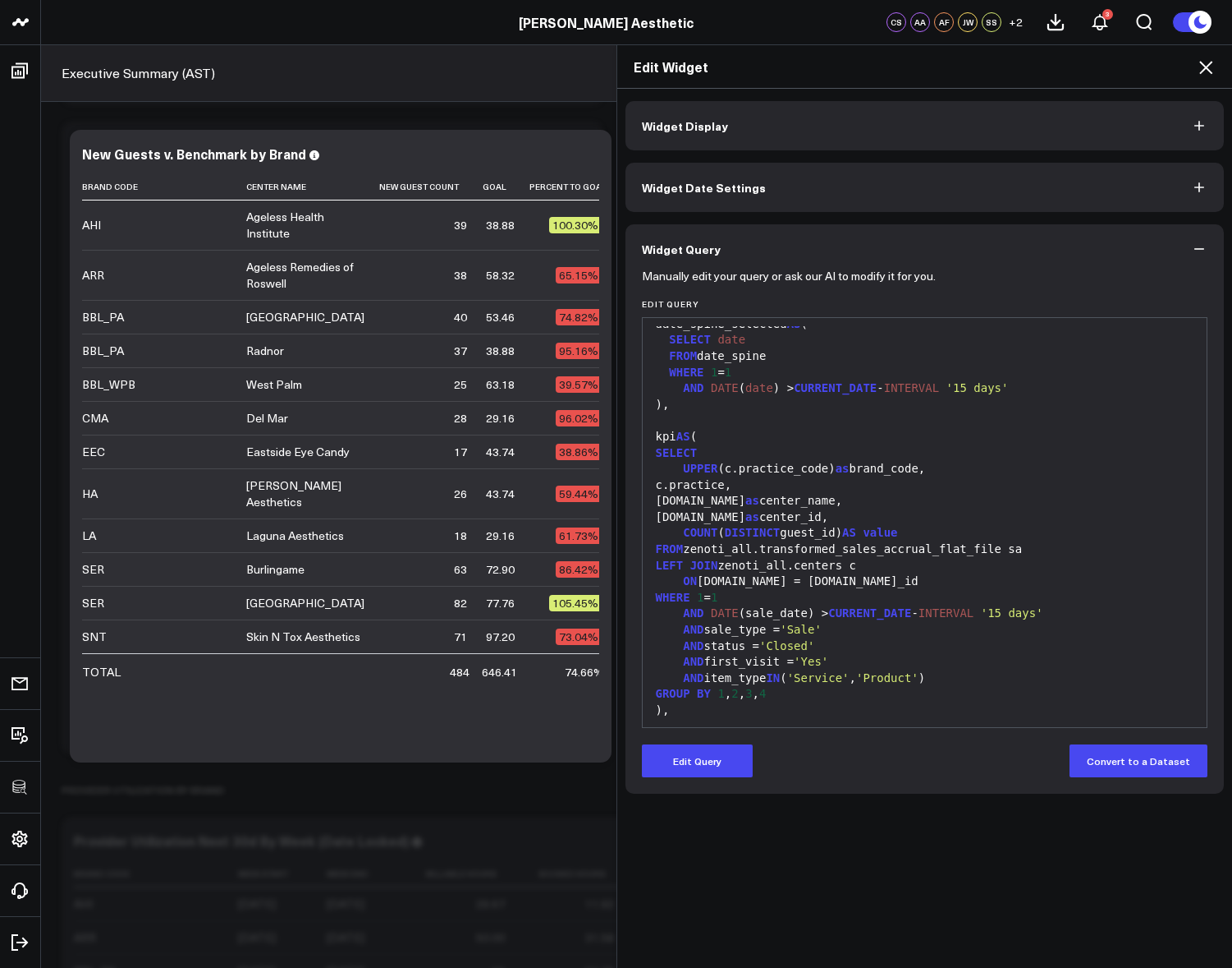
click at [1209, 63] on icon at bounding box center [1206, 68] width 13 height 13
